Goal: Task Accomplishment & Management: Manage account settings

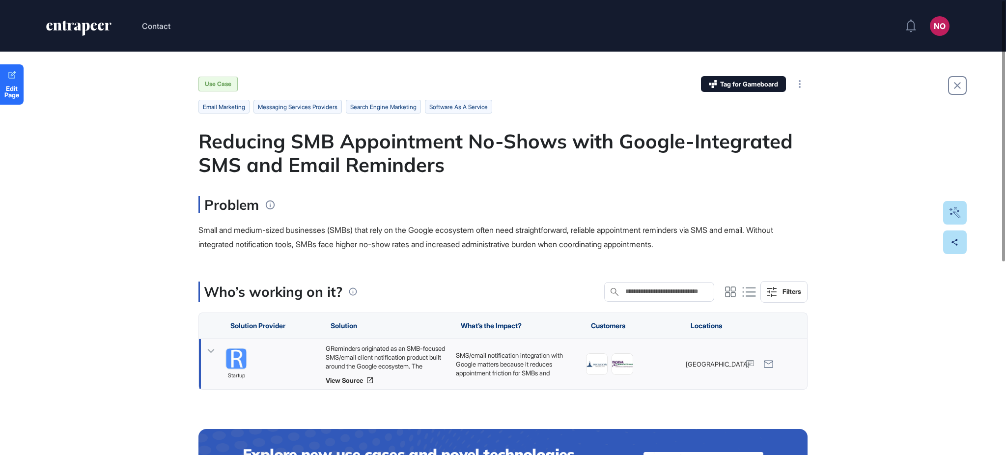
click at [209, 350] on icon at bounding box center [211, 351] width 7 height 4
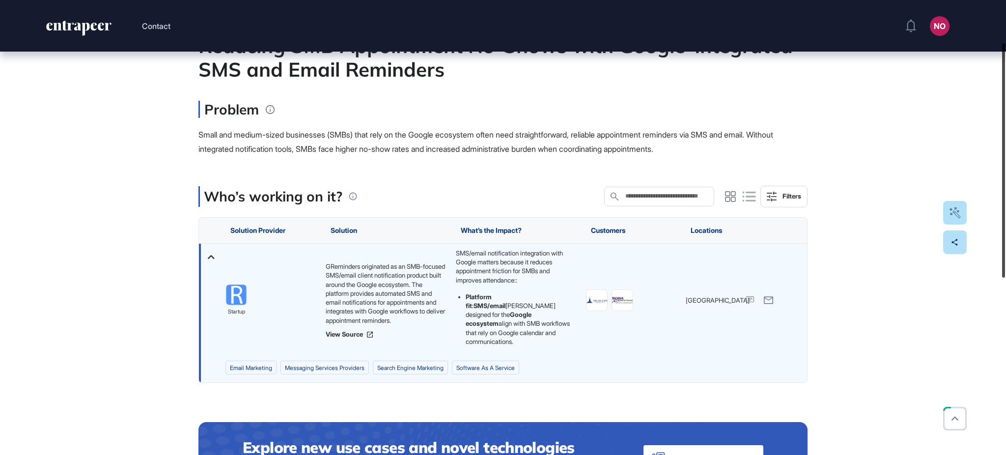
scroll to position [108, 0]
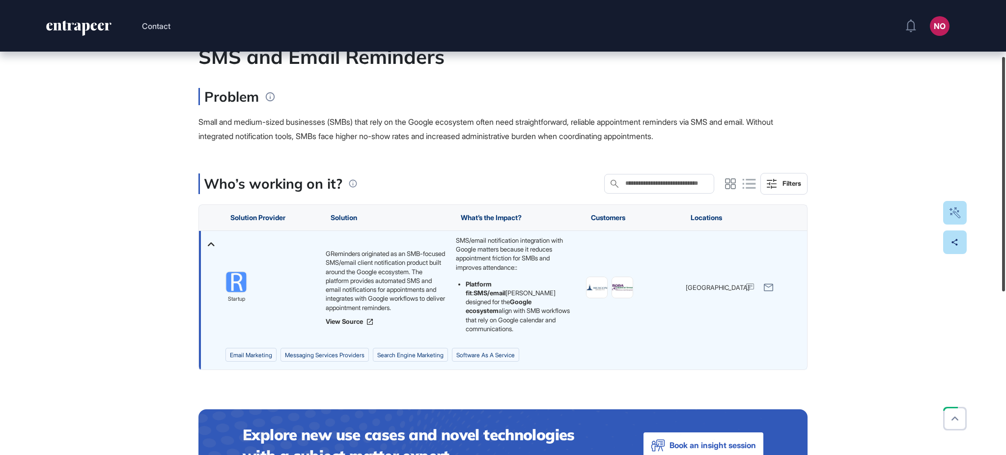
drag, startPoint x: 1005, startPoint y: 199, endPoint x: 1005, endPoint y: 255, distance: 56.0
click at [1005, 255] on div at bounding box center [1003, 174] width 3 height 234
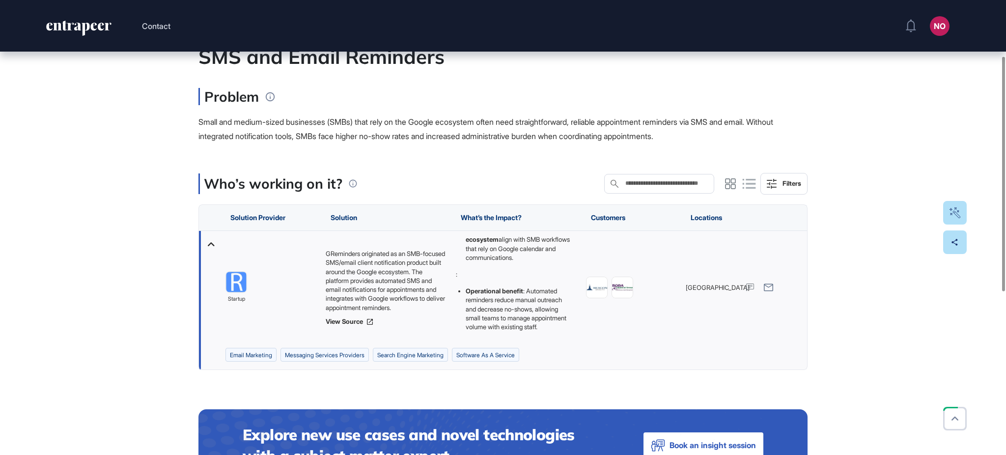
scroll to position [80, 0]
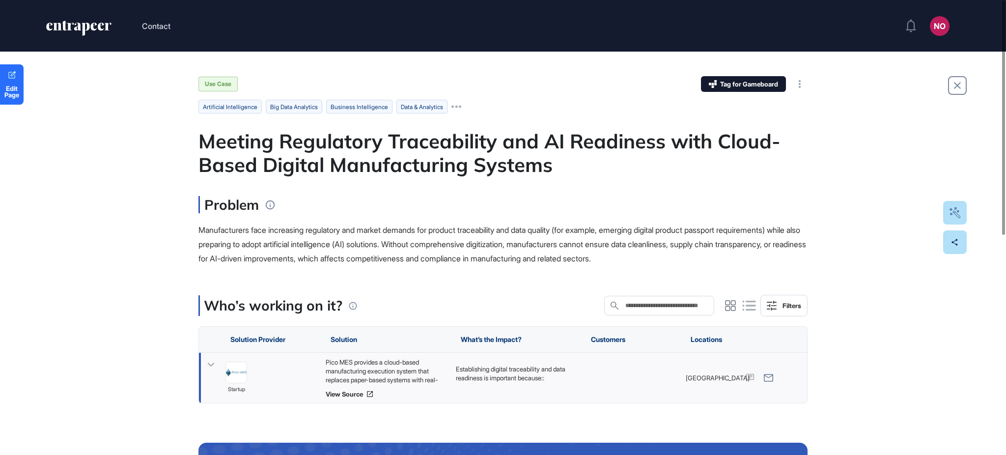
click at [215, 362] on icon at bounding box center [211, 365] width 14 height 14
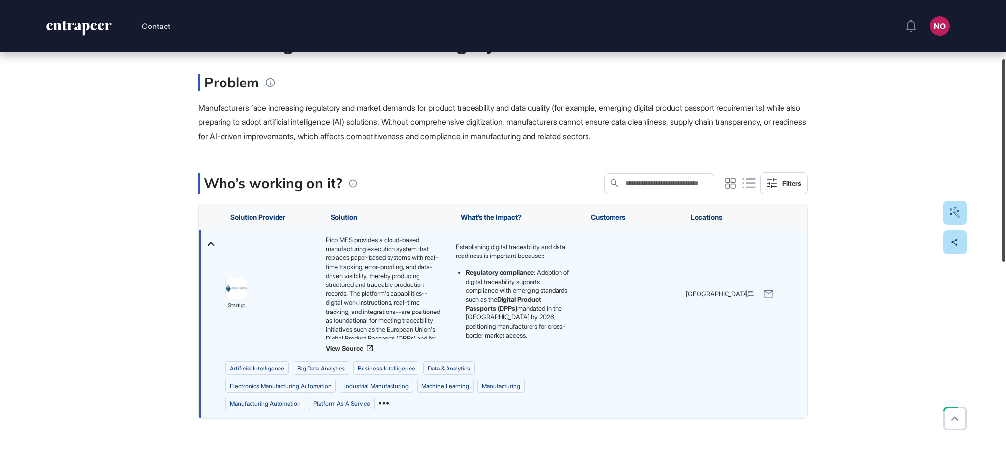
scroll to position [131, 0]
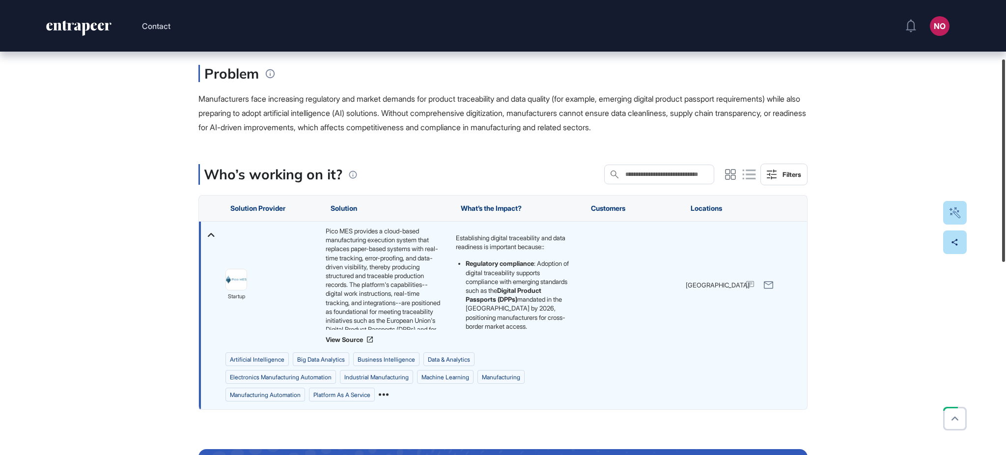
drag, startPoint x: 1005, startPoint y: 185, endPoint x: 1005, endPoint y: 239, distance: 54.1
click at [1005, 239] on div at bounding box center [1003, 160] width 3 height 202
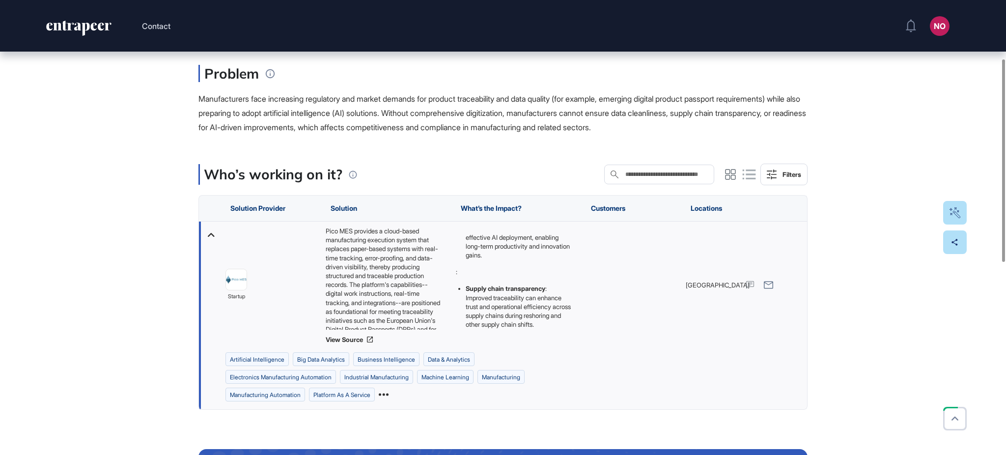
scroll to position [49, 0]
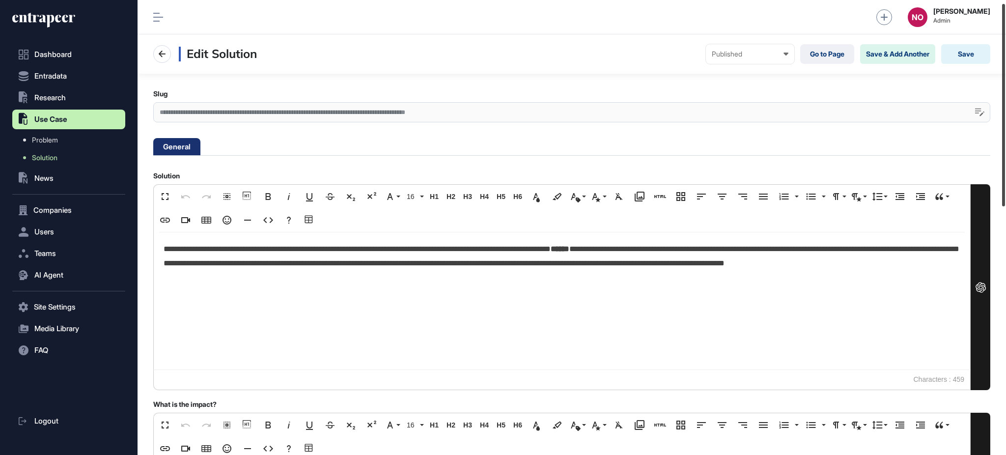
drag, startPoint x: 1005, startPoint y: 104, endPoint x: 958, endPoint y: 83, distance: 52.3
click at [983, 95] on div "**********" at bounding box center [572, 227] width 869 height 455
click at [829, 54] on link "Go to Page" at bounding box center [827, 54] width 54 height 20
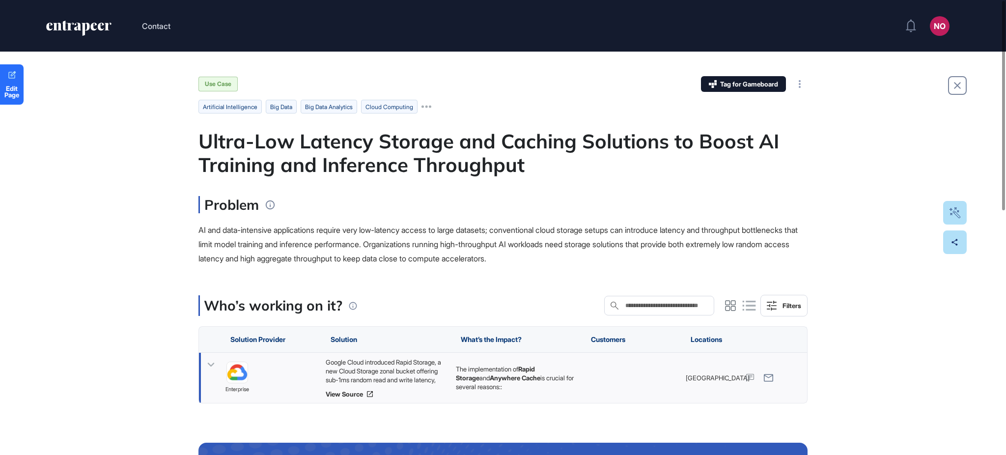
click at [210, 365] on icon at bounding box center [211, 365] width 7 height 4
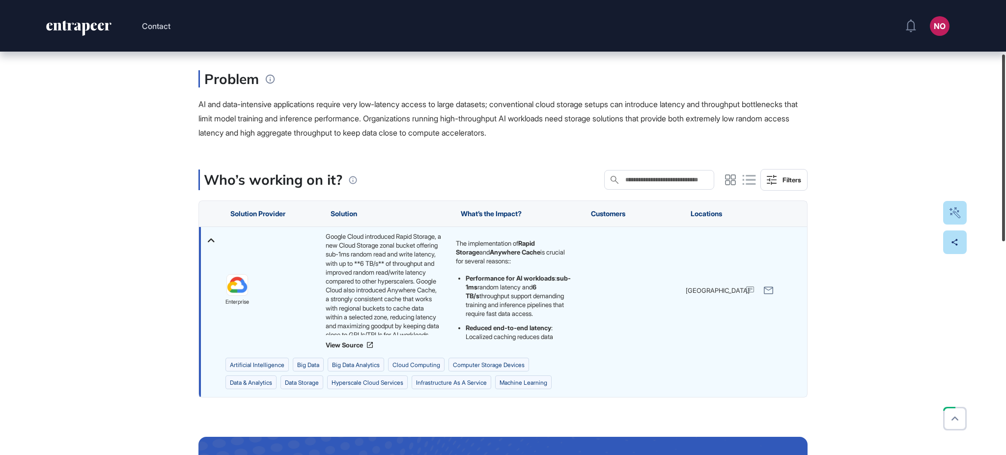
scroll to position [134, 0]
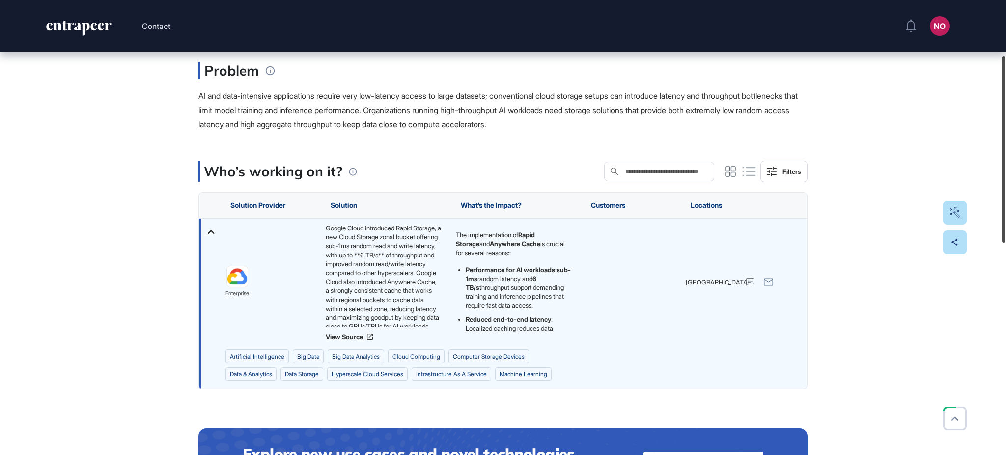
drag, startPoint x: 1005, startPoint y: 181, endPoint x: 1005, endPoint y: 204, distance: 23.1
click at [1005, 204] on div at bounding box center [1003, 149] width 3 height 187
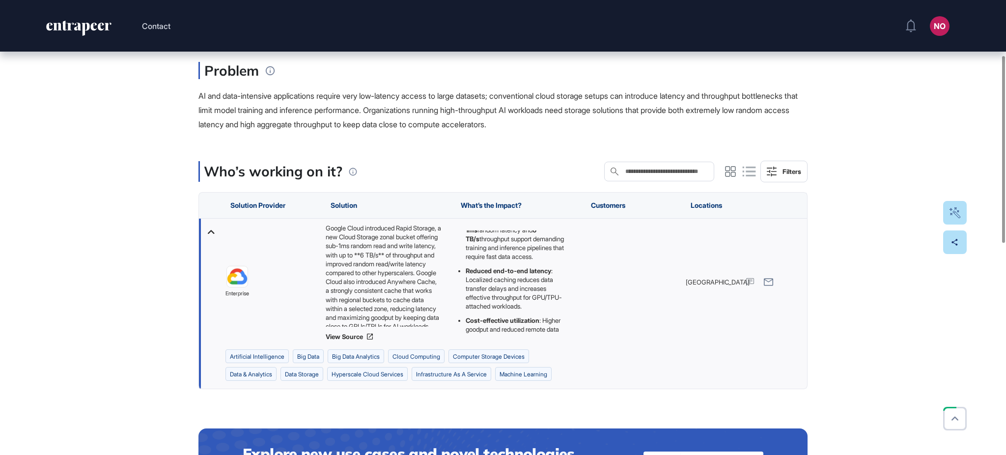
scroll to position [0, 0]
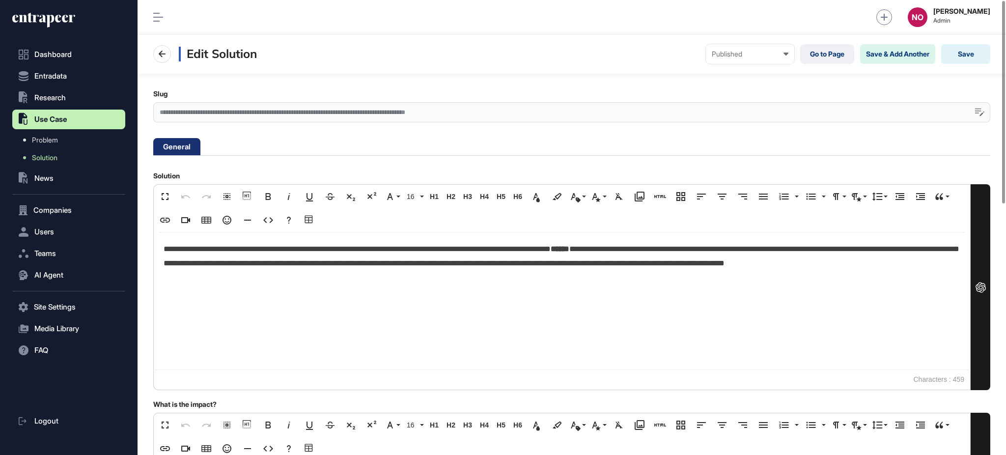
scroll to position [0, 4]
click at [826, 61] on link "Go to Page" at bounding box center [827, 54] width 54 height 20
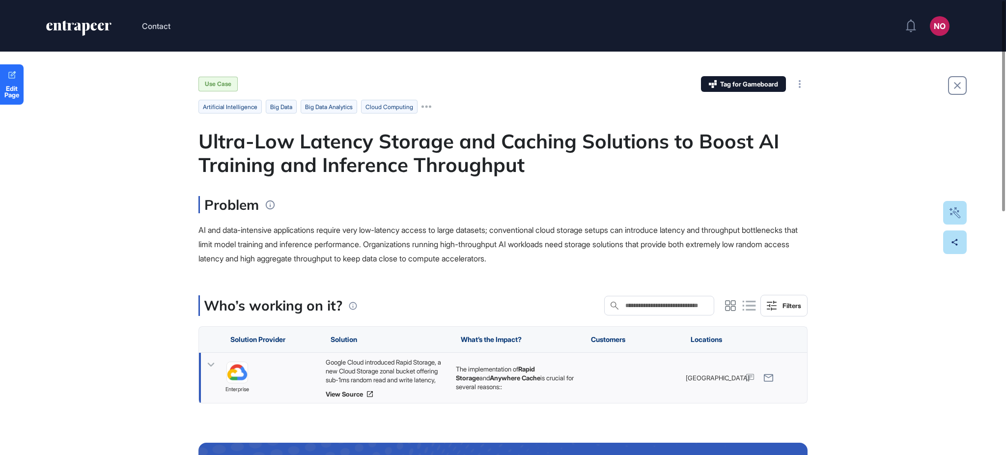
click at [213, 363] on icon at bounding box center [211, 365] width 14 height 14
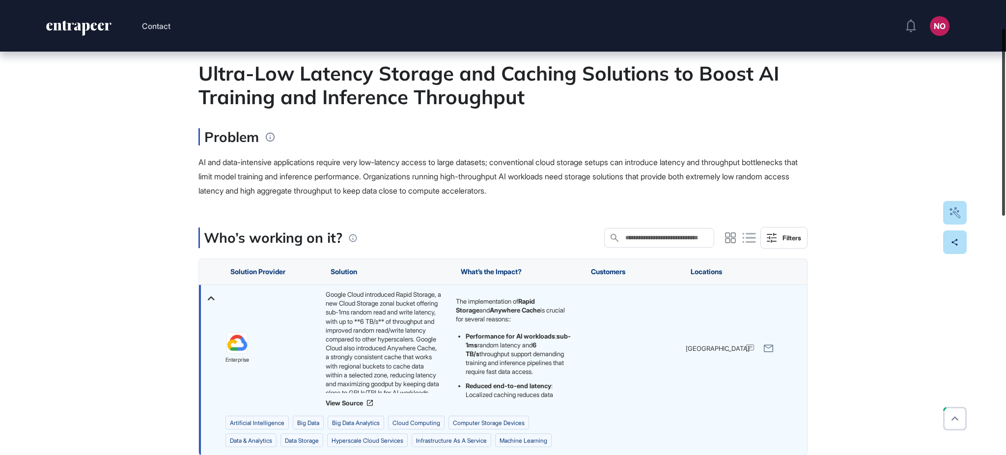
scroll to position [77, 0]
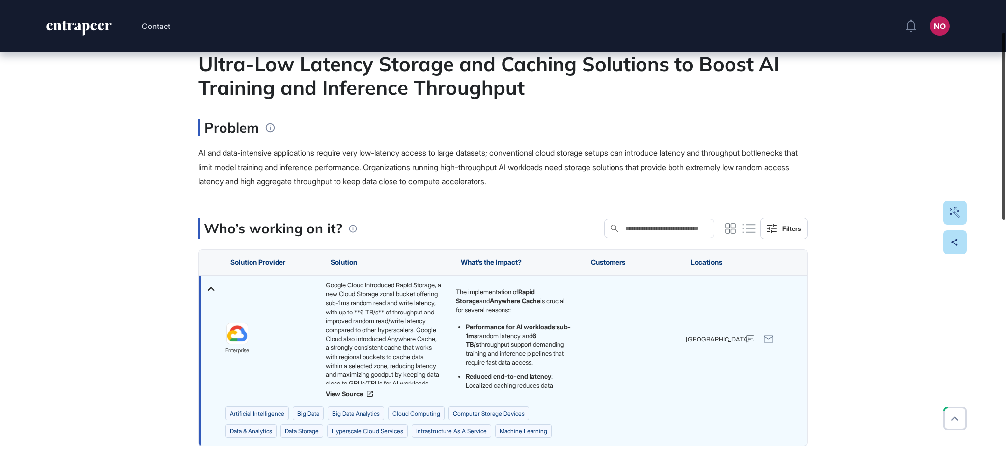
drag, startPoint x: 1005, startPoint y: 163, endPoint x: 1005, endPoint y: 195, distance: 31.9
click at [1005, 195] on div at bounding box center [1003, 126] width 3 height 187
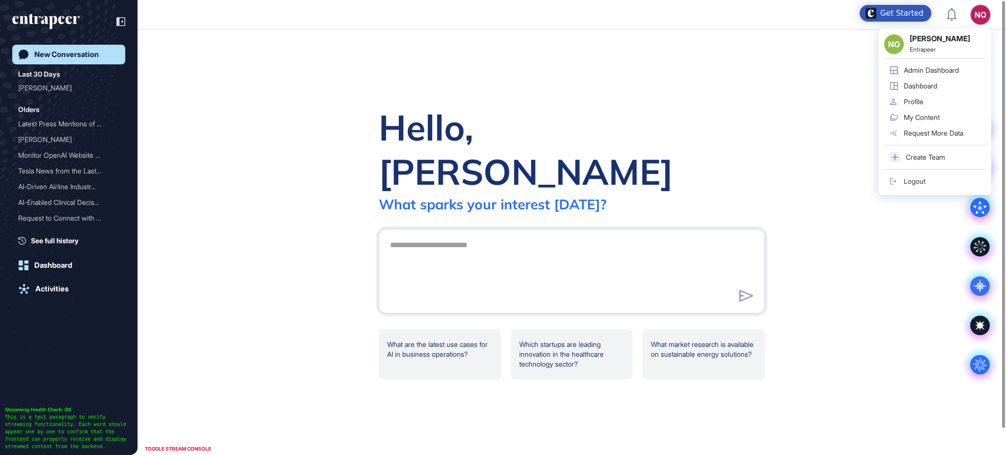
click at [947, 66] on div "Admin Dashboard" at bounding box center [931, 70] width 55 height 8
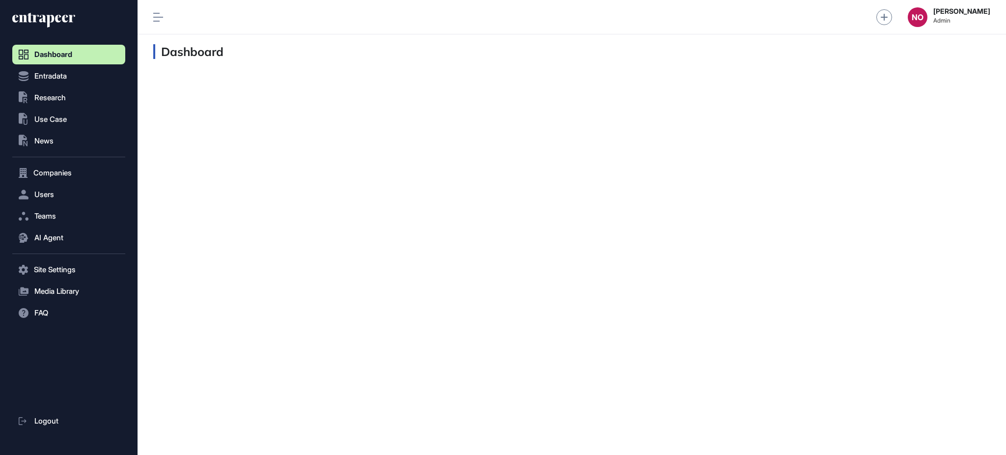
scroll to position [0, 0]
click at [90, 80] on button "Entradata" at bounding box center [68, 76] width 113 height 20
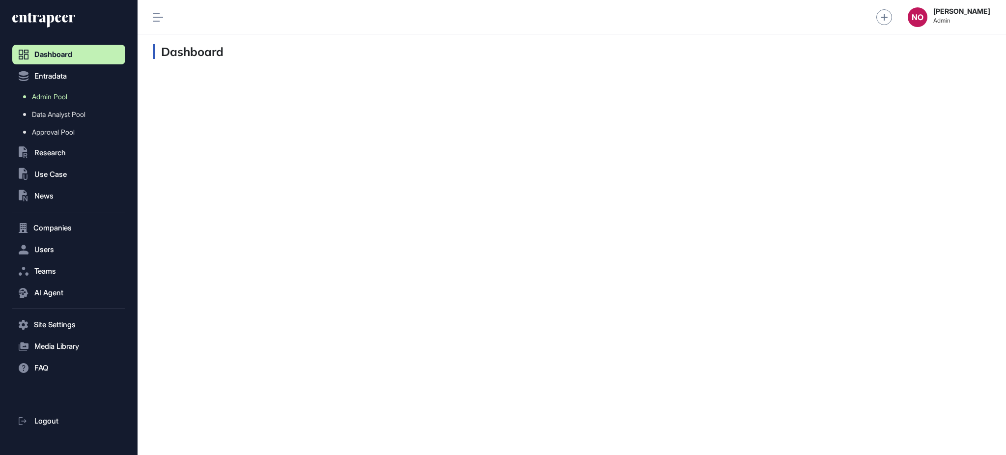
click at [80, 97] on link "Admin Pool" at bounding box center [71, 97] width 108 height 18
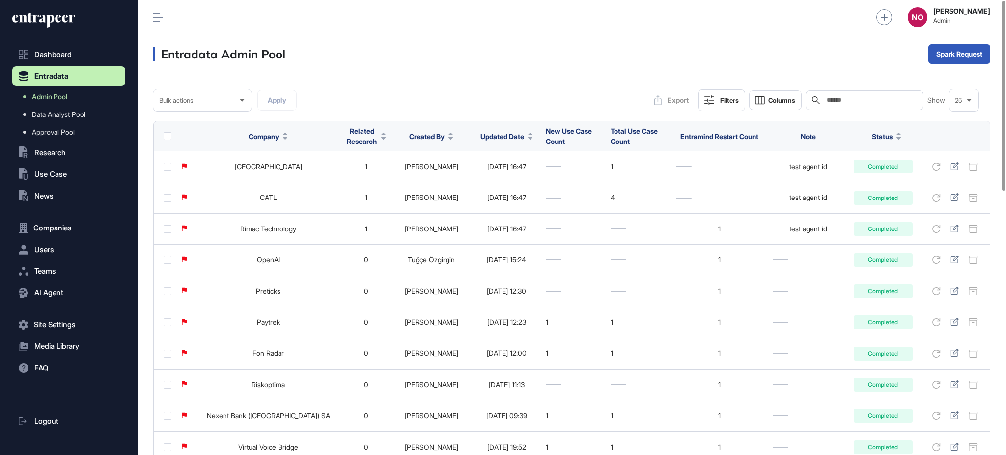
click at [508, 139] on button "Updated Date" at bounding box center [507, 136] width 53 height 10
click at [502, 179] on span "Sort Descending" at bounding box center [502, 177] width 39 height 8
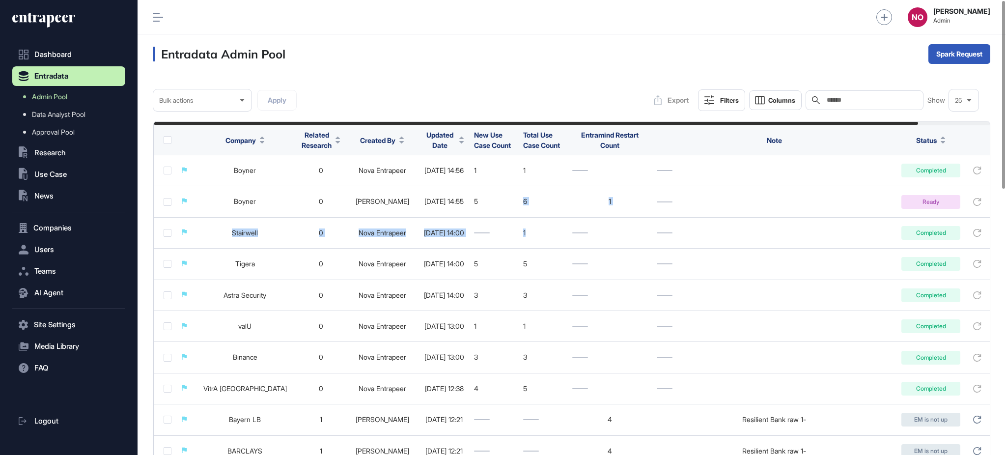
scroll to position [0, 79]
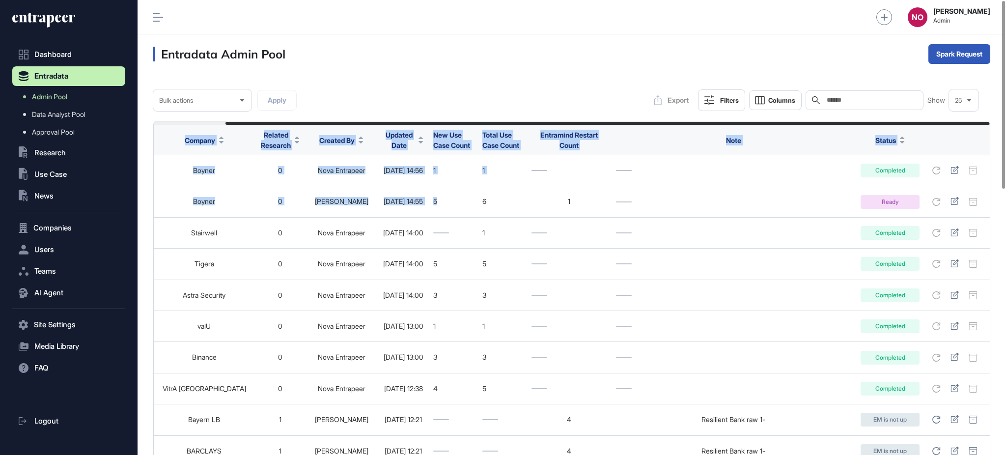
drag, startPoint x: 555, startPoint y: 200, endPoint x: 1005, endPoint y: 227, distance: 451.4
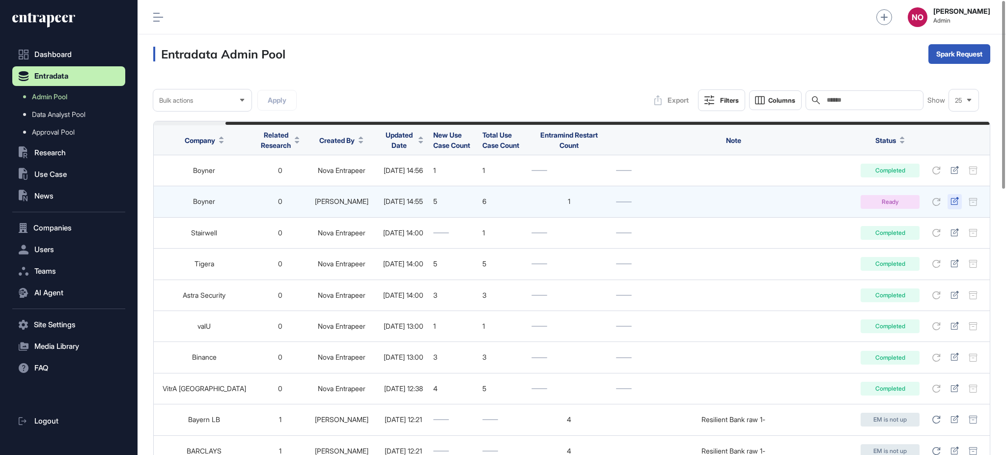
click at [953, 200] on icon at bounding box center [955, 201] width 8 height 8
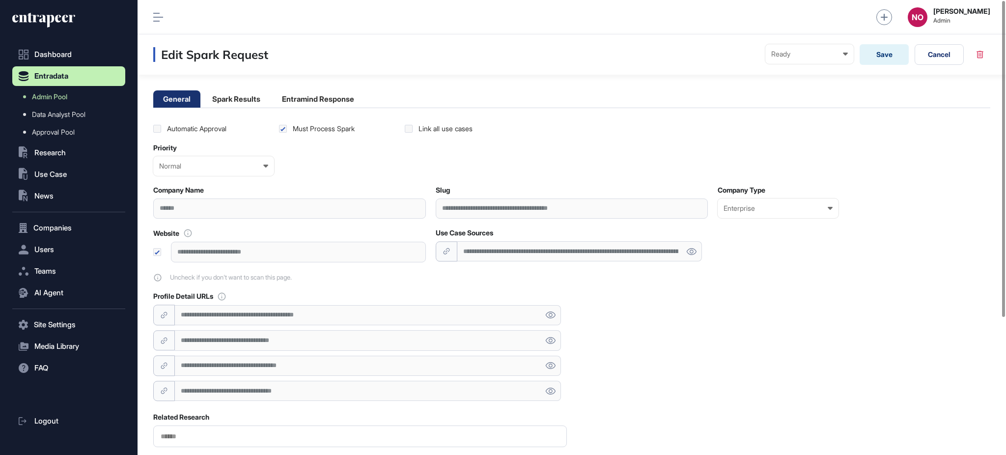
click at [246, 109] on main "**********" at bounding box center [572, 327] width 869 height 504
drag, startPoint x: 236, startPoint y: 99, endPoint x: 248, endPoint y: 106, distance: 13.2
click at [236, 100] on li "Spark Results" at bounding box center [236, 98] width 68 height 17
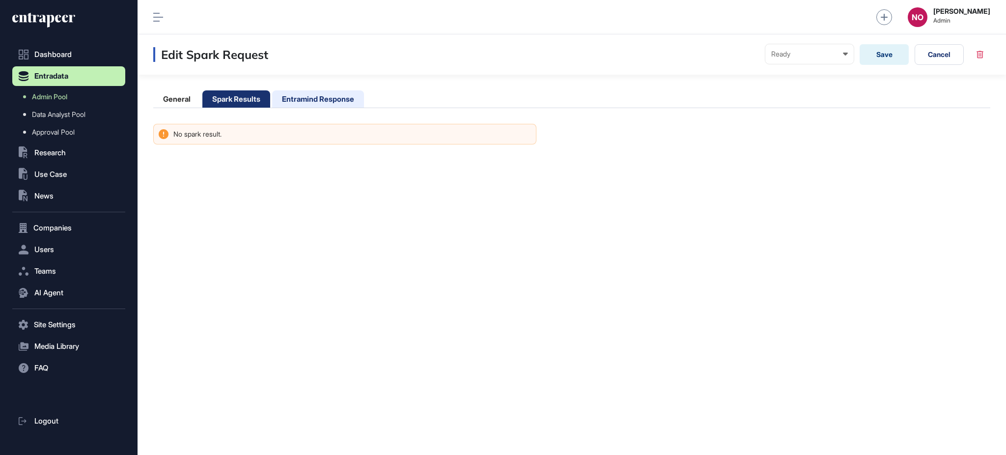
click at [315, 105] on li "Entramind Response" at bounding box center [318, 98] width 92 height 17
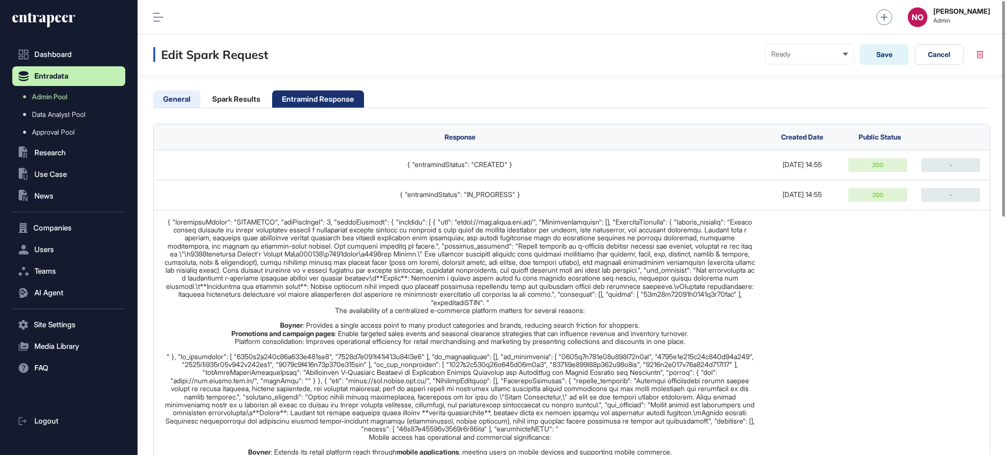
click at [154, 94] on li "General" at bounding box center [176, 98] width 47 height 17
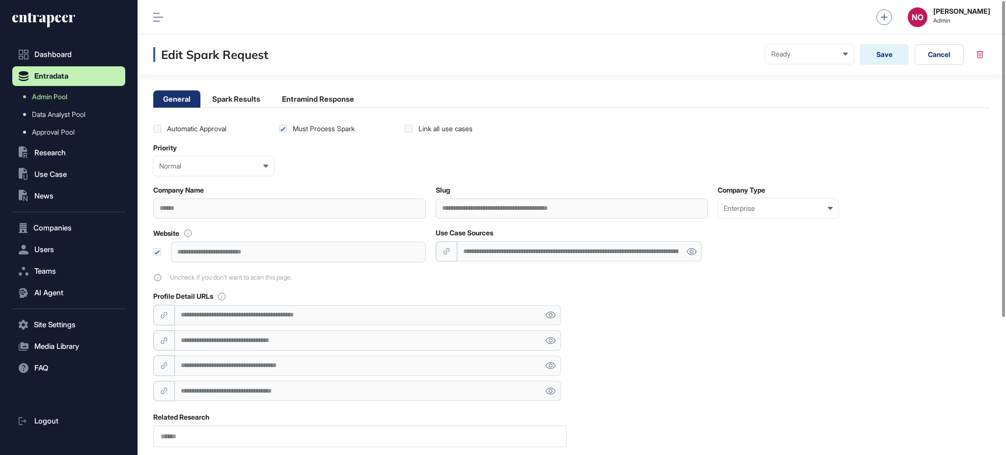
click at [175, 213] on div "******" at bounding box center [289, 209] width 273 height 20
click at [69, 116] on span "Data Analyst Pool" at bounding box center [59, 115] width 54 height 8
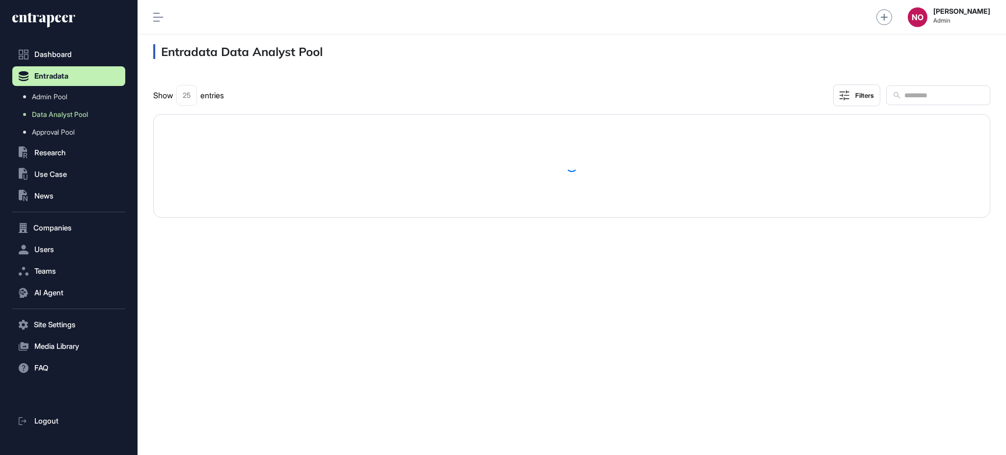
click at [904, 92] on input "text" at bounding box center [944, 95] width 81 height 13
paste input "******"
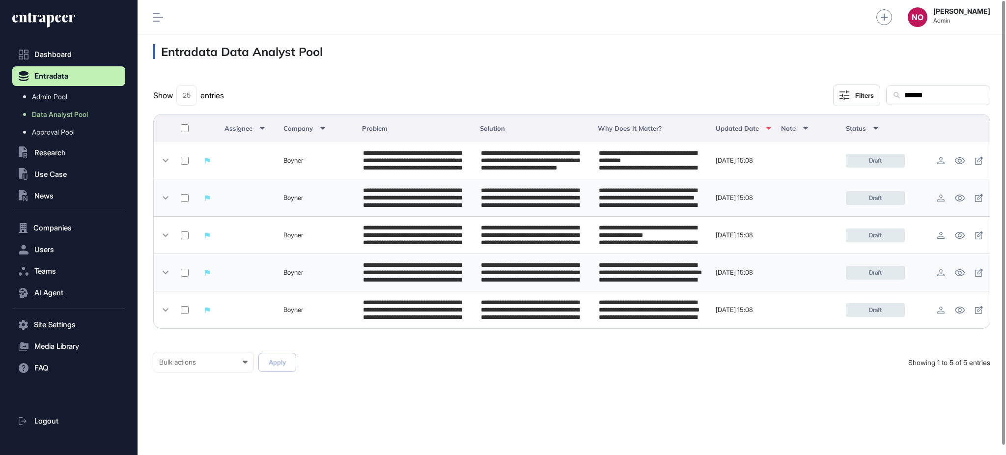
type input "******"
click at [217, 366] on div "Bulk actions" at bounding box center [203, 362] width 88 height 8
click at [0, 0] on div "Published" at bounding box center [0, 0] width 0 height 0
click at [289, 365] on button "Apply" at bounding box center [277, 362] width 38 height 19
type textarea "**********"
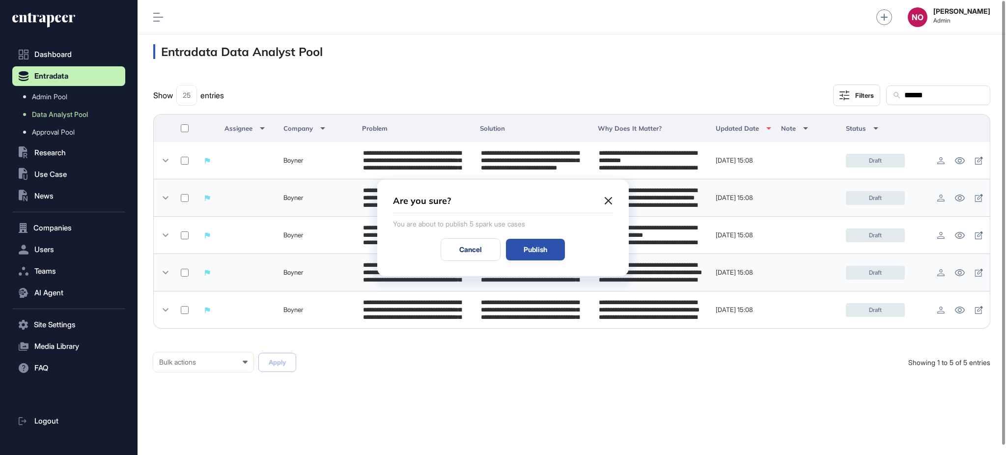
click at [533, 250] on div "Publish" at bounding box center [535, 250] width 59 height 22
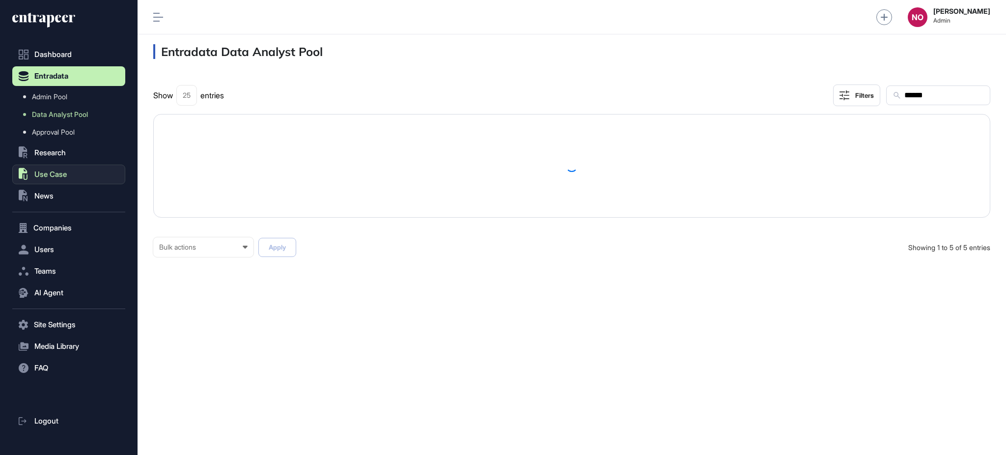
click at [66, 174] on span "Use Case" at bounding box center [50, 175] width 32 height 8
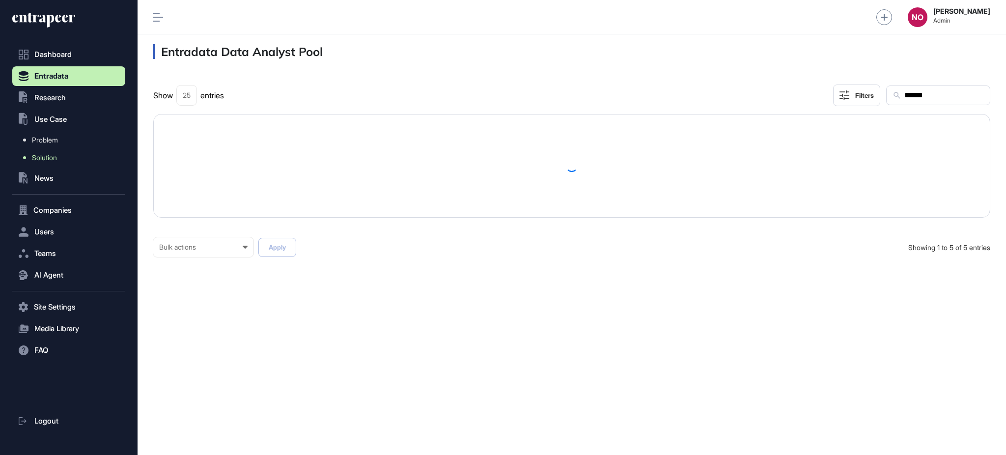
click at [68, 158] on link "Solution" at bounding box center [71, 158] width 108 height 18
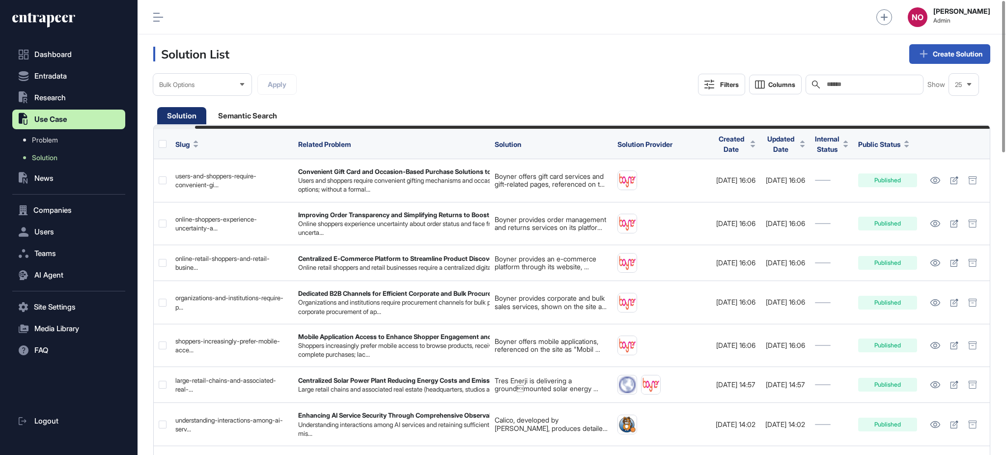
scroll to position [0, 43]
drag, startPoint x: 629, startPoint y: 126, endPoint x: 749, endPoint y: 124, distance: 120.4
click at [492, 78] on div "Bulk Options Apply Filters Columns Search Show 25" at bounding box center [571, 94] width 837 height 41
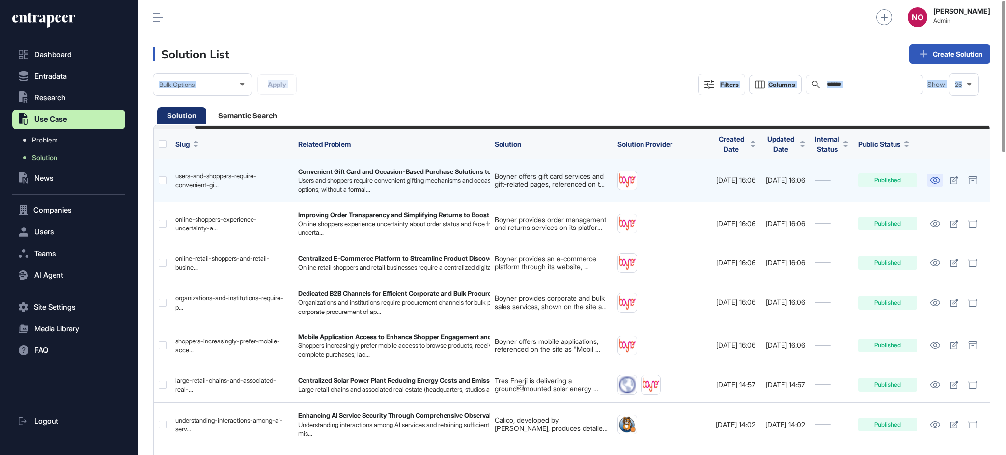
click at [932, 178] on icon at bounding box center [935, 180] width 10 height 7
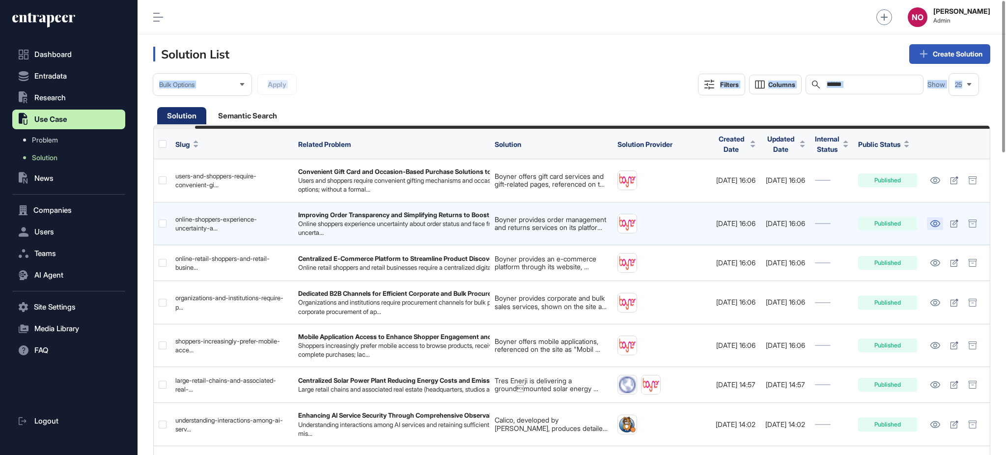
click at [938, 223] on icon at bounding box center [935, 223] width 10 height 7
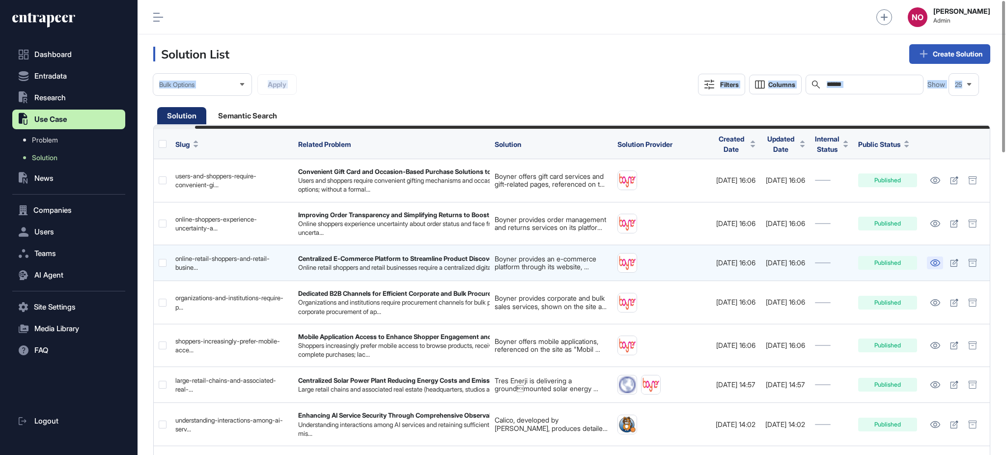
click at [933, 259] on icon at bounding box center [935, 262] width 10 height 7
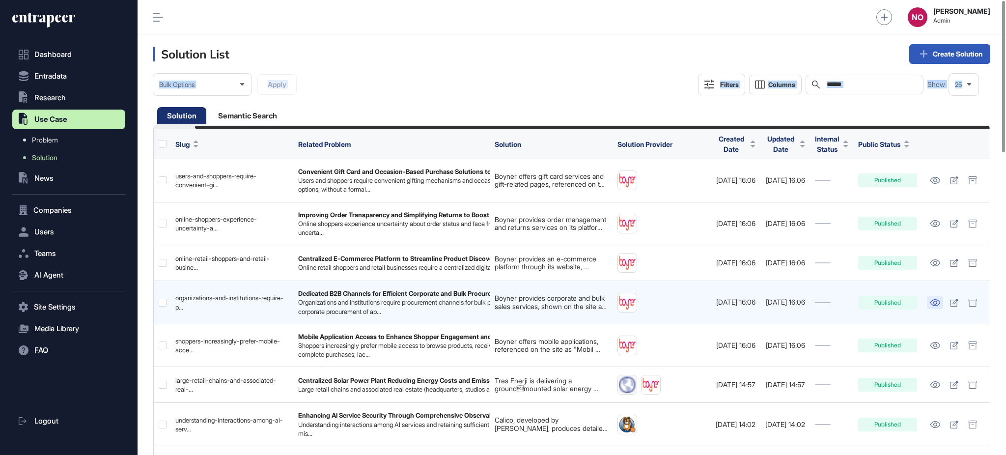
click at [935, 304] on icon at bounding box center [936, 302] width 10 height 7
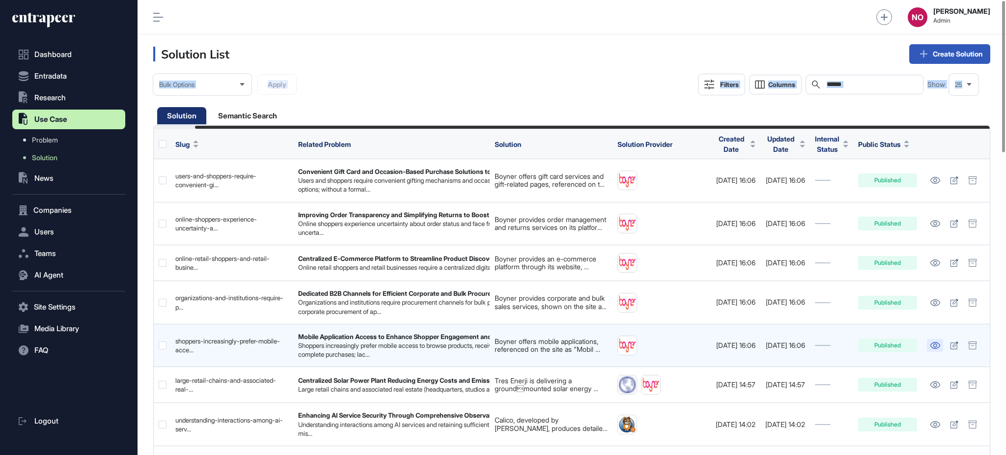
click at [932, 341] on link at bounding box center [935, 345] width 16 height 13
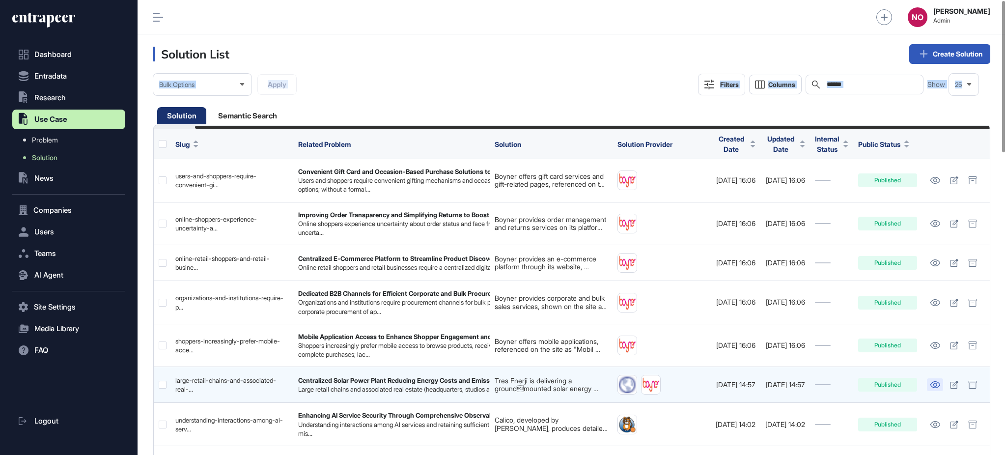
click at [938, 382] on icon at bounding box center [936, 384] width 10 height 7
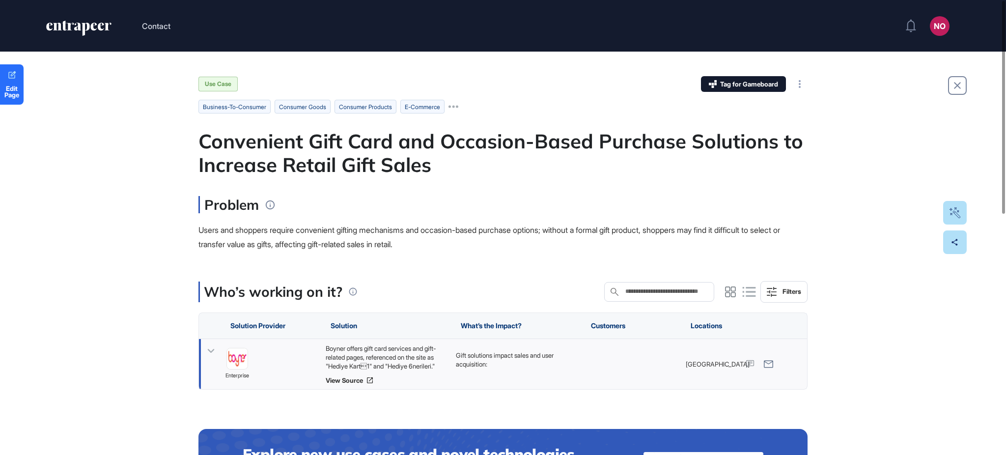
click at [211, 352] on icon at bounding box center [211, 351] width 7 height 4
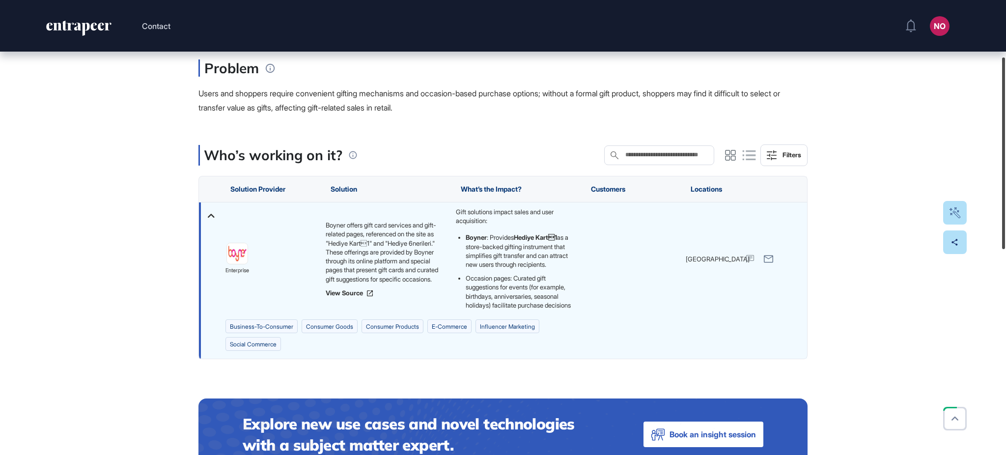
scroll to position [140, 0]
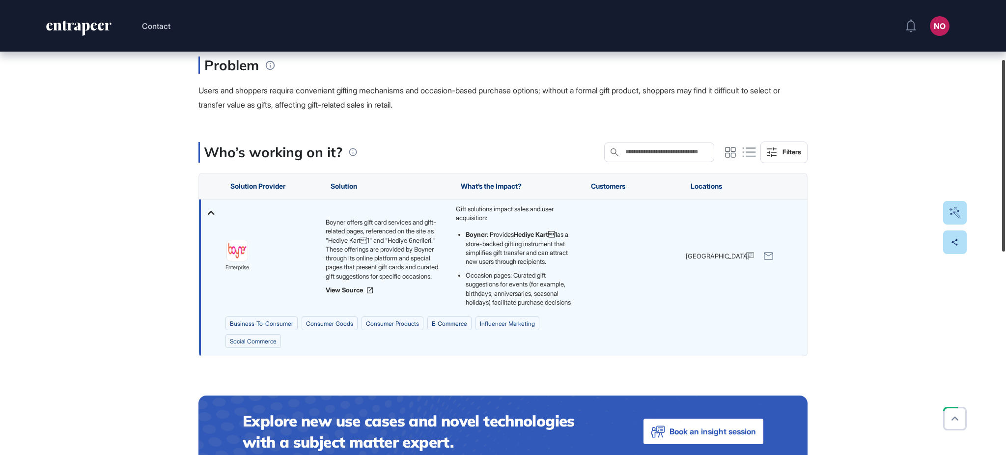
drag, startPoint x: 1005, startPoint y: 144, endPoint x: 1003, endPoint y: 202, distance: 58.5
click at [1003, 202] on div at bounding box center [1003, 156] width 3 height 192
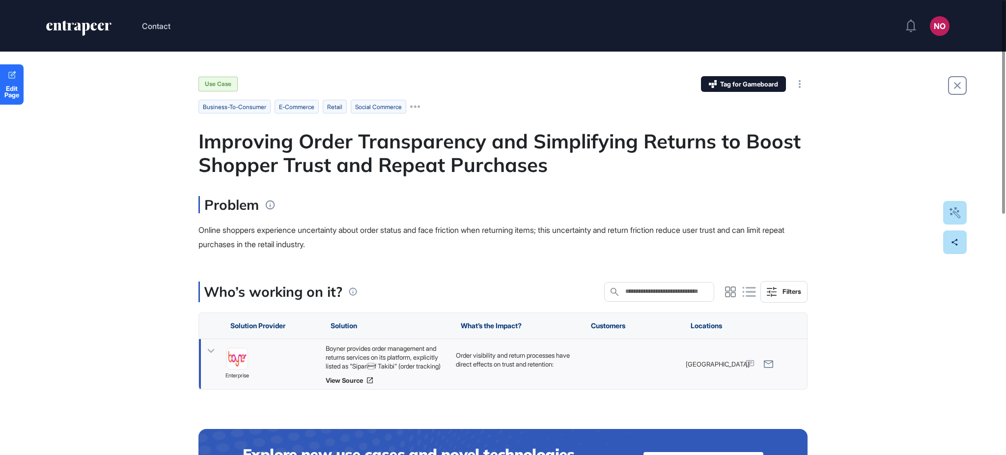
click at [210, 350] on icon at bounding box center [211, 351] width 14 height 14
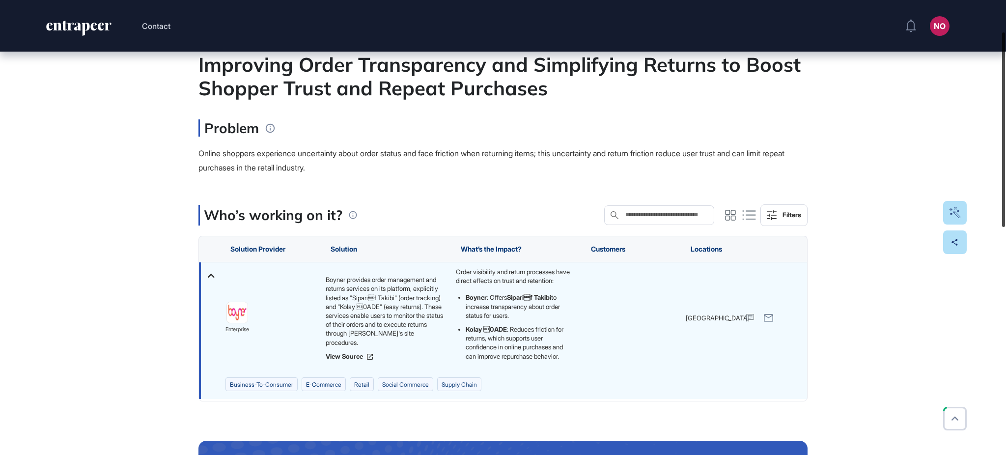
scroll to position [88, 0]
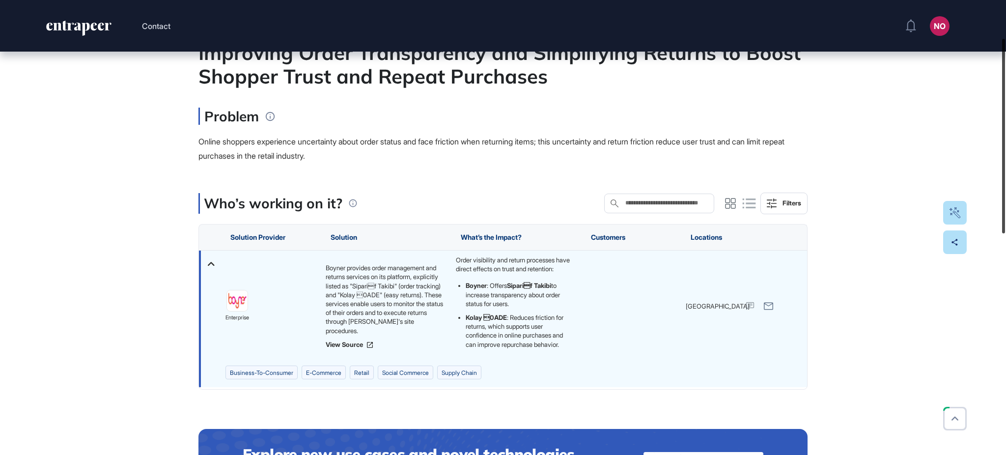
drag, startPoint x: 1005, startPoint y: 129, endPoint x: 1002, endPoint y: 167, distance: 38.0
click at [1002, 167] on div at bounding box center [1003, 136] width 3 height 195
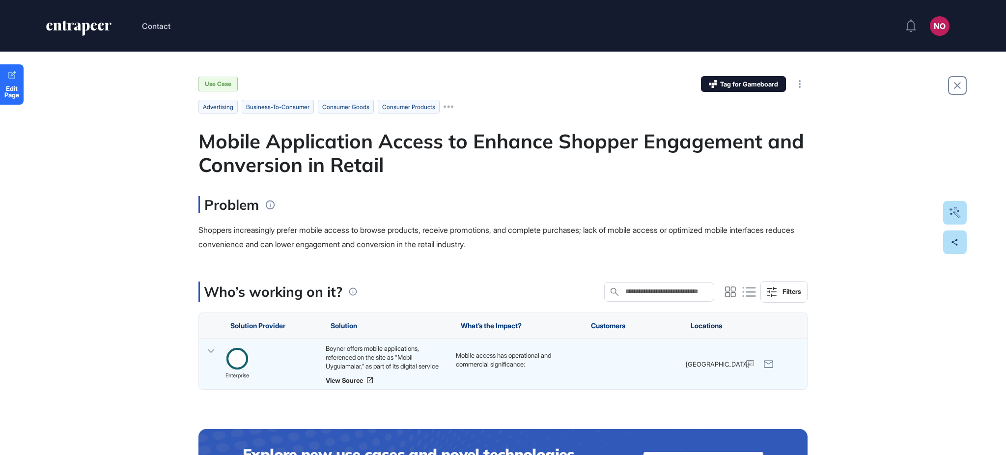
scroll to position [0, 0]
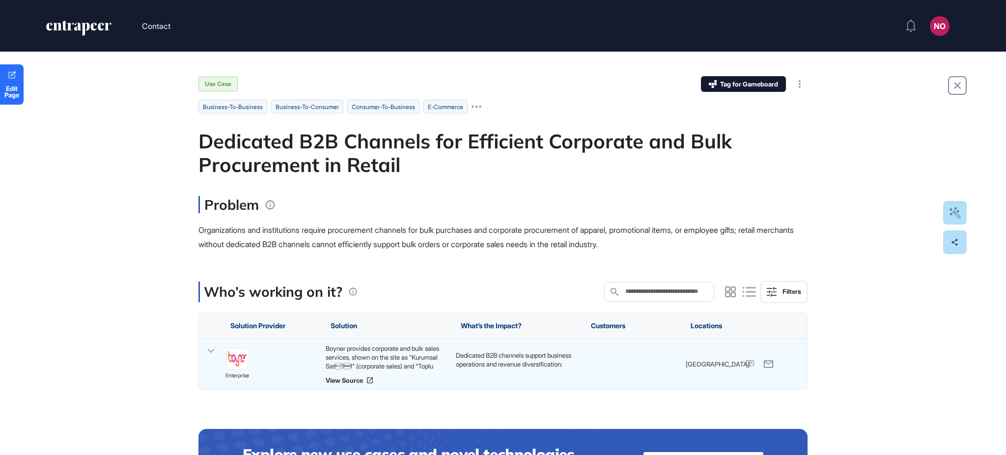
scroll to position [0, 0]
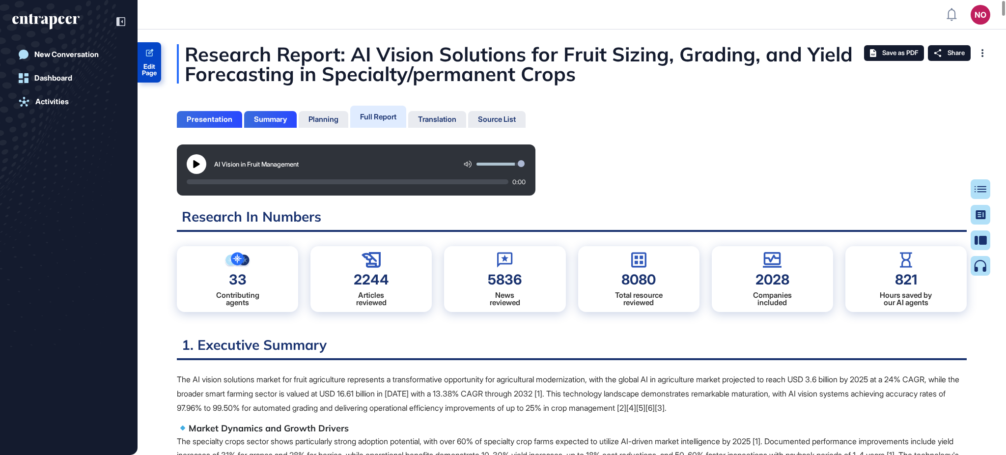
click at [158, 68] on span "Edit Page" at bounding box center [150, 69] width 24 height 13
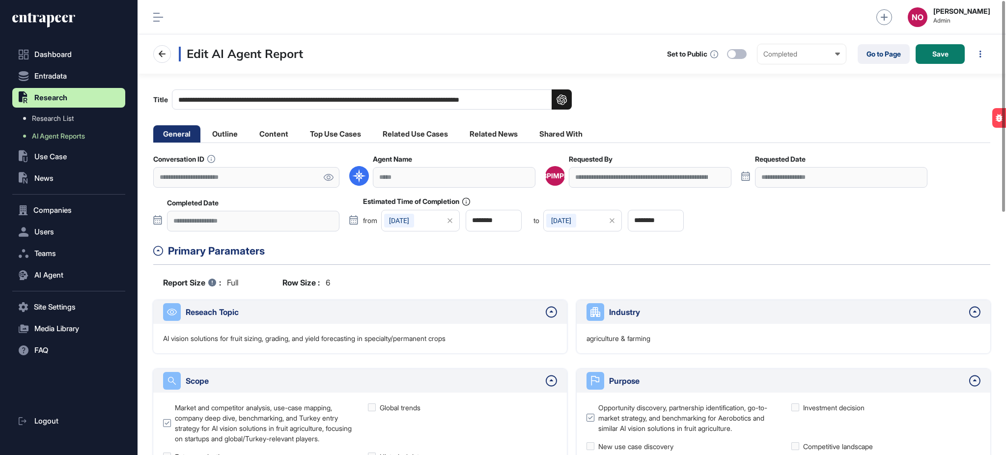
click at [329, 177] on icon at bounding box center [328, 177] width 10 height 7
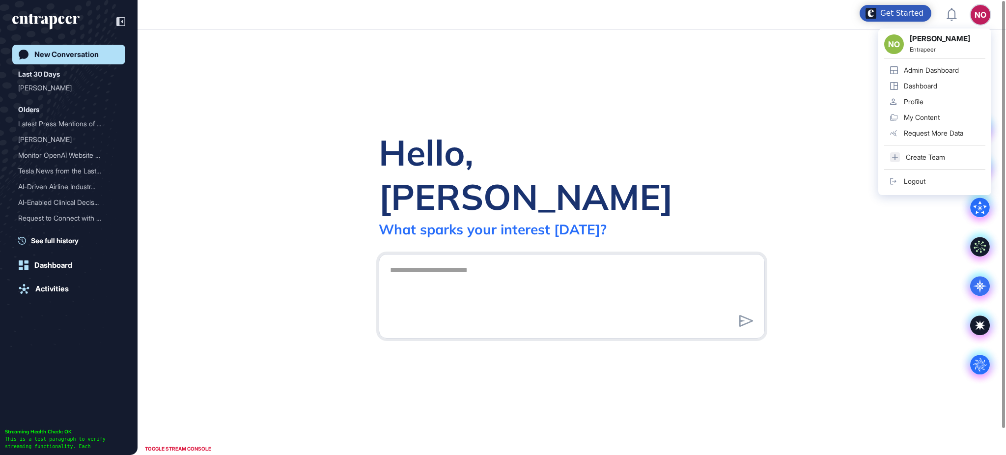
click at [950, 66] on div "Admin Dashboard" at bounding box center [931, 70] width 55 height 8
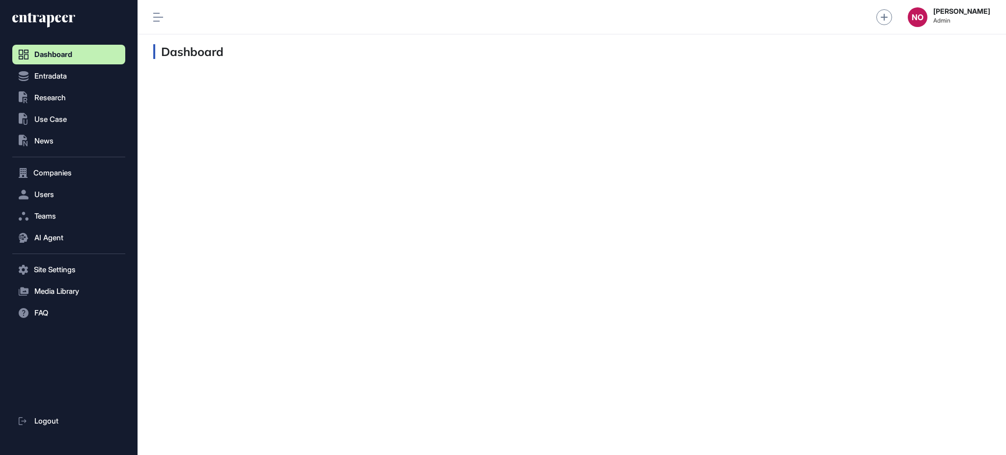
scroll to position [0, 0]
click at [68, 193] on button "Users" at bounding box center [68, 195] width 113 height 20
click at [64, 210] on link "User List" at bounding box center [71, 215] width 108 height 18
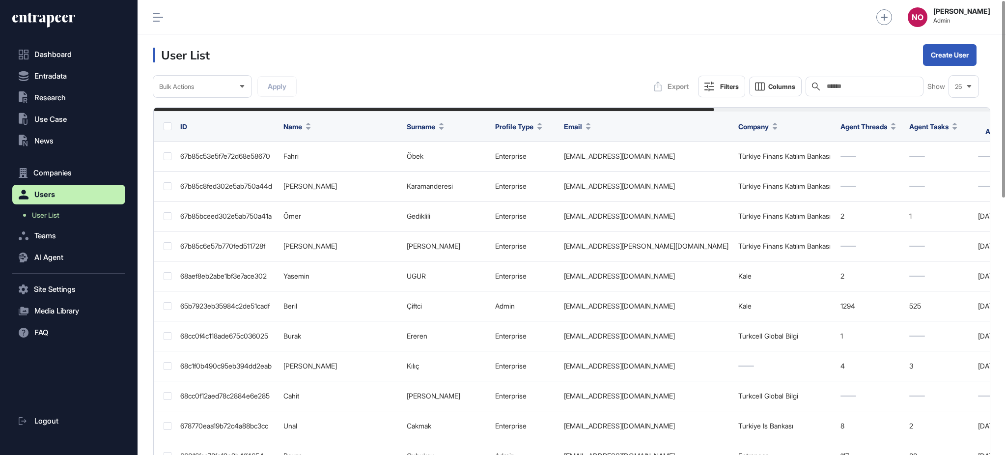
click at [853, 82] on div "Search" at bounding box center [865, 87] width 118 height 20
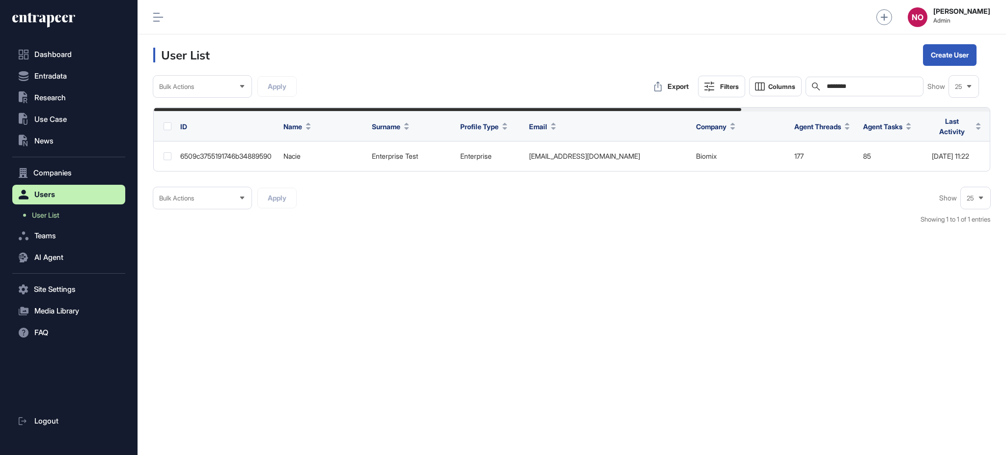
scroll to position [0, 354]
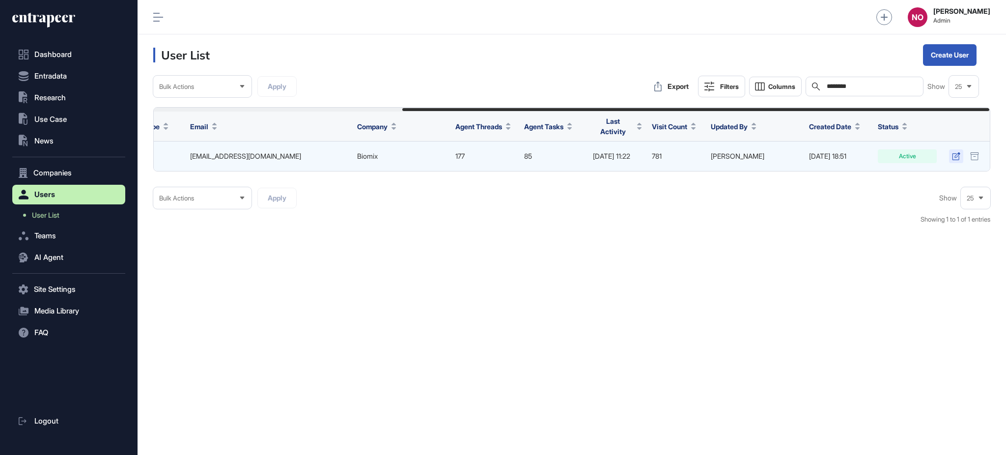
type input "********"
click at [953, 152] on icon at bounding box center [956, 156] width 8 height 8
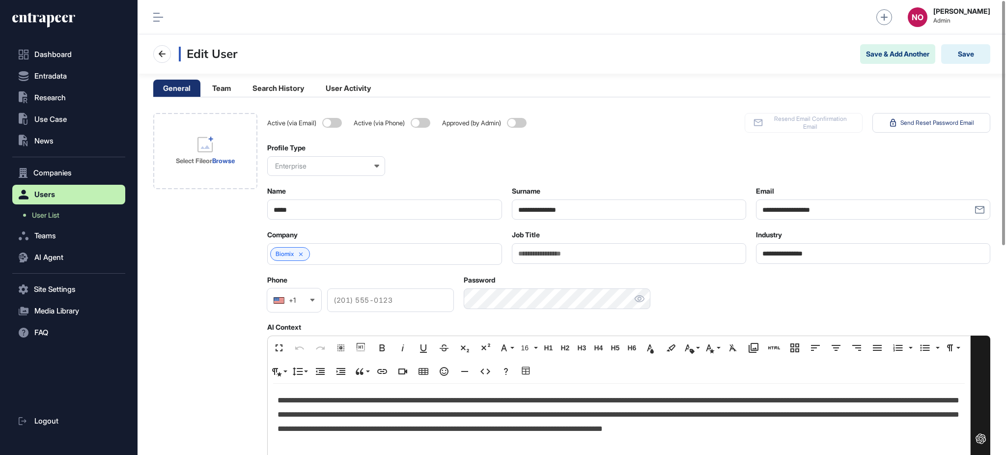
click at [47, 203] on button "Users" at bounding box center [68, 195] width 113 height 20
click at [58, 203] on button "Users" at bounding box center [68, 195] width 113 height 20
click at [381, 412] on p "**********" at bounding box center [619, 422] width 683 height 57
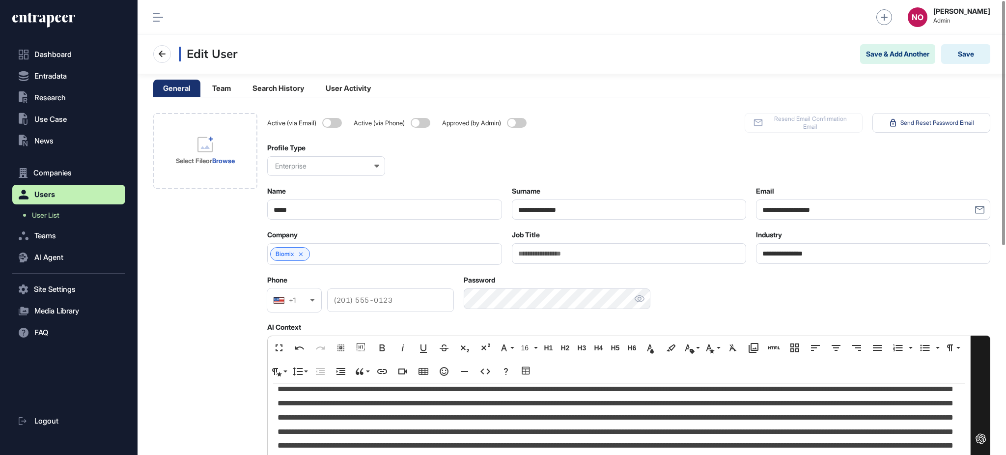
drag, startPoint x: 341, startPoint y: 247, endPoint x: 341, endPoint y: 252, distance: 5.4
click at [341, 247] on div "Biomix" at bounding box center [384, 254] width 234 height 22
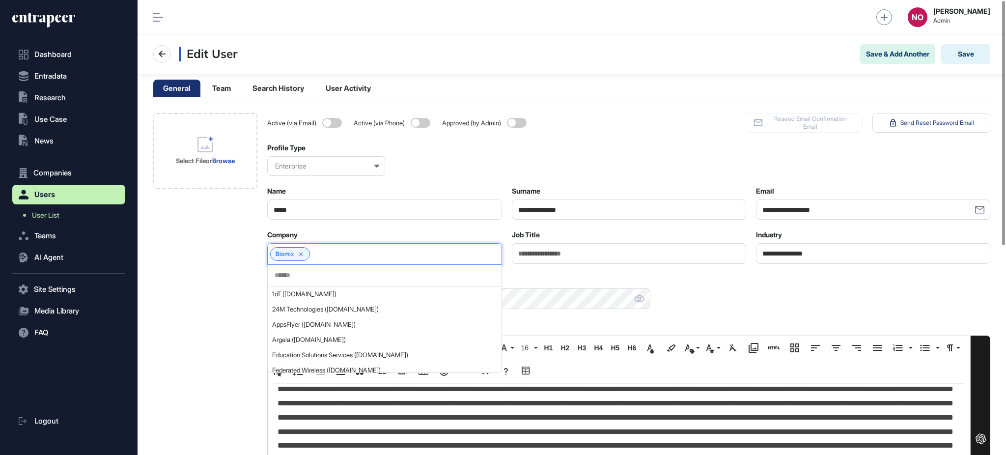
click at [320, 268] on div at bounding box center [384, 276] width 232 height 22
click at [317, 271] on input "text" at bounding box center [384, 275] width 221 height 8
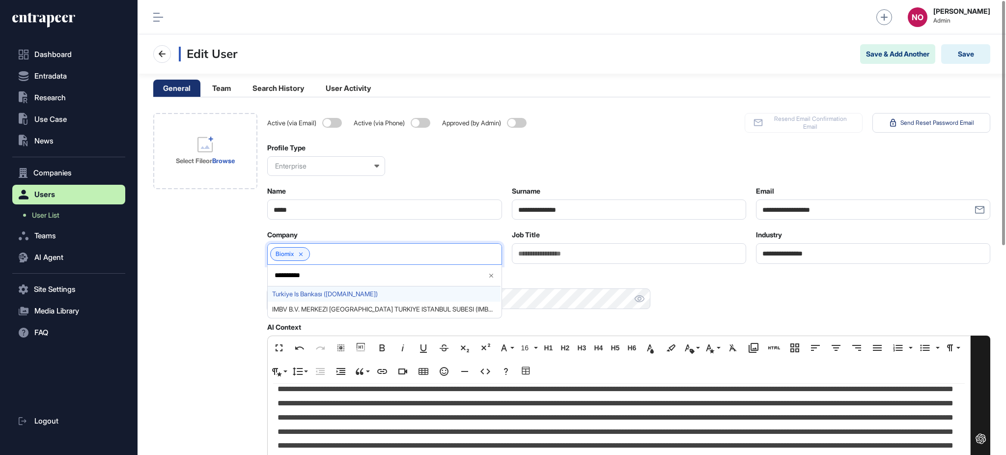
type input "**********"
click at [317, 291] on span "Turkiye Is Bankası (isbank.com.tr)" at bounding box center [384, 293] width 224 height 7
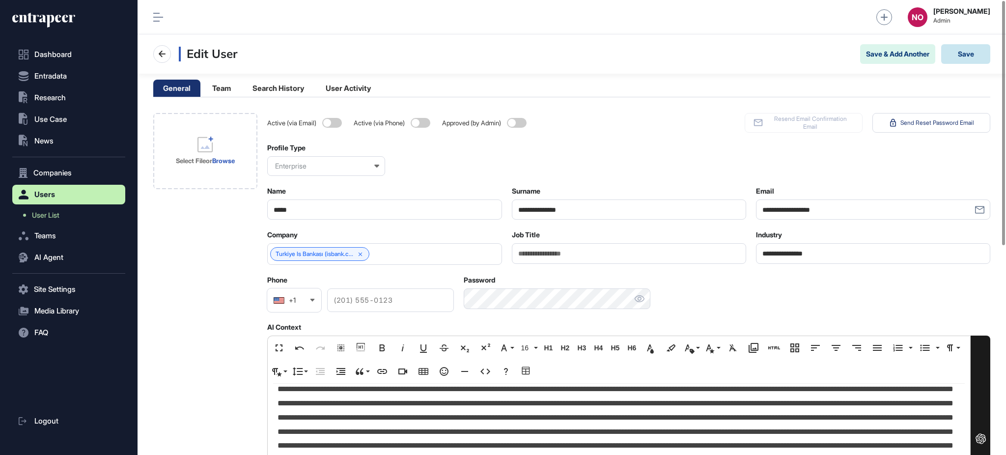
click at [974, 47] on button "Save" at bounding box center [966, 54] width 49 height 20
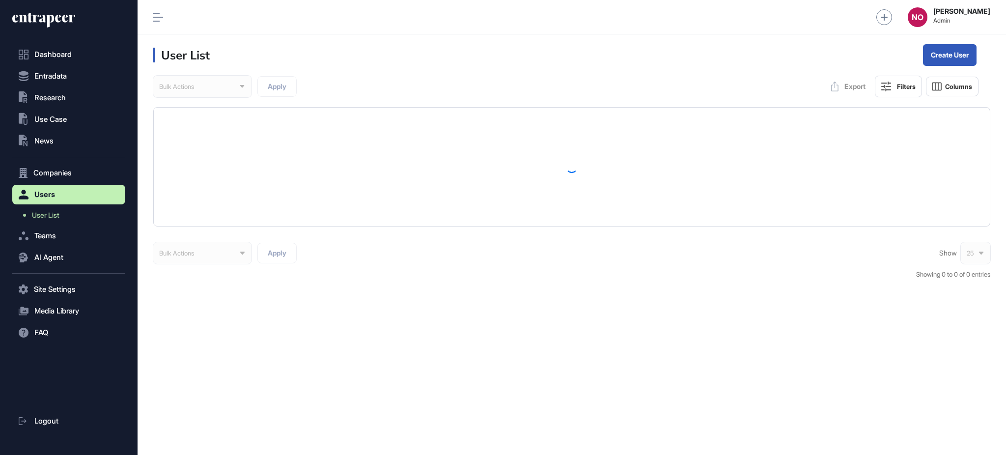
scroll to position [0, 0]
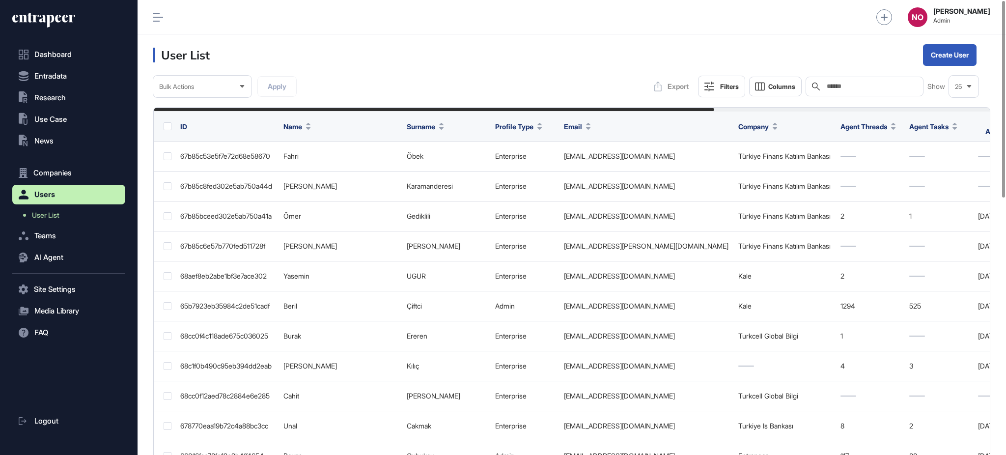
click at [840, 81] on div "Search" at bounding box center [865, 87] width 118 height 20
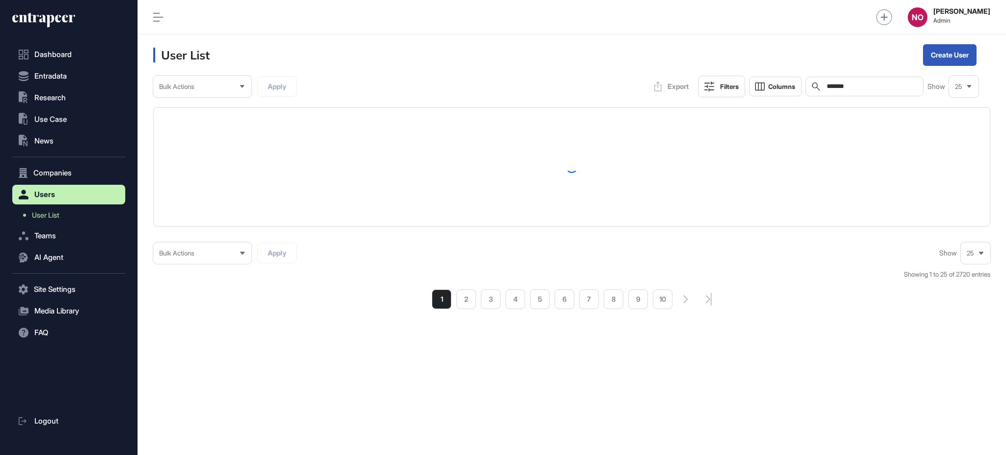
type input "*******"
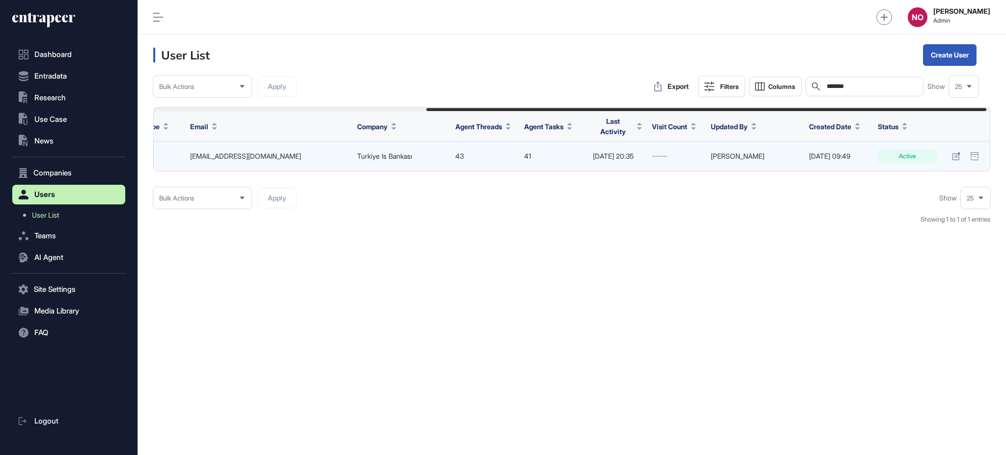
scroll to position [0, 413]
click at [954, 152] on icon at bounding box center [956, 156] width 8 height 8
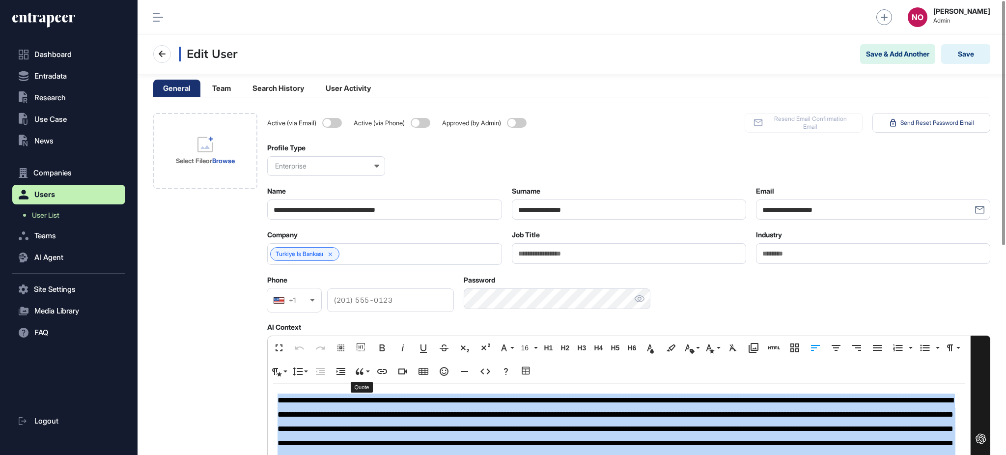
copy p "**********"
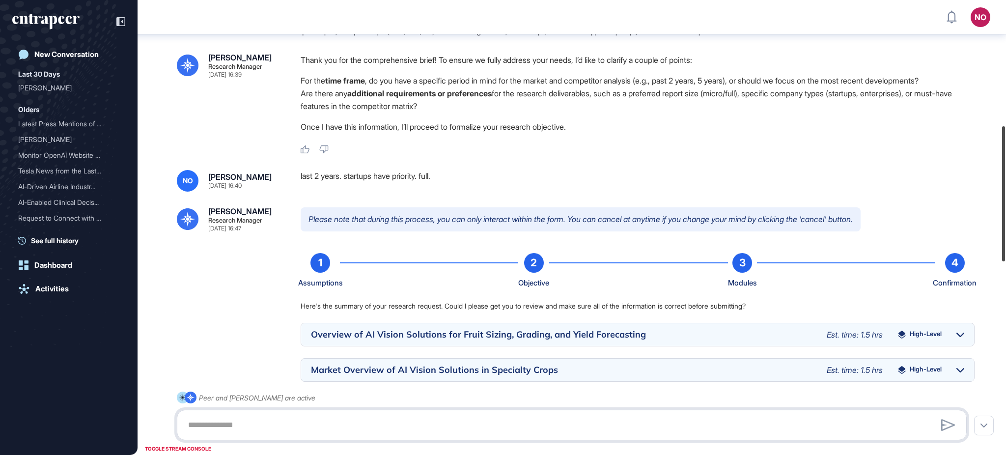
scroll to position [427, 0]
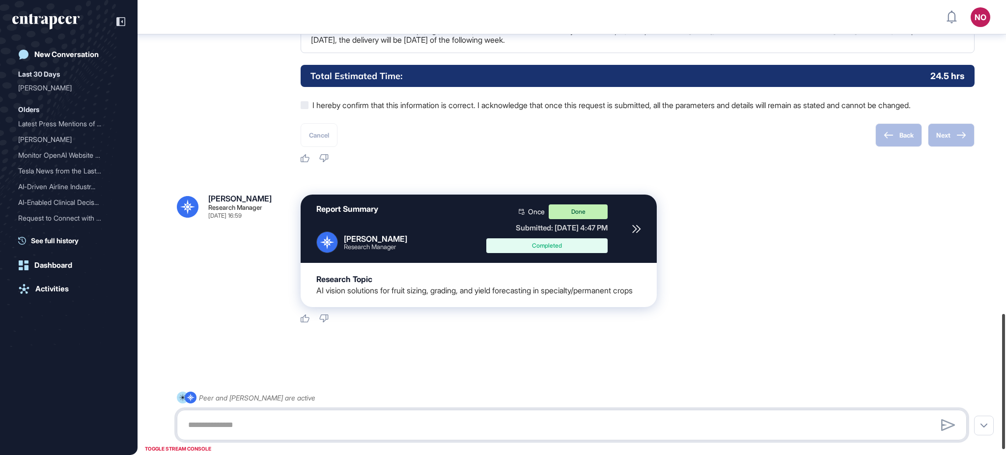
drag, startPoint x: 1005, startPoint y: 105, endPoint x: 981, endPoint y: 409, distance: 305.2
click at [1005, 419] on div at bounding box center [1003, 381] width 3 height 135
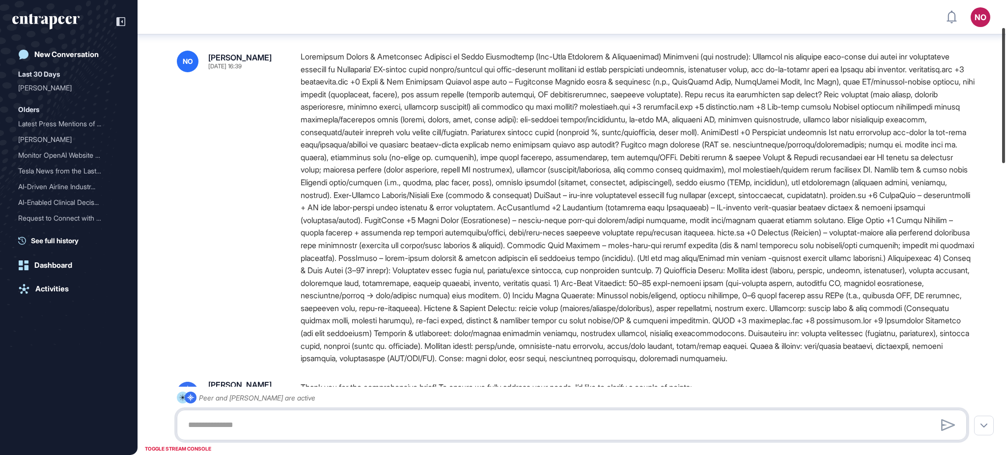
scroll to position [87, 0]
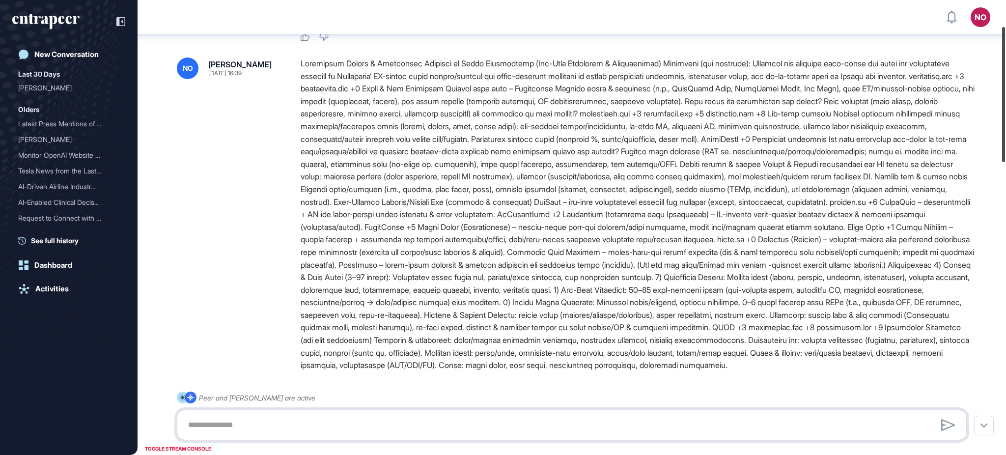
drag, startPoint x: 1005, startPoint y: 331, endPoint x: 966, endPoint y: 42, distance: 291.1
click at [966, 42] on div "NO Admin Dashboard Dashboard Profile My Content Request More Data New Conversat…" at bounding box center [503, 227] width 1006 height 455
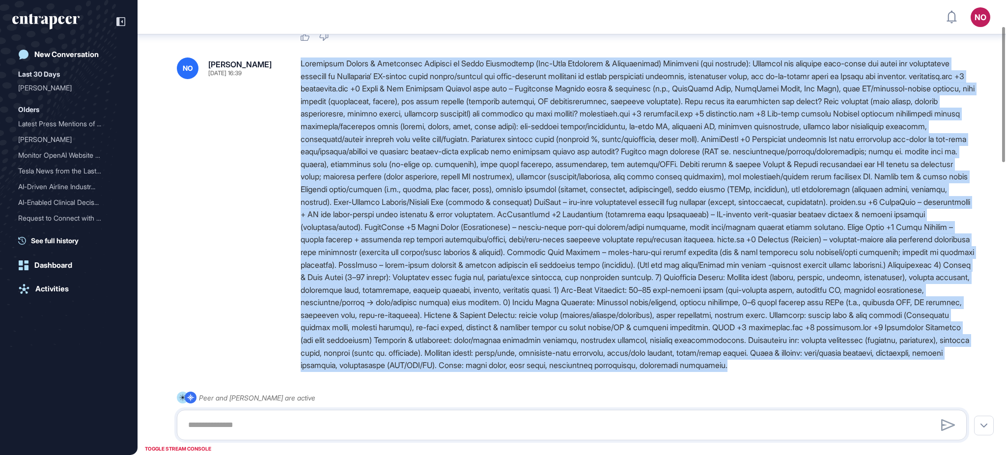
drag, startPoint x: 898, startPoint y: 372, endPoint x: 293, endPoint y: 59, distance: 681.3
click at [293, 59] on div "NO [PERSON_NAME] [DATE] 16:39" at bounding box center [572, 214] width 790 height 314
copy div "Loremipsum Dolors & Ametconsec Adipisci el Seddo Eiusmodtemp (Inc-Utla Etdolore…"
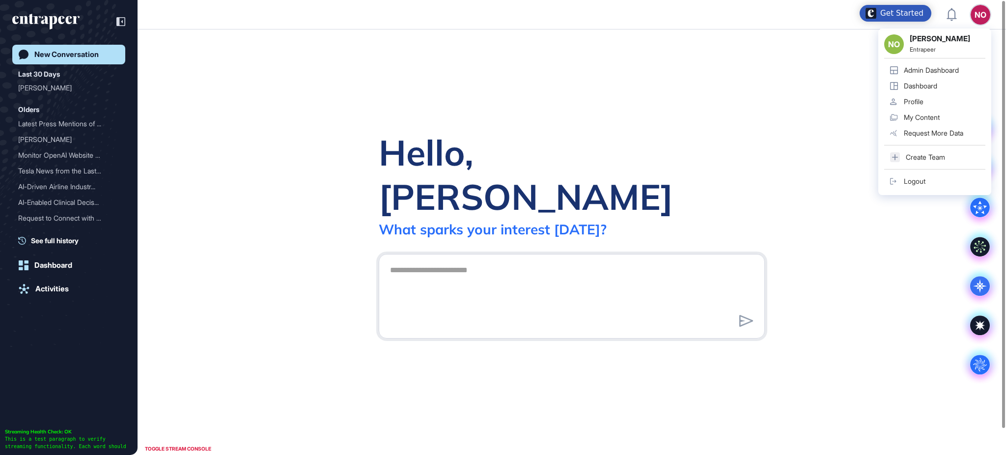
click at [952, 66] on div "Admin Dashboard" at bounding box center [931, 70] width 55 height 8
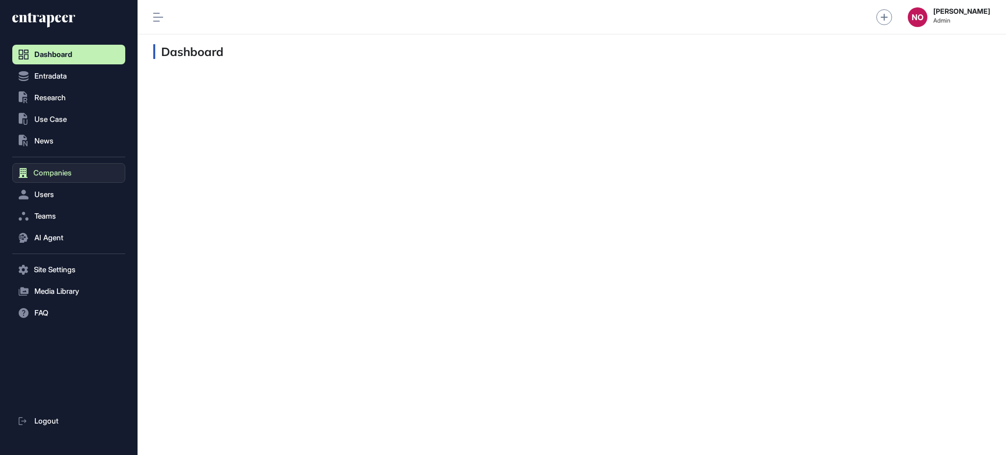
click at [58, 166] on button "Companies" at bounding box center [68, 173] width 113 height 20
click at [74, 195] on span "Company List" at bounding box center [53, 194] width 42 height 8
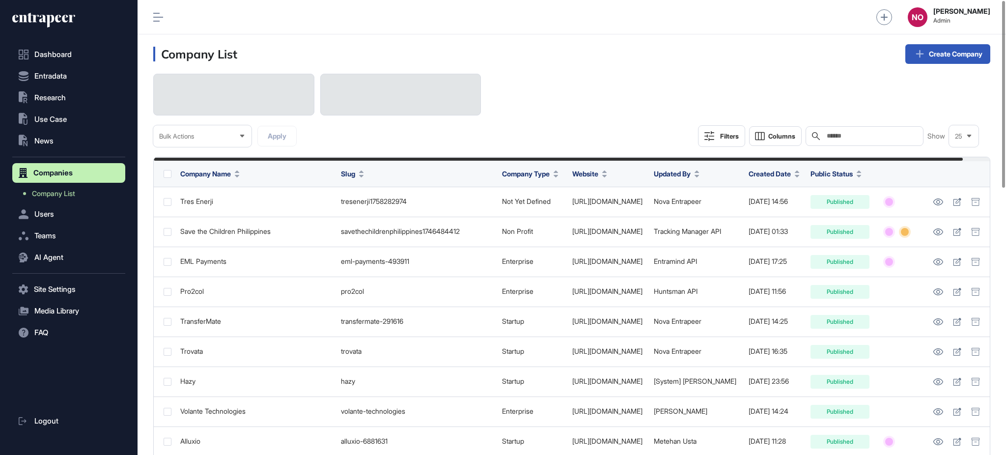
click at [841, 132] on input "text" at bounding box center [871, 136] width 91 height 8
paste input "********"
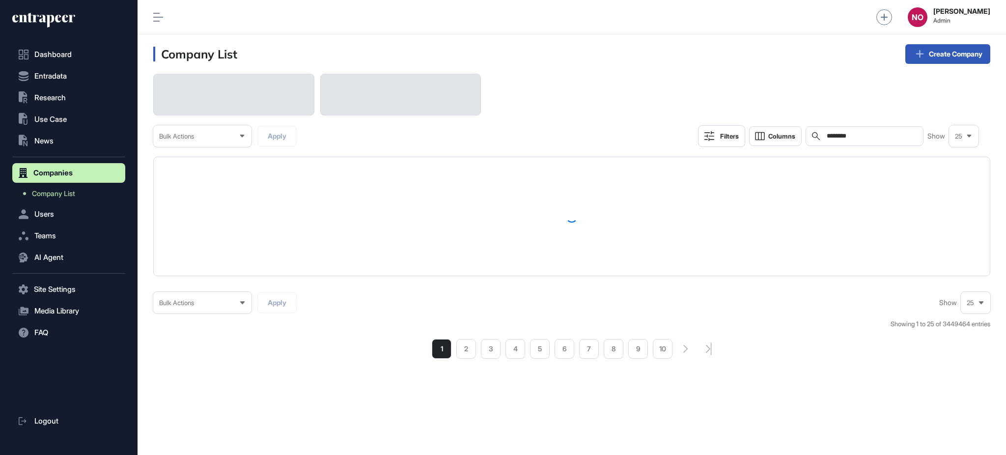
type input "********"
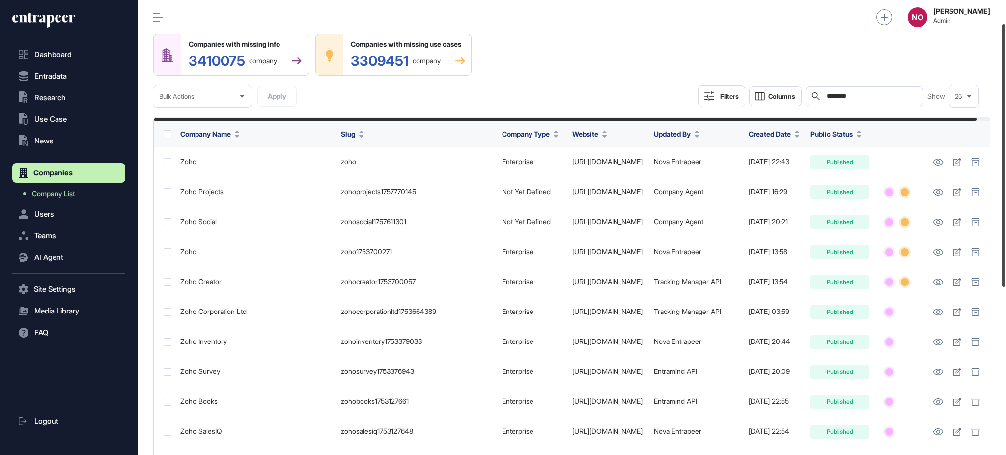
scroll to position [41, 0]
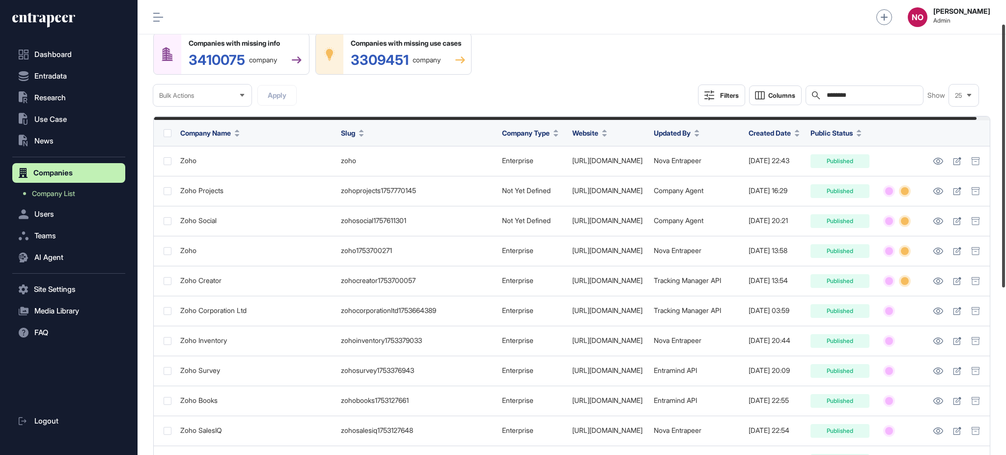
drag, startPoint x: 1005, startPoint y: 131, endPoint x: 1005, endPoint y: 154, distance: 23.6
click at [1005, 154] on div at bounding box center [1003, 156] width 3 height 263
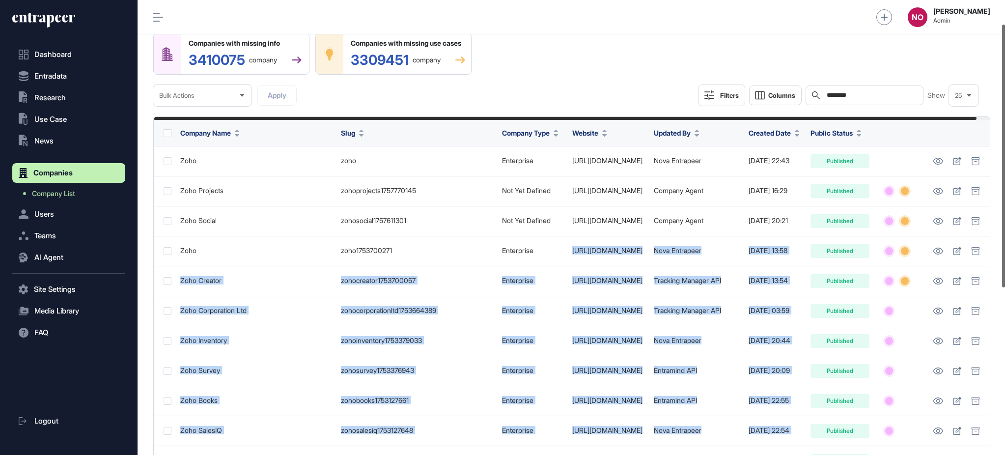
scroll to position [0, 13]
drag, startPoint x: 574, startPoint y: 257, endPoint x: 1005, endPoint y: 243, distance: 431.2
click at [1005, 243] on div "Admin Dashboard Dashboard Profile My Content Request More Data NO Naciye Ozcan …" at bounding box center [572, 227] width 869 height 455
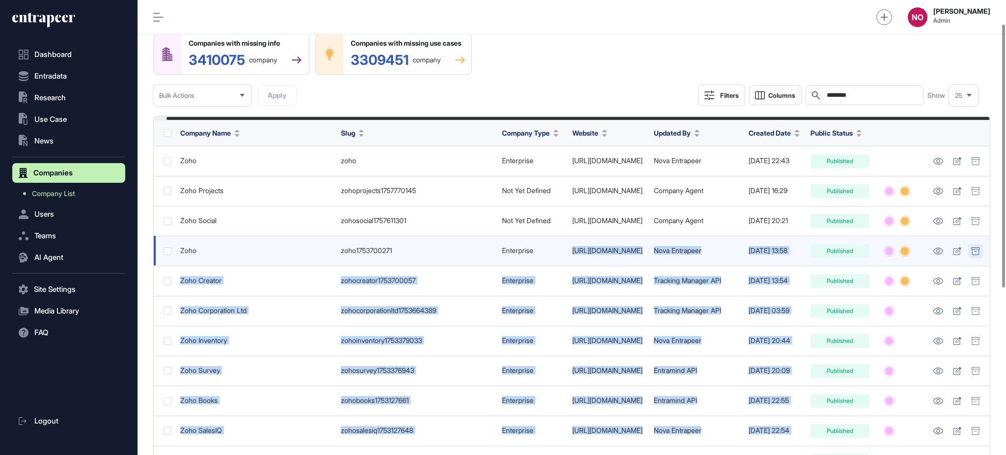
click at [976, 253] on icon at bounding box center [976, 251] width 8 height 8
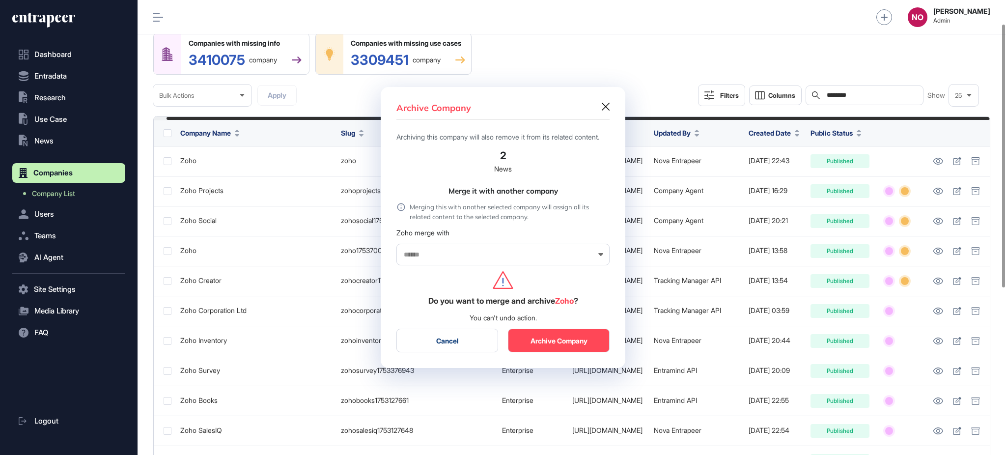
click at [439, 254] on div at bounding box center [503, 255] width 213 height 22
click at [437, 257] on input "text" at bounding box center [497, 255] width 188 height 8
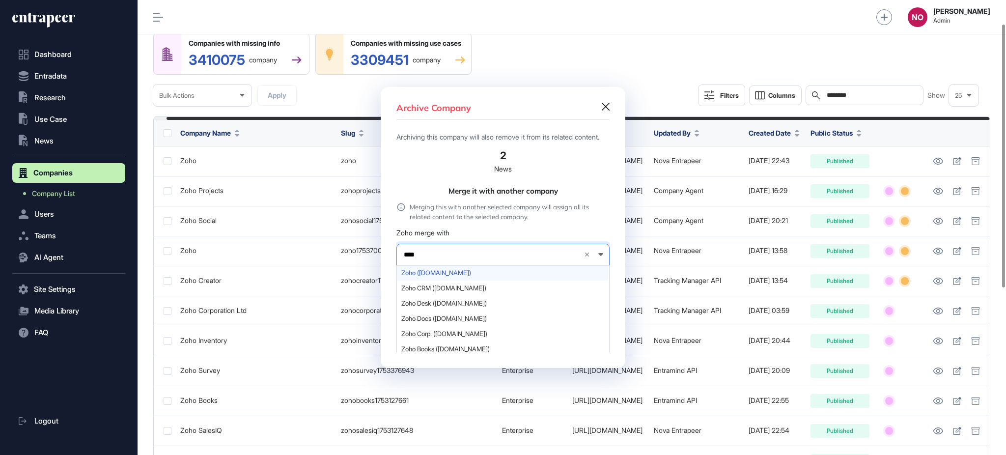
type input "****"
click at [454, 277] on span "Zoho (zoho.com)" at bounding box center [502, 272] width 202 height 7
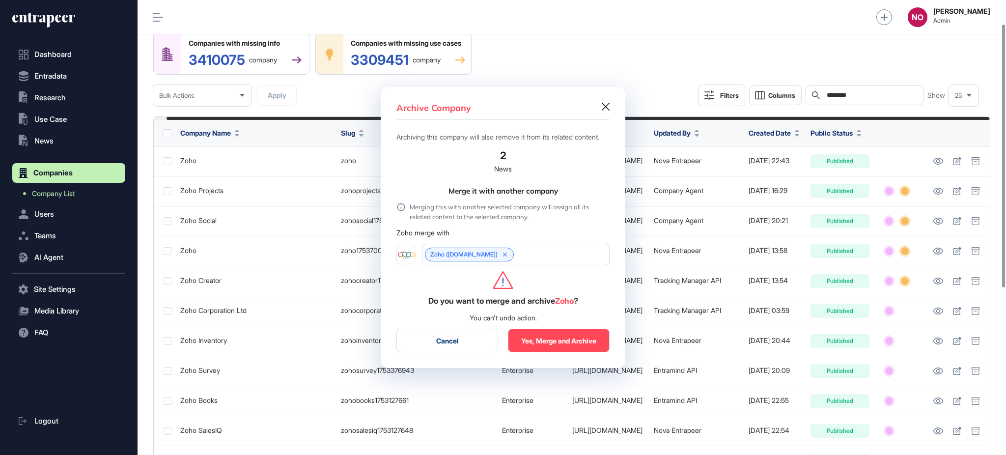
click at [562, 342] on button "Yes, Merge and Archive" at bounding box center [559, 341] width 102 height 24
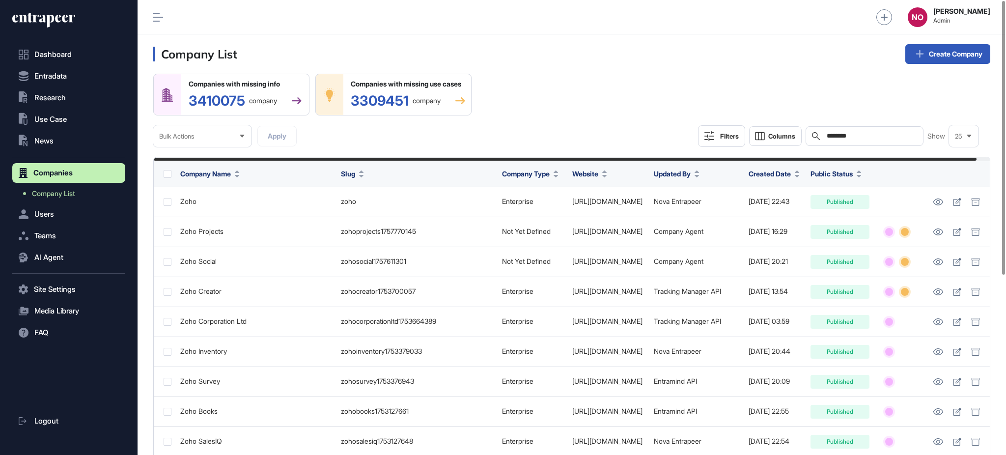
drag, startPoint x: 865, startPoint y: 139, endPoint x: 659, endPoint y: 143, distance: 205.9
click at [659, 143] on div "Companies with missing info 3410075 company Companies with missing use cases 33…" at bounding box center [571, 110] width 837 height 73
paste input "*******"
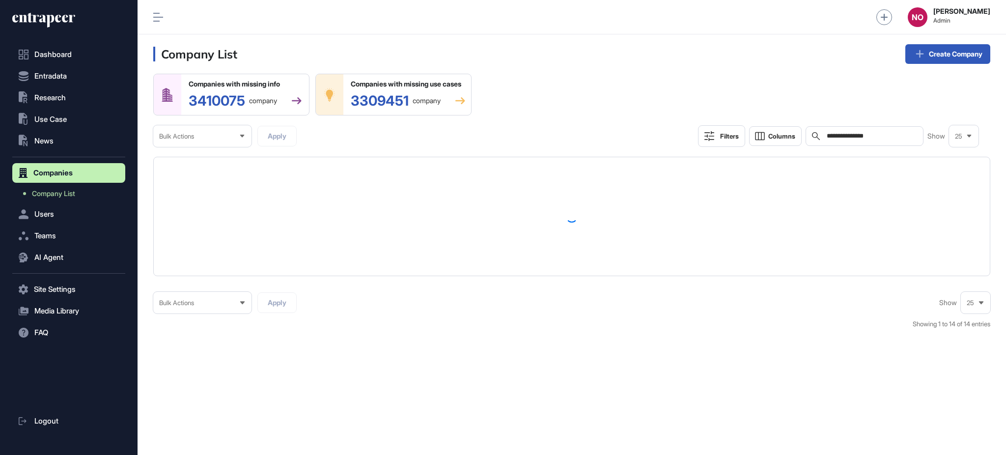
type input "**********"
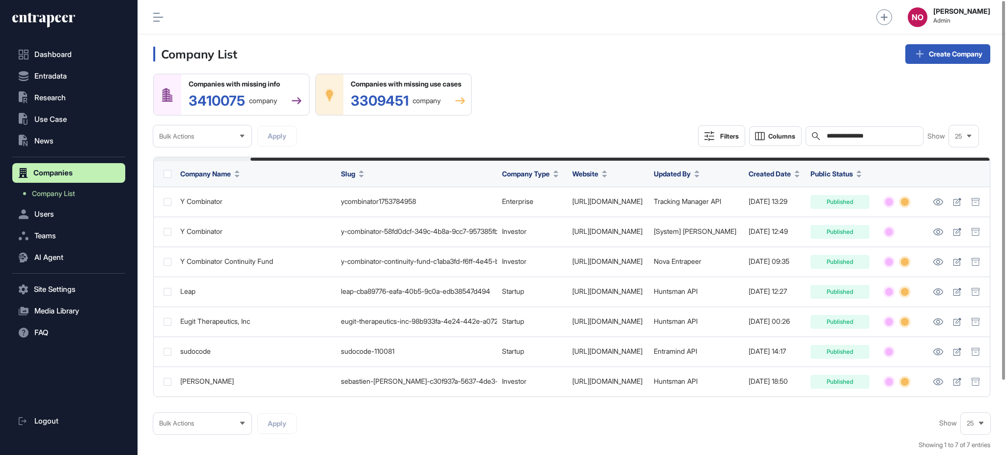
scroll to position [0, 109]
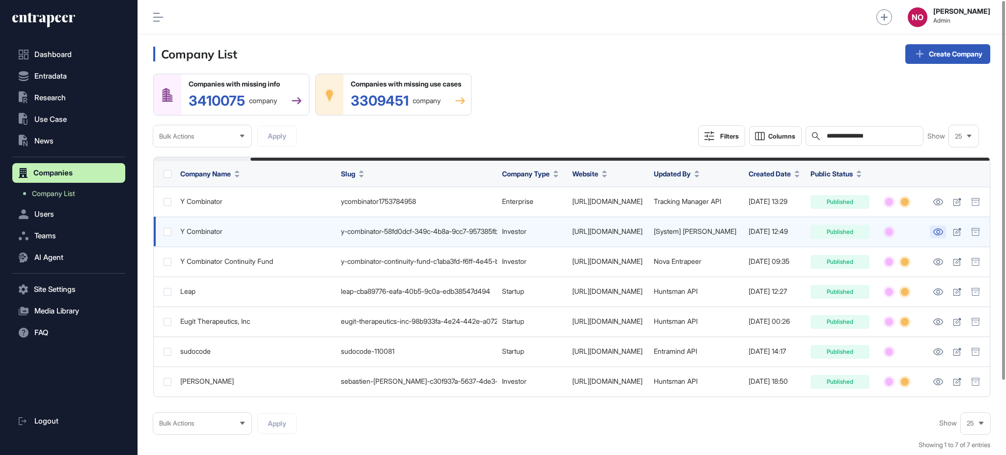
click at [937, 234] on icon at bounding box center [938, 232] width 10 height 7
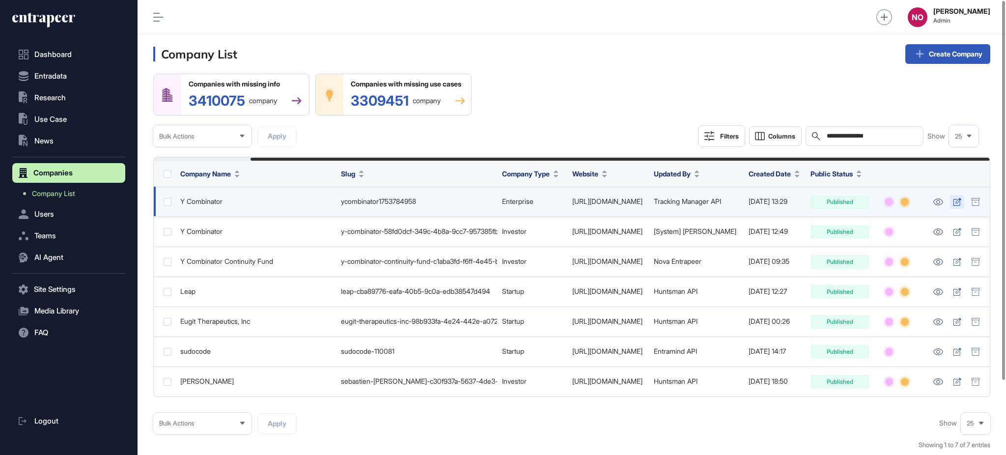
click at [956, 203] on icon at bounding box center [957, 202] width 8 height 8
click at [975, 203] on icon at bounding box center [976, 202] width 9 height 8
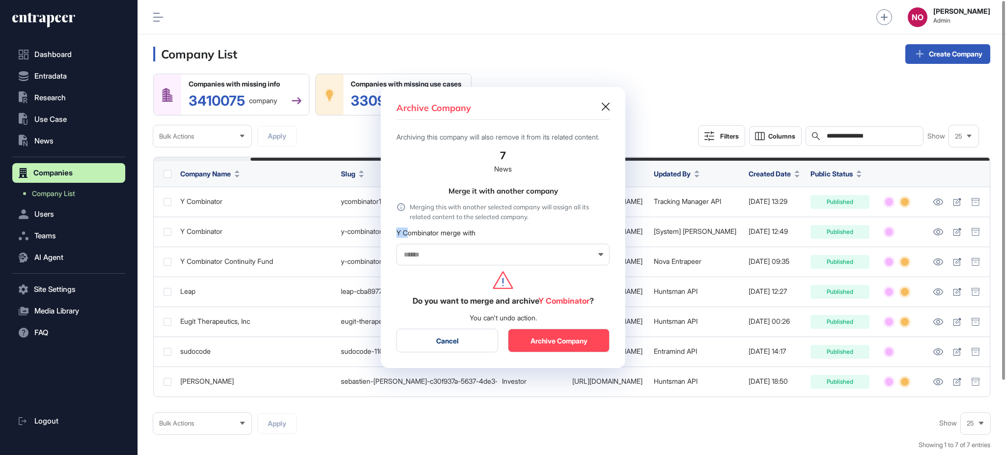
drag, startPoint x: 396, startPoint y: 238, endPoint x: 407, endPoint y: 239, distance: 11.3
click at [407, 239] on div "Archive Company Archiving this company will also remove it from its related con…" at bounding box center [503, 228] width 245 height 282
click at [456, 346] on button "Cancel" at bounding box center [448, 341] width 102 height 24
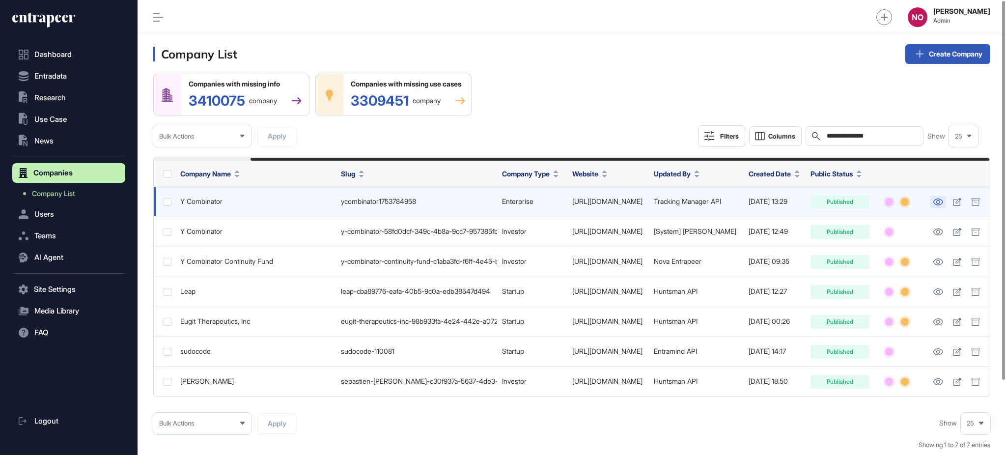
click at [938, 203] on icon at bounding box center [938, 202] width 10 height 7
click at [981, 200] on div at bounding box center [976, 202] width 15 height 14
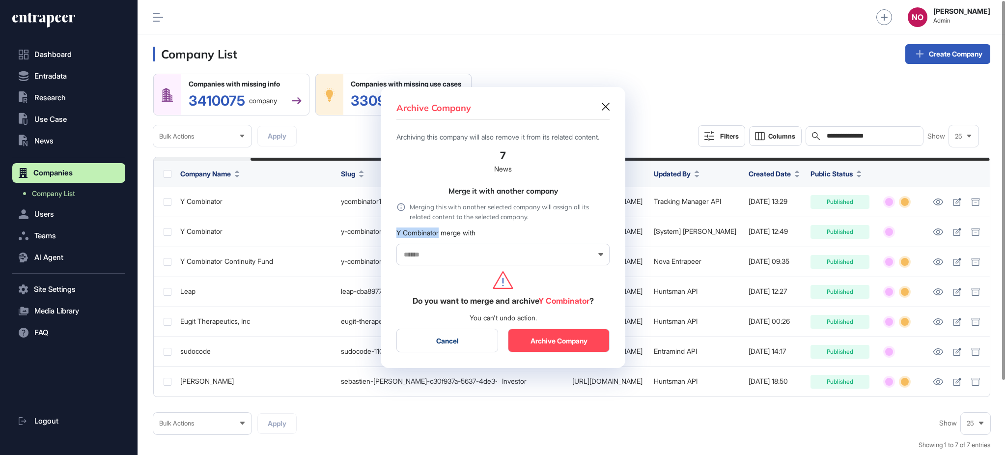
drag, startPoint x: 396, startPoint y: 238, endPoint x: 442, endPoint y: 244, distance: 46.0
click at [442, 244] on div "Y Combinator merge with" at bounding box center [503, 247] width 213 height 38
copy div "Y Combinator"
click at [433, 259] on input "text" at bounding box center [497, 255] width 188 height 8
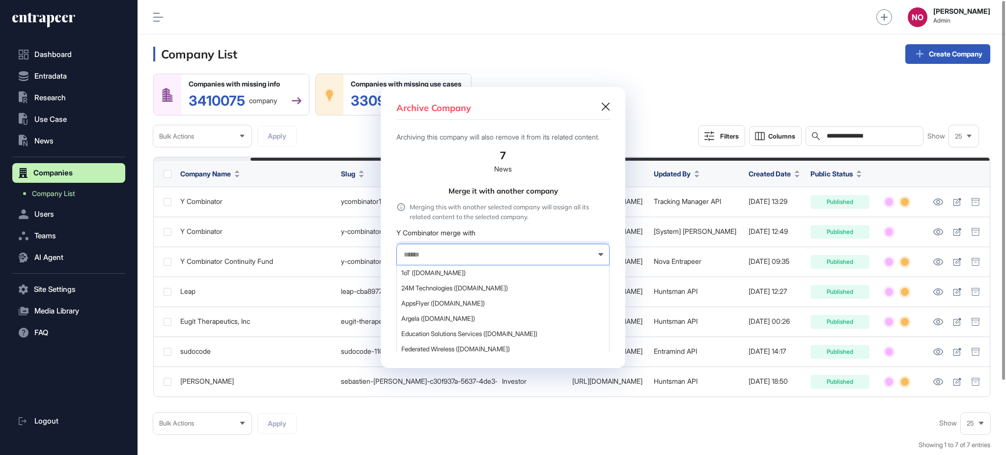
paste input "**********"
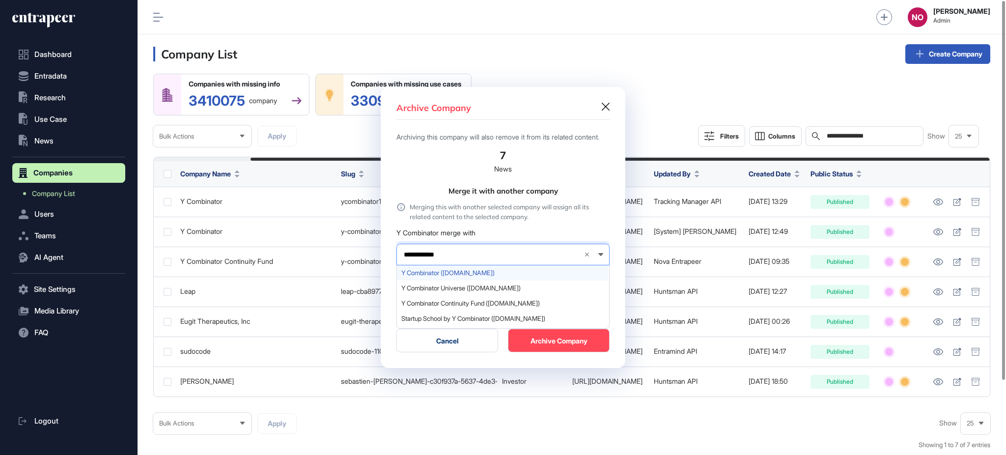
type input "**********"
click at [434, 275] on span "Y Combinator (ycombinator.com)" at bounding box center [502, 272] width 202 height 7
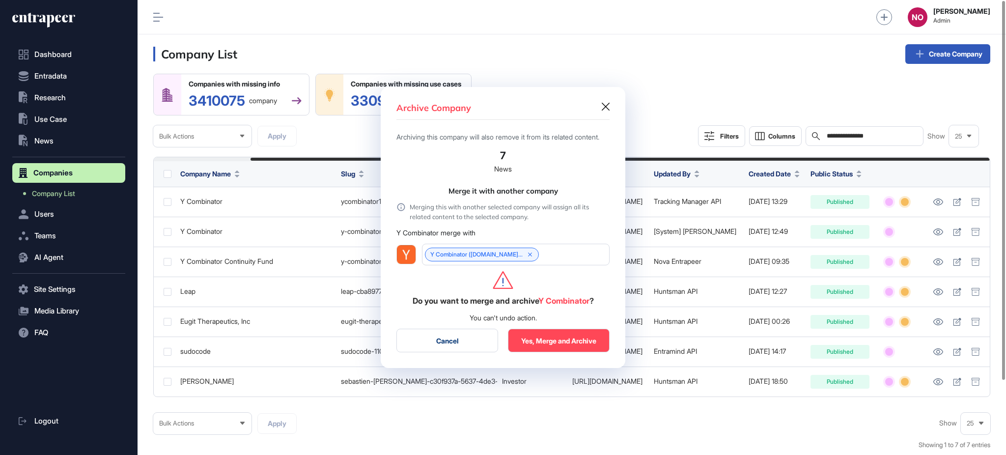
click at [556, 344] on button "Yes, Merge and Archive" at bounding box center [559, 341] width 102 height 24
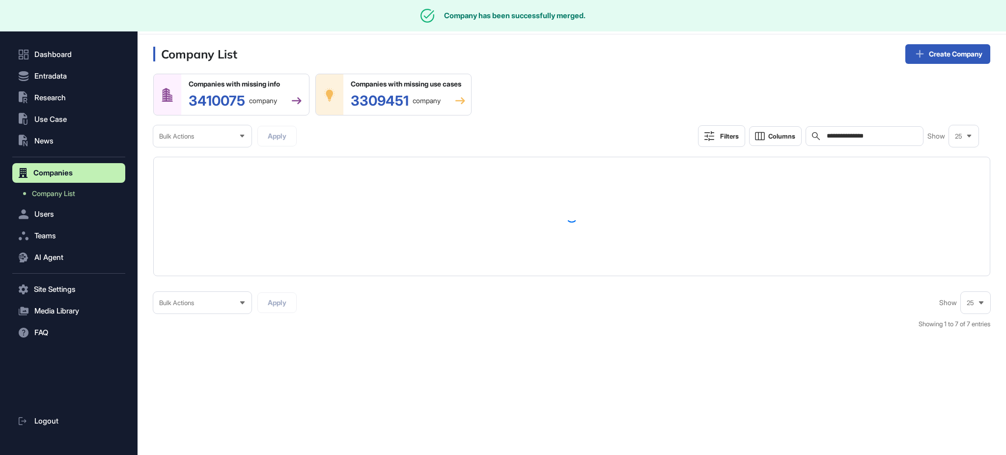
scroll to position [0, 0]
click at [835, 136] on input "**********" at bounding box center [871, 136] width 91 height 8
paste input "**********"
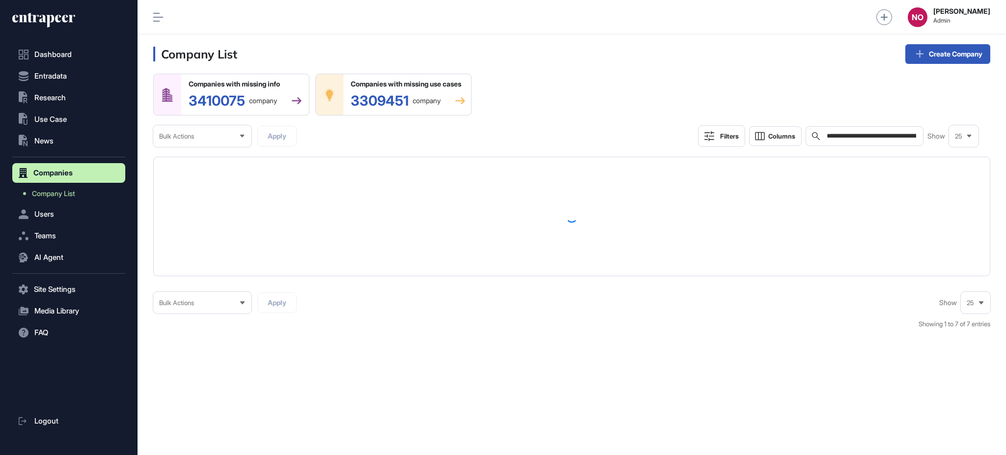
scroll to position [0, 81]
type input "**********"
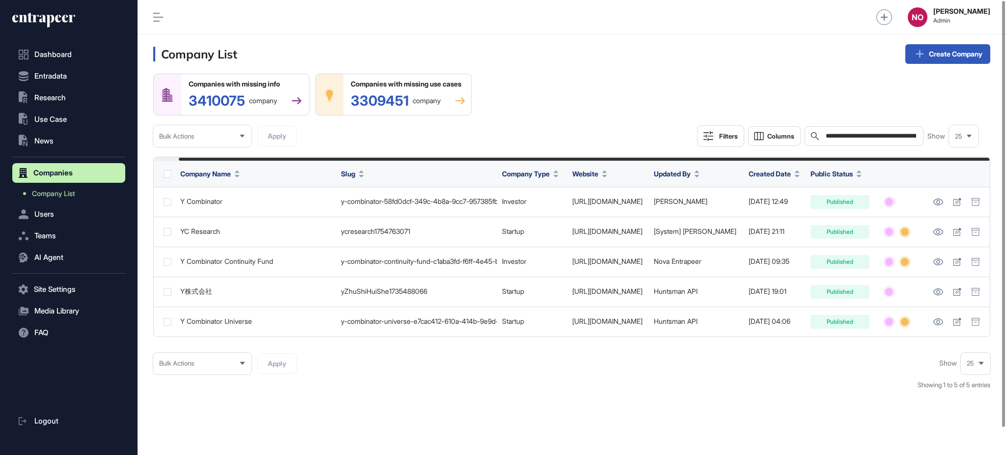
scroll to position [0, 26]
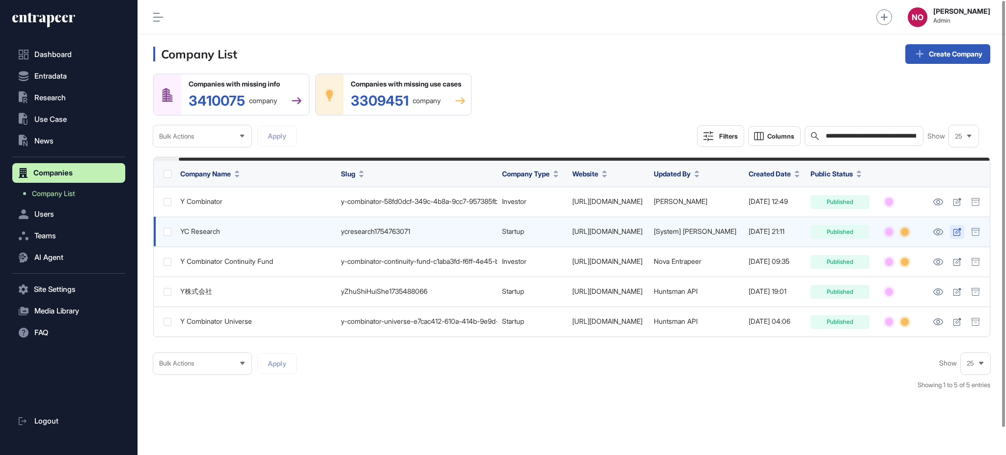
click at [959, 234] on icon at bounding box center [957, 232] width 8 height 8
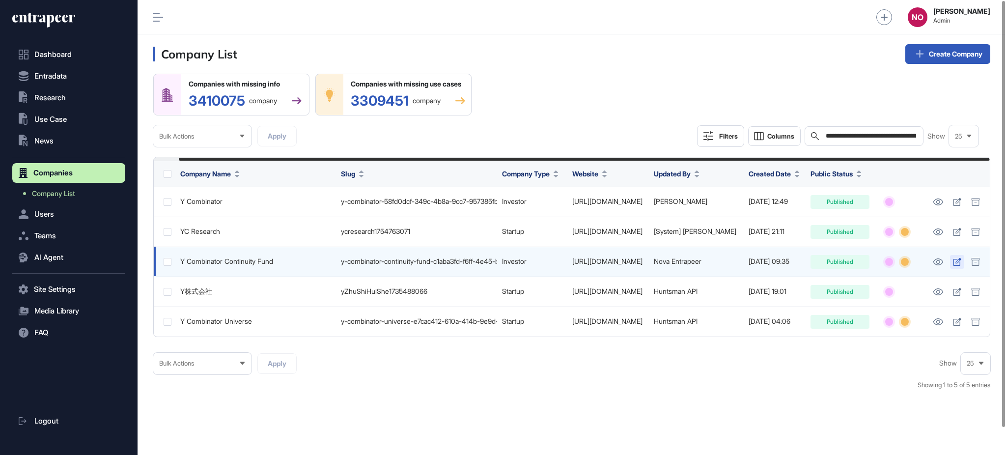
click at [956, 264] on icon at bounding box center [957, 262] width 8 height 8
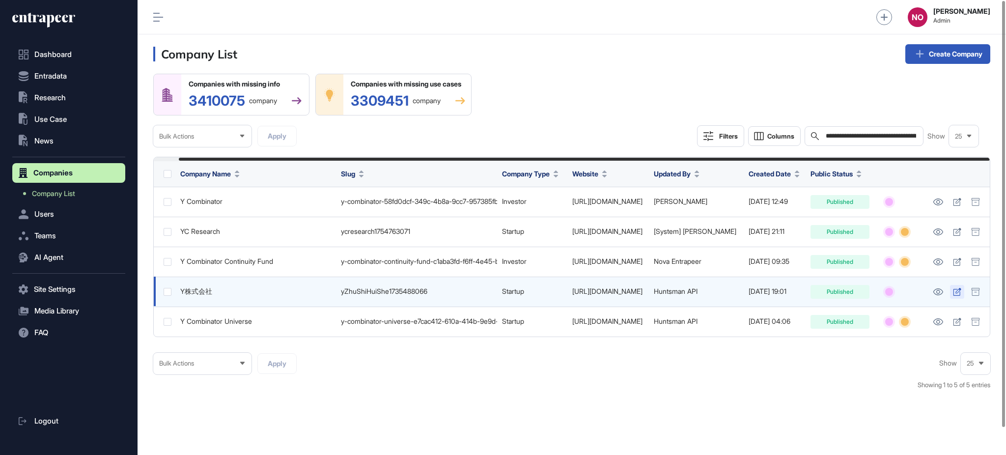
click at [955, 292] on icon at bounding box center [957, 292] width 8 height 8
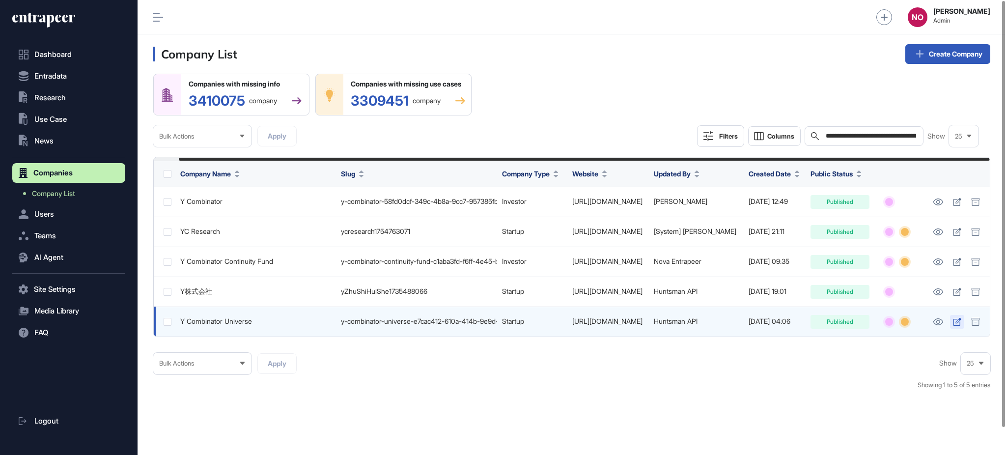
click at [954, 326] on icon at bounding box center [957, 322] width 8 height 8
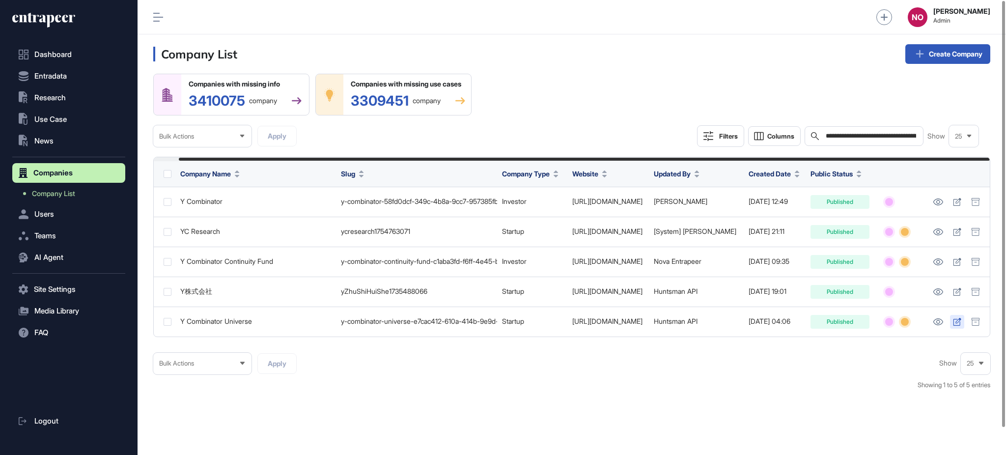
scroll to position [0, 0]
click at [416, 383] on div "Bulk Actions Apply Show 25 Showing 1 to 5 of 5 entries" at bounding box center [571, 376] width 837 height 47
click at [77, 190] on link "Company List" at bounding box center [71, 194] width 108 height 18
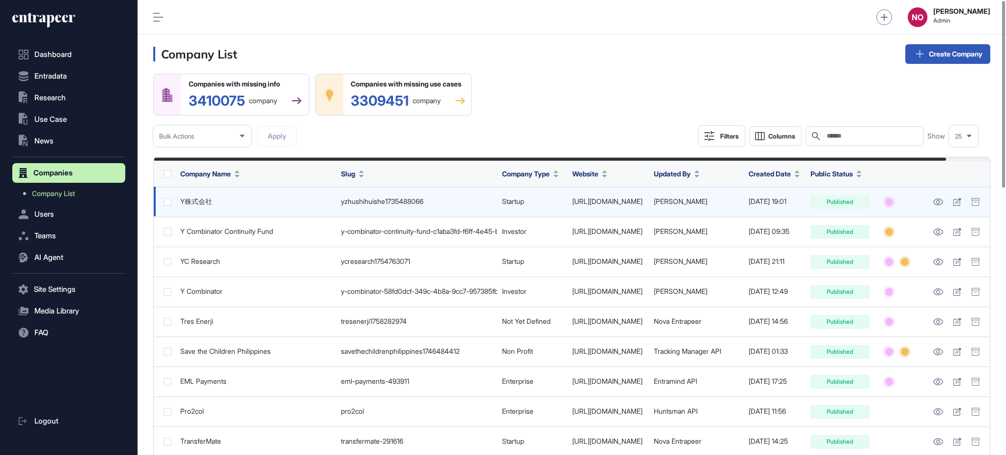
click at [599, 205] on link "[URL][DOMAIN_NAME]" at bounding box center [607, 201] width 70 height 8
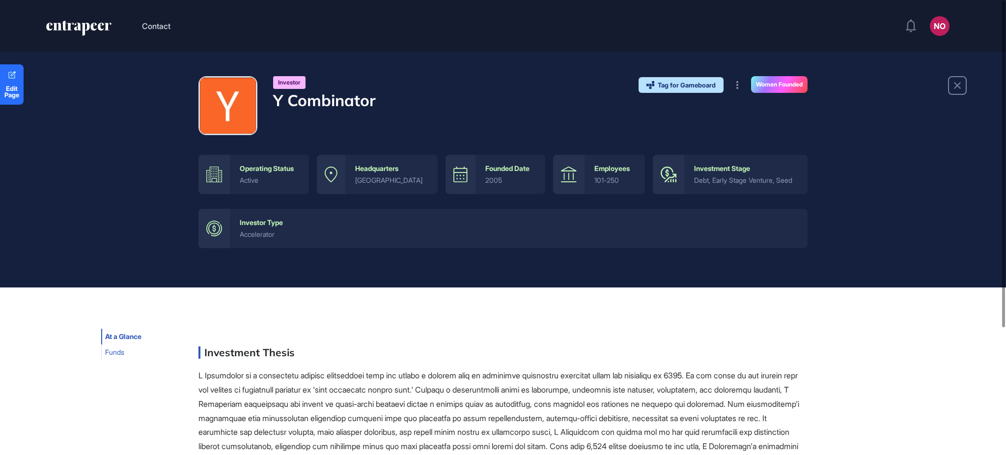
click at [120, 350] on span "Funds" at bounding box center [114, 352] width 19 height 8
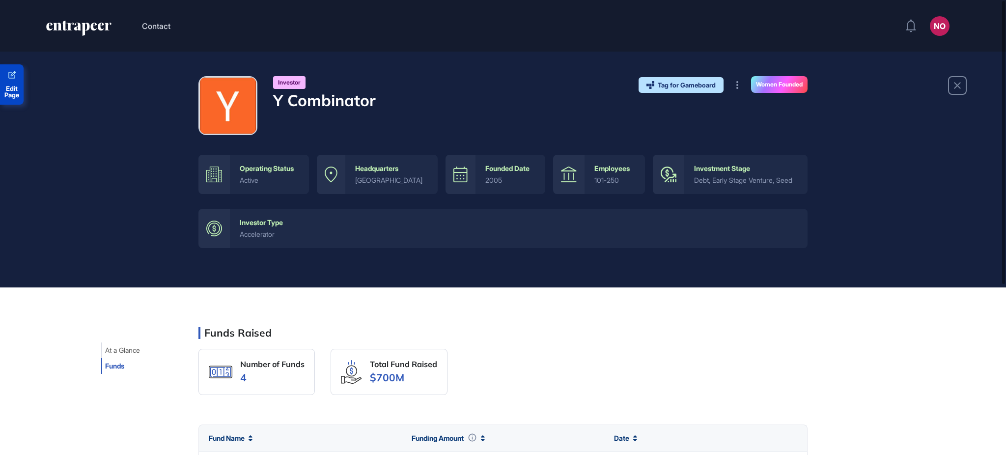
click at [21, 86] on span "Edit Page" at bounding box center [12, 92] width 24 height 13
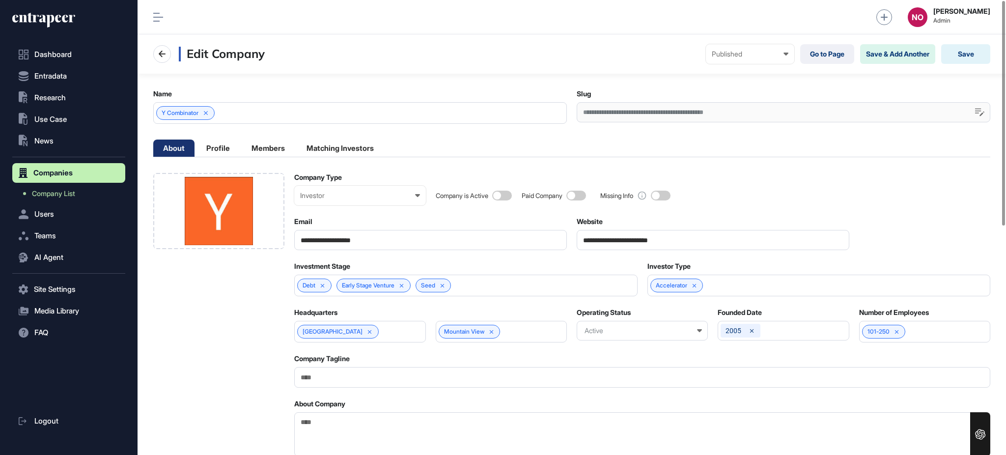
click at [506, 200] on span at bounding box center [502, 196] width 20 height 10
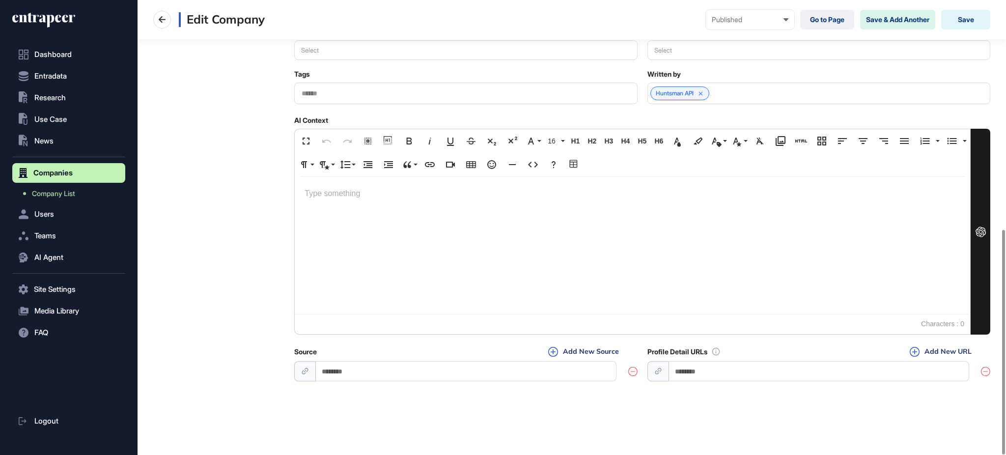
scroll to position [464, 0]
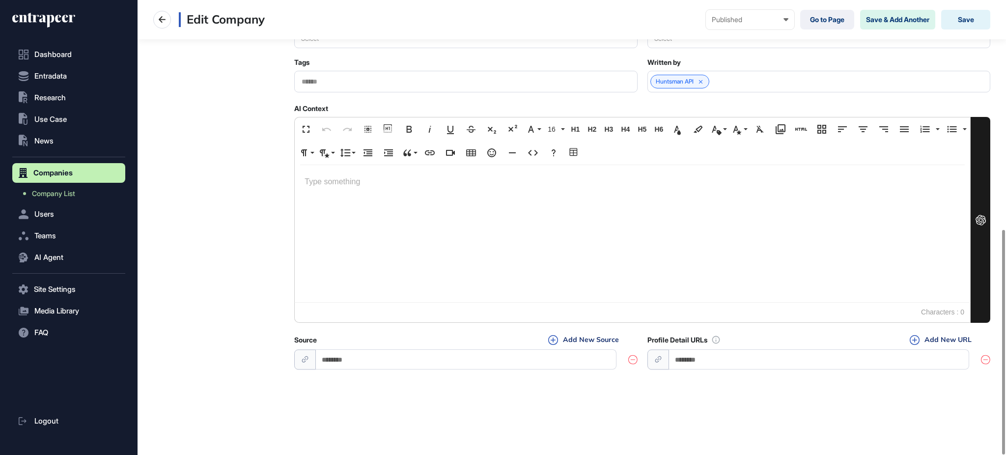
click at [434, 362] on input "url" at bounding box center [466, 359] width 301 height 20
click at [718, 356] on input "url" at bounding box center [819, 359] width 301 height 20
paste input "**********"
type input "**********"
click at [717, 396] on div "**********" at bounding box center [572, 13] width 869 height 885
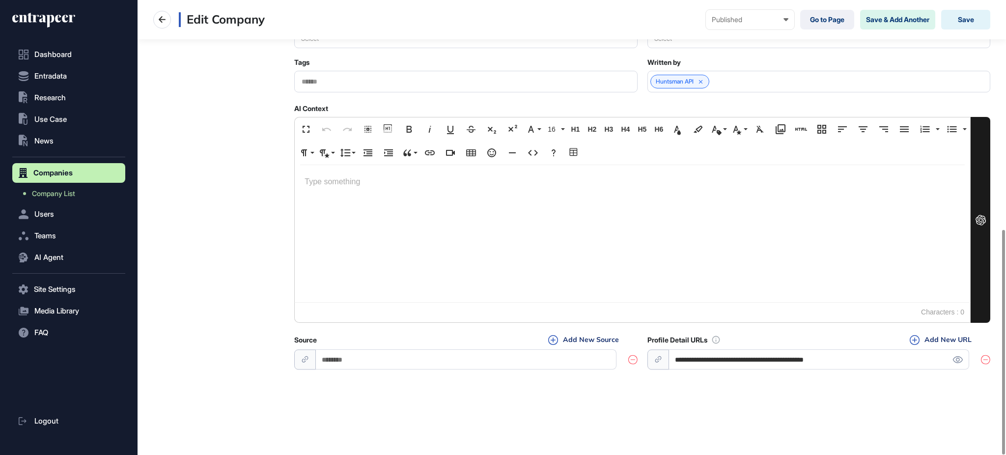
scroll to position [0, 0]
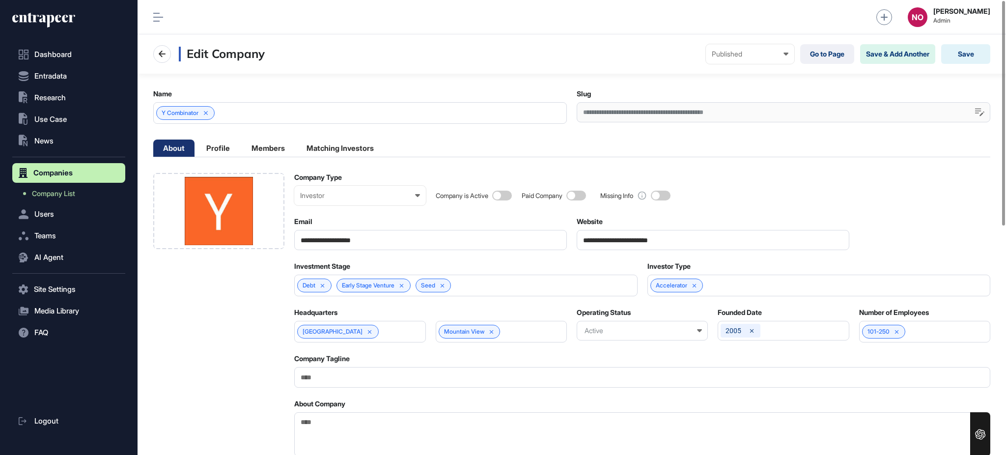
drag, startPoint x: 342, startPoint y: 380, endPoint x: 348, endPoint y: 374, distance: 8.7
click at [342, 380] on input "Company Tagline" at bounding box center [642, 377] width 696 height 20
paste input "**********"
type input "**********"
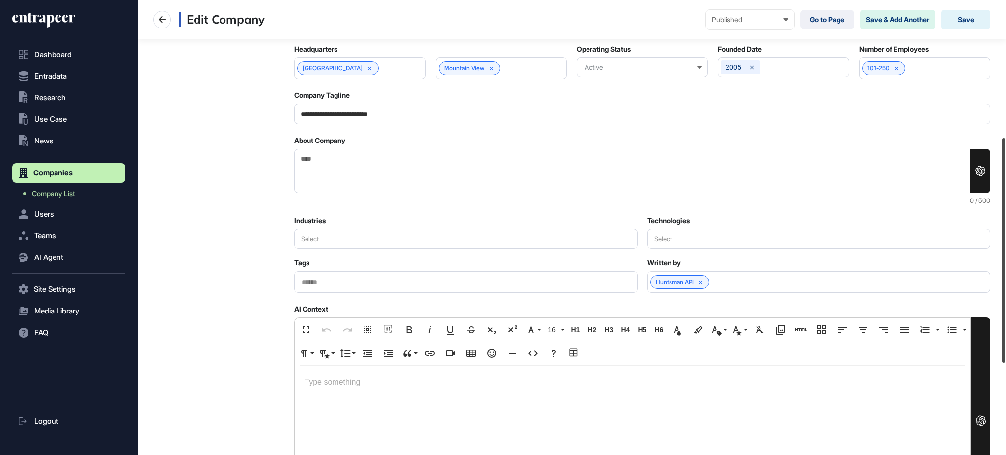
scroll to position [278, 0]
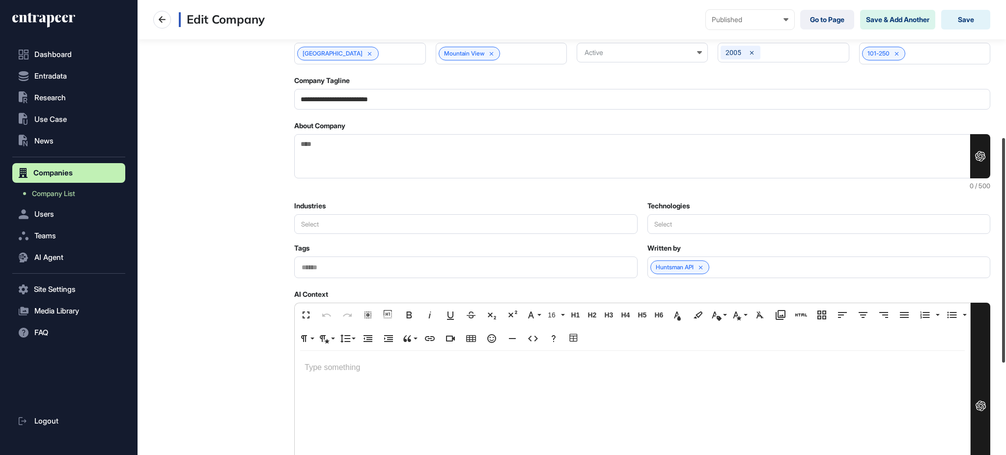
drag, startPoint x: 1005, startPoint y: 171, endPoint x: 1005, endPoint y: 270, distance: 99.3
click at [1005, 270] on div at bounding box center [1003, 250] width 3 height 225
click at [372, 164] on textarea "About Company" at bounding box center [642, 156] width 696 height 45
paste textarea "**********"
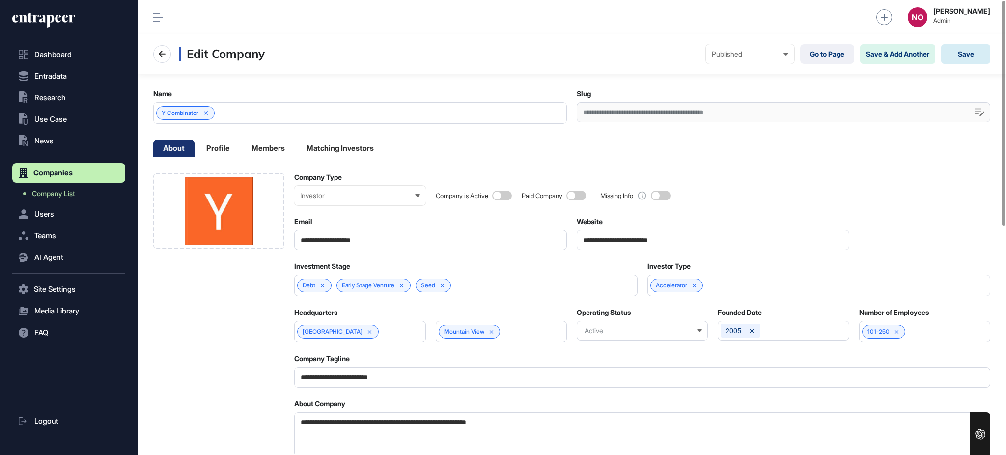
type textarea "**********"
click at [972, 56] on button "Save" at bounding box center [966, 54] width 49 height 20
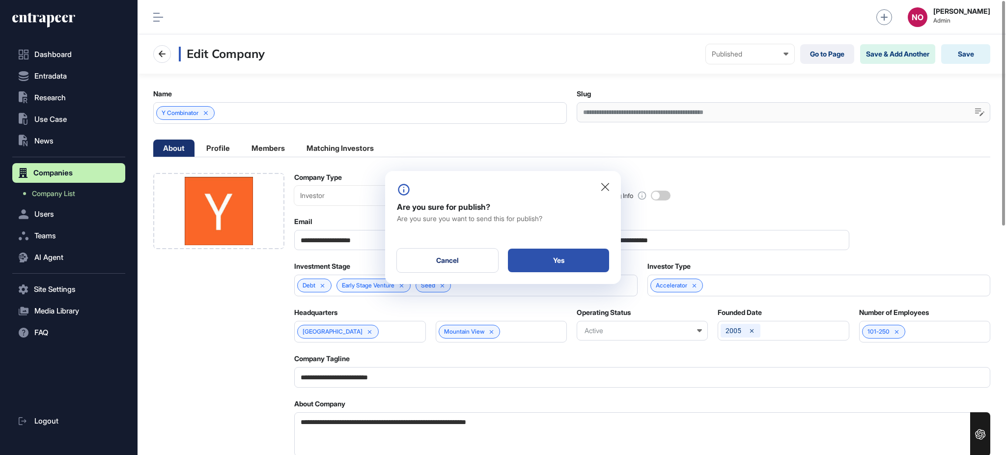
click at [515, 265] on div "Yes" at bounding box center [558, 261] width 101 height 24
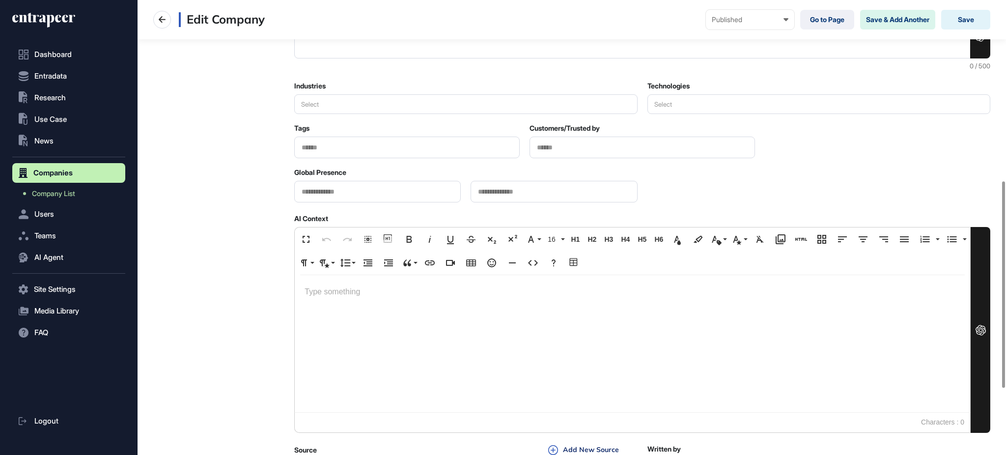
scroll to position [545, 0]
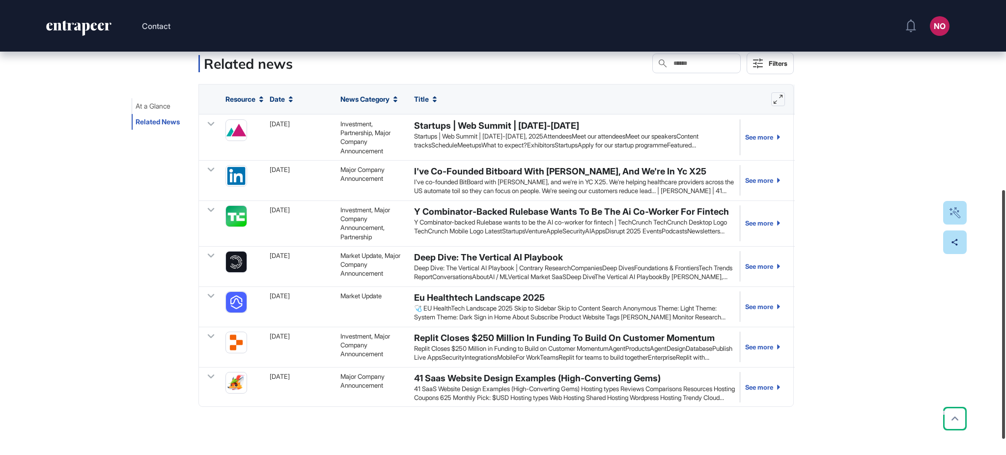
scroll to position [361, 0]
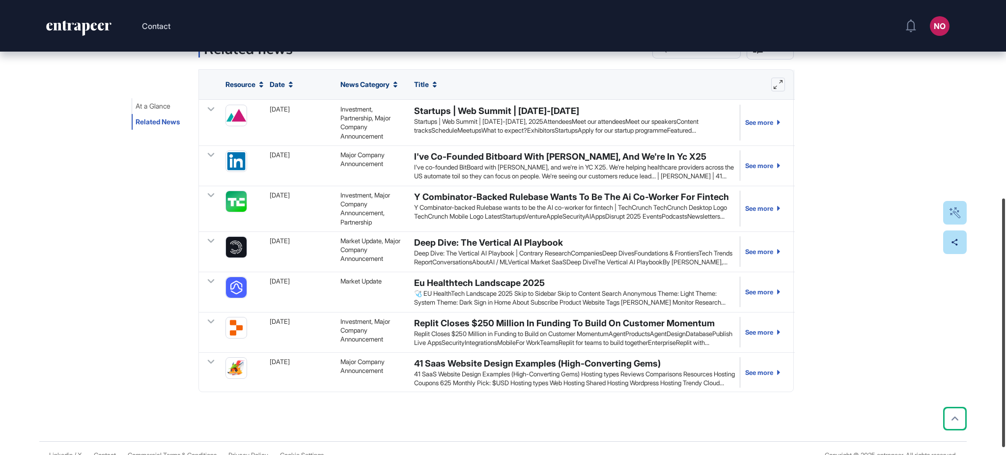
drag, startPoint x: 1005, startPoint y: 143, endPoint x: 1005, endPoint y: 289, distance: 145.9
click at [1005, 289] on div at bounding box center [1003, 323] width 3 height 249
click at [754, 122] on link "See more" at bounding box center [760, 123] width 40 height 36
click at [754, 166] on link "See more" at bounding box center [760, 165] width 40 height 30
click at [750, 209] on link "See more" at bounding box center [760, 209] width 40 height 36
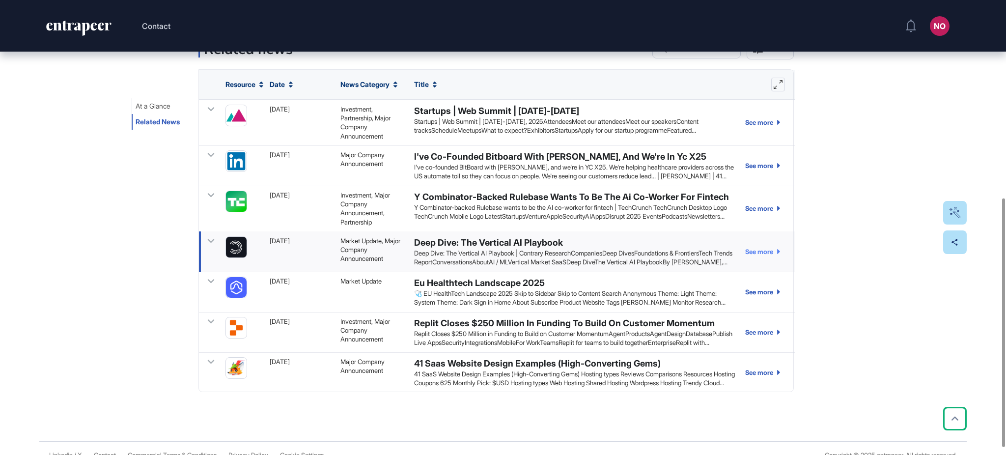
click at [751, 254] on link "See more" at bounding box center [760, 251] width 40 height 30
click at [757, 293] on link "See more" at bounding box center [760, 292] width 40 height 30
click at [759, 334] on link "See more" at bounding box center [760, 332] width 40 height 30
click at [756, 373] on link "See more" at bounding box center [760, 372] width 40 height 30
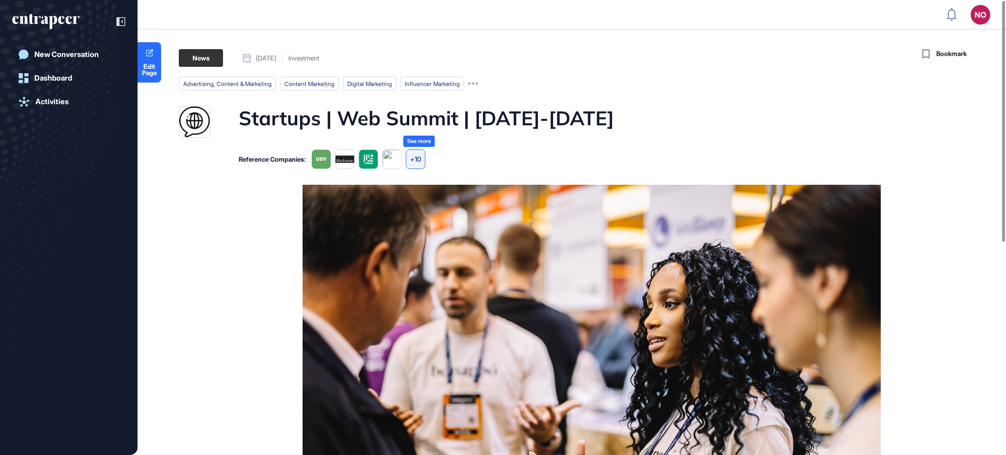
click at [425, 161] on div "+10" at bounding box center [416, 159] width 20 height 20
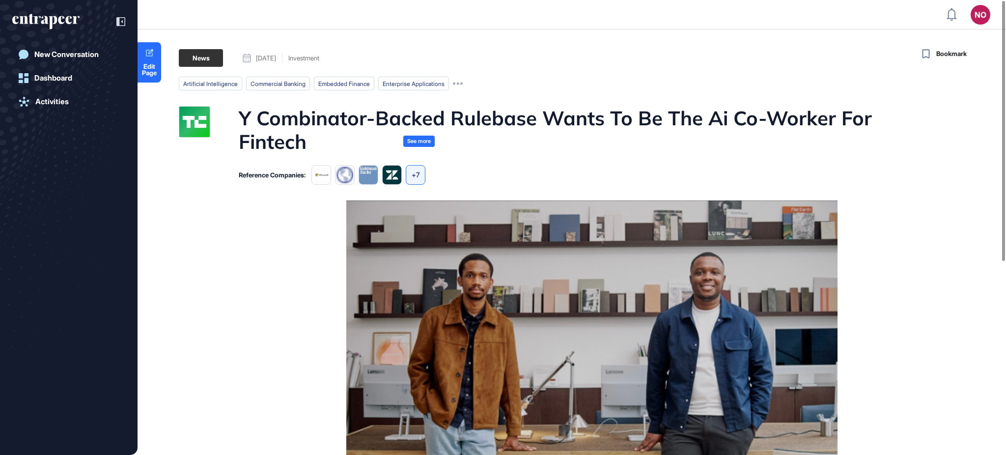
click at [418, 165] on div "+7" at bounding box center [416, 175] width 20 height 20
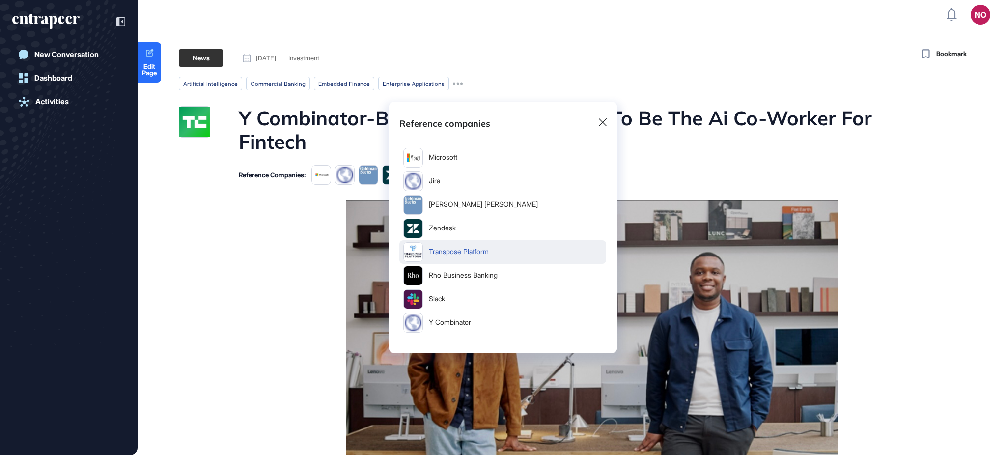
scroll to position [68, 0]
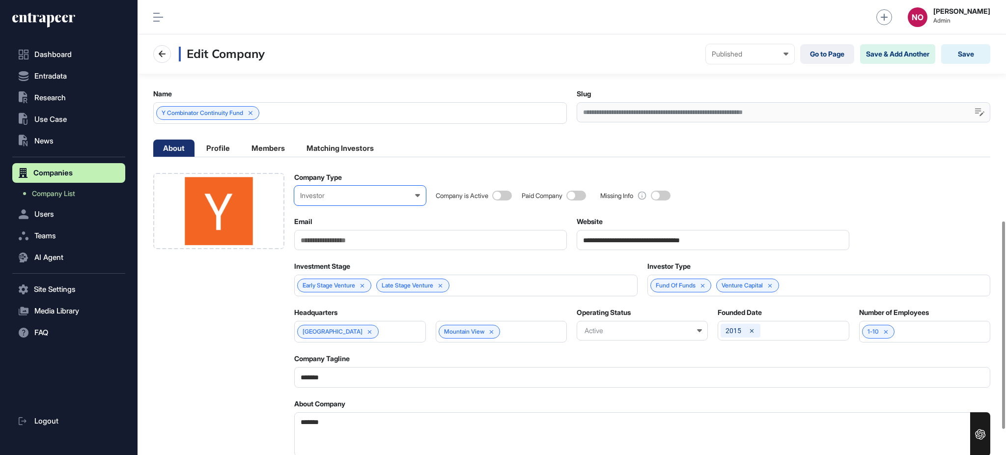
scroll to position [539, 0]
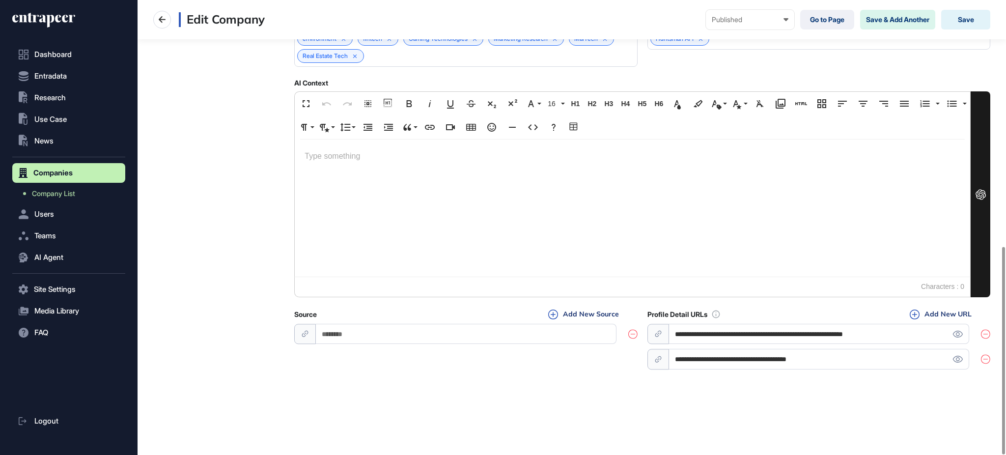
click at [984, 357] on icon at bounding box center [985, 359] width 9 height 10
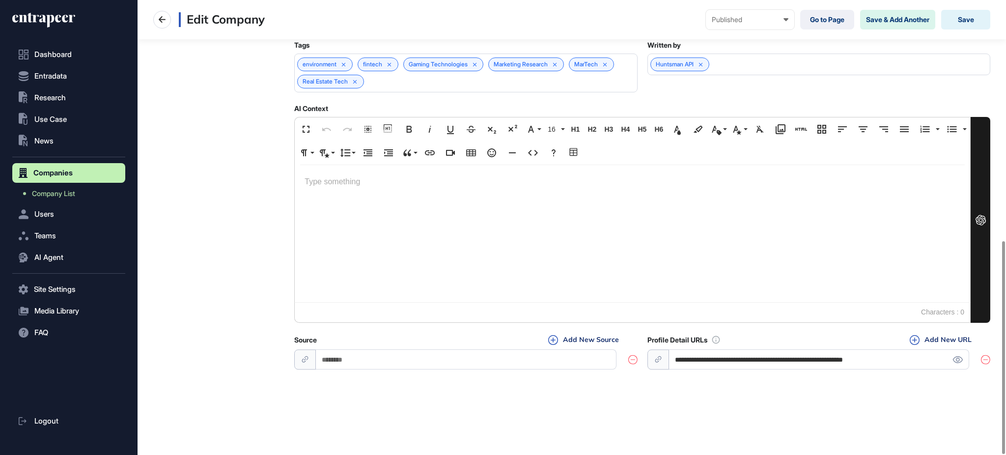
scroll to position [115, 0]
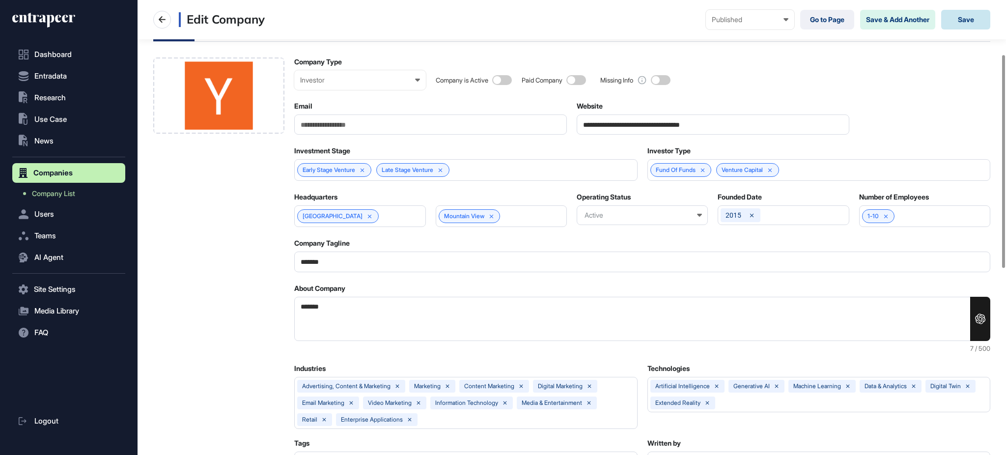
click at [952, 17] on button "Save" at bounding box center [966, 20] width 49 height 20
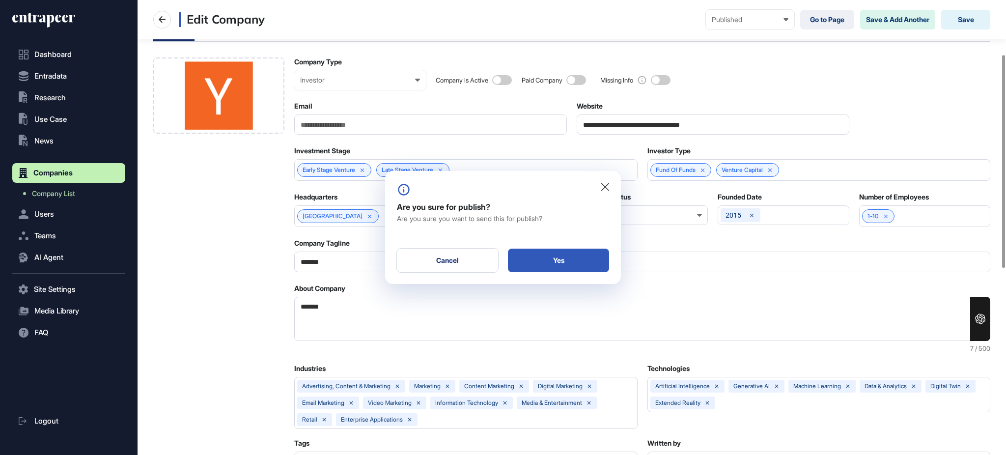
drag, startPoint x: 522, startPoint y: 260, endPoint x: 515, endPoint y: 235, distance: 26.1
click at [522, 260] on div "Yes" at bounding box center [558, 261] width 101 height 24
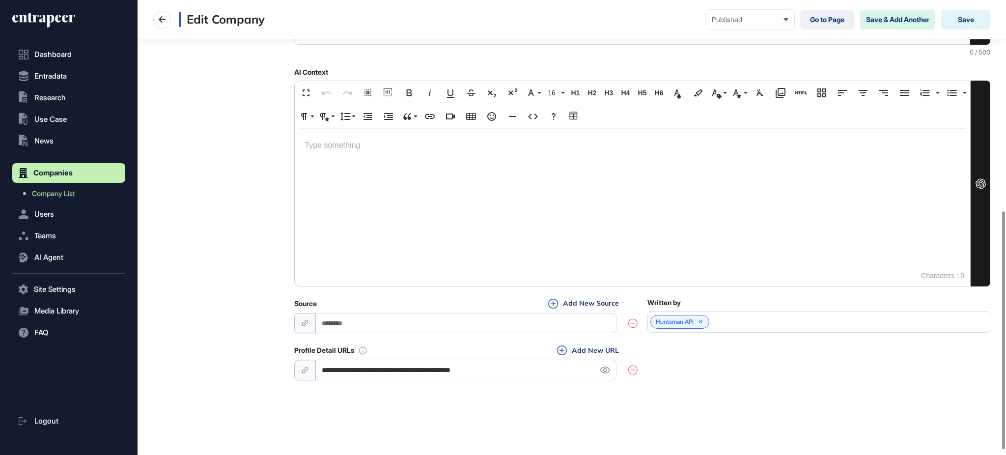
scroll to position [413, 0]
click at [603, 370] on icon at bounding box center [605, 369] width 10 height 7
click at [635, 365] on icon at bounding box center [633, 369] width 9 height 10
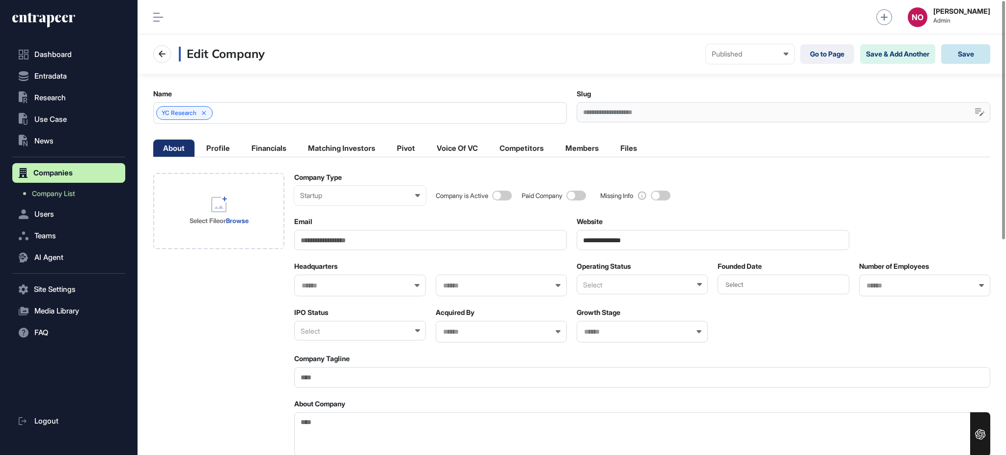
click at [968, 58] on button "Save" at bounding box center [966, 54] width 49 height 20
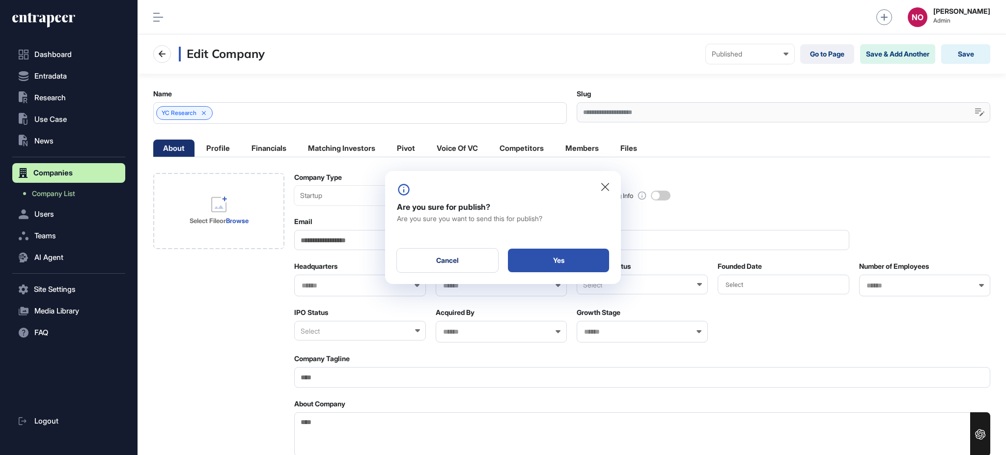
click at [573, 256] on div "Yes" at bounding box center [558, 261] width 101 height 24
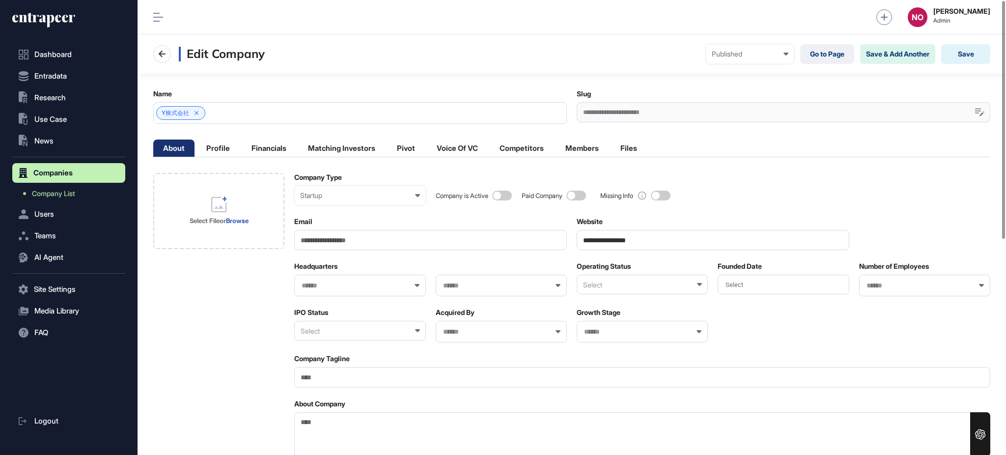
scroll to position [413, 0]
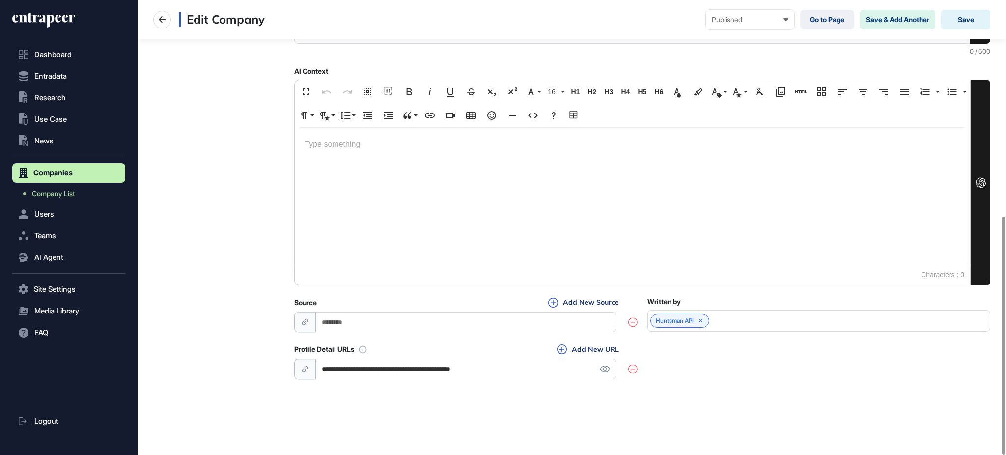
click at [634, 370] on icon at bounding box center [633, 369] width 9 height 10
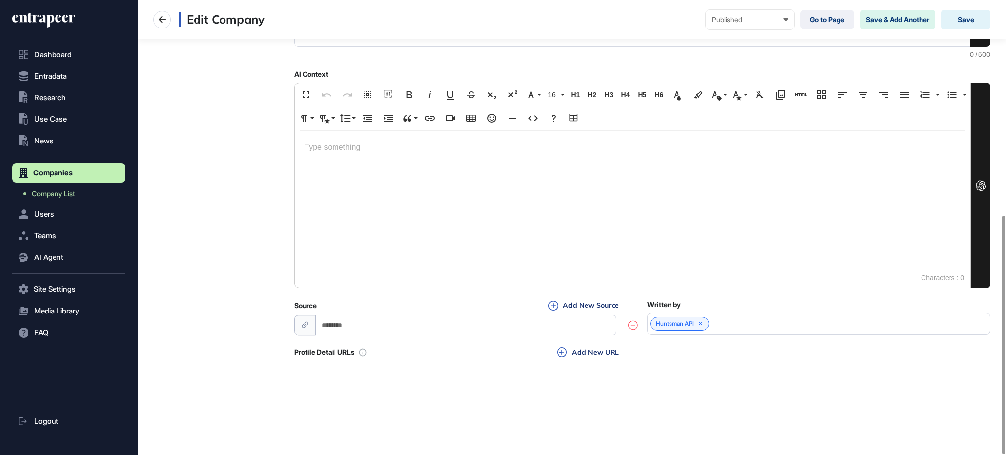
scroll to position [0, 0]
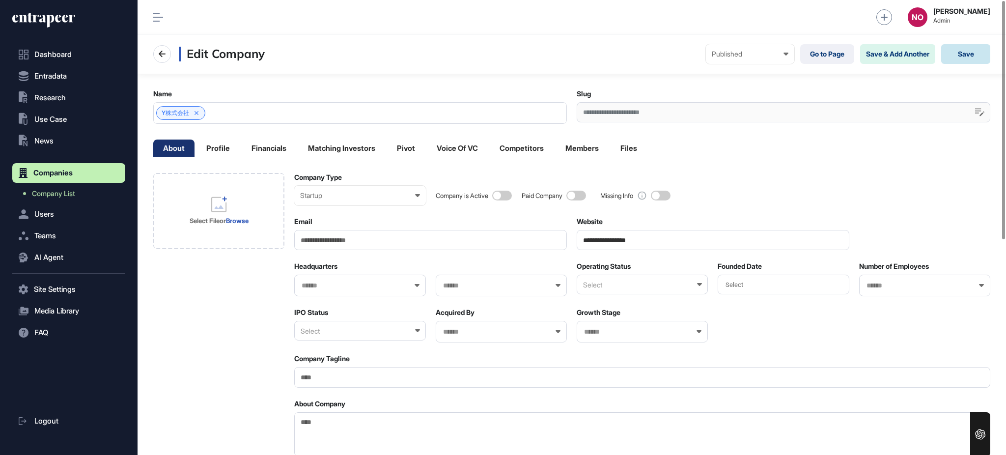
click at [970, 50] on button "Save" at bounding box center [966, 54] width 49 height 20
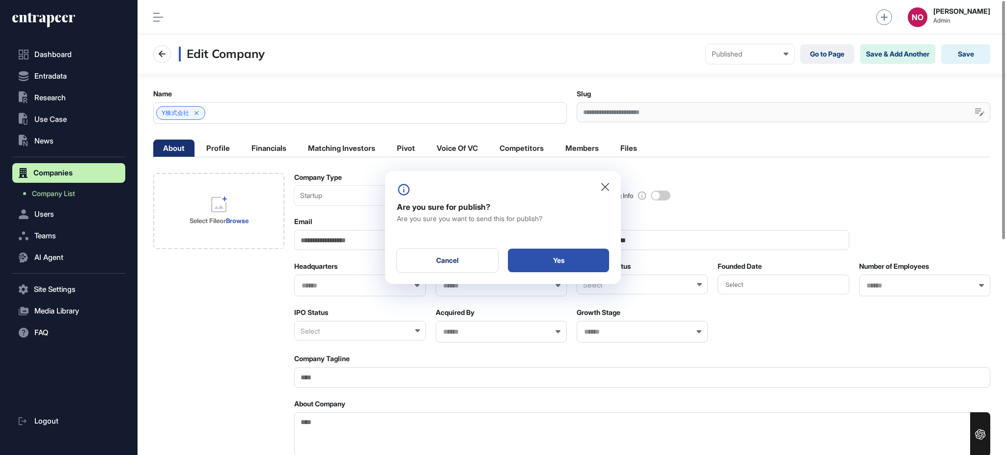
click at [560, 257] on div "Yes" at bounding box center [558, 261] width 101 height 24
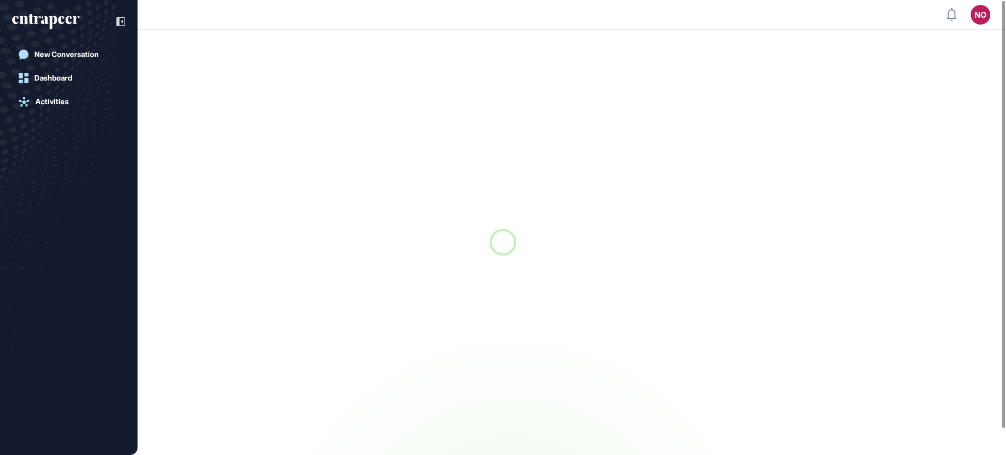
scroll to position [0, 0]
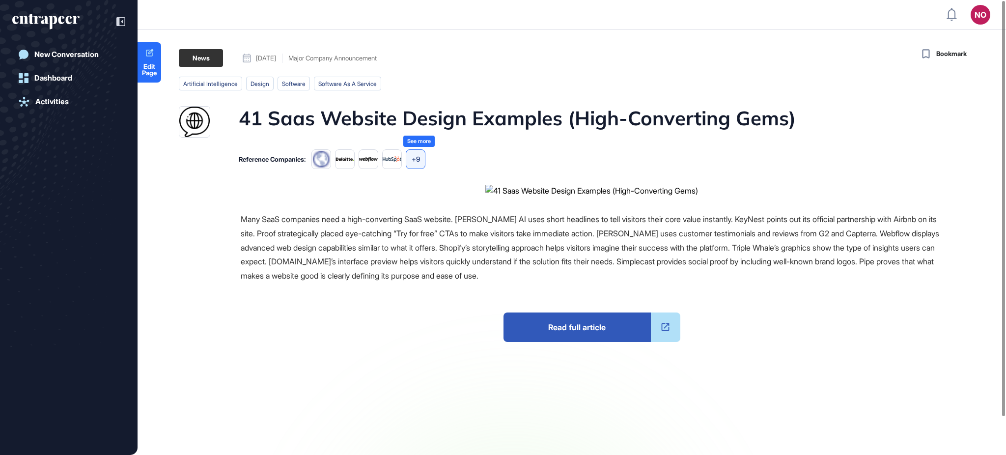
click at [426, 156] on div "+9" at bounding box center [416, 159] width 20 height 20
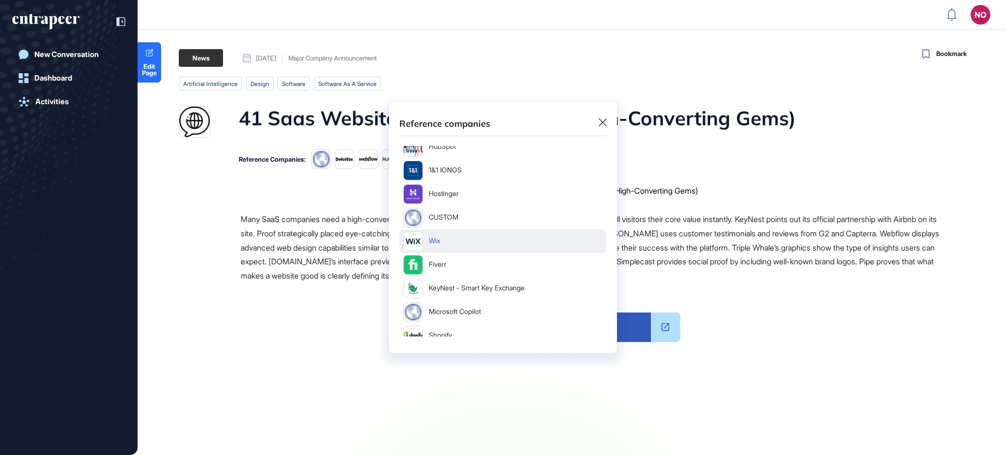
scroll to position [115, 0]
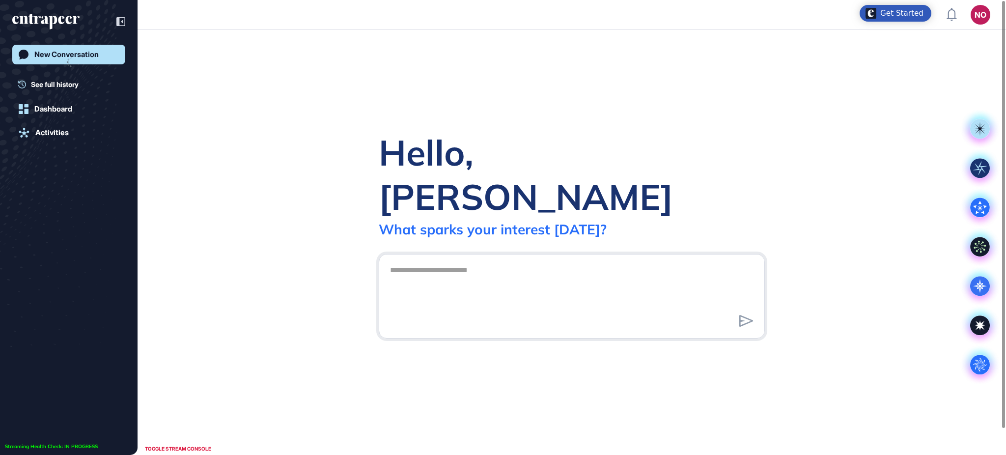
scroll to position [0, 0]
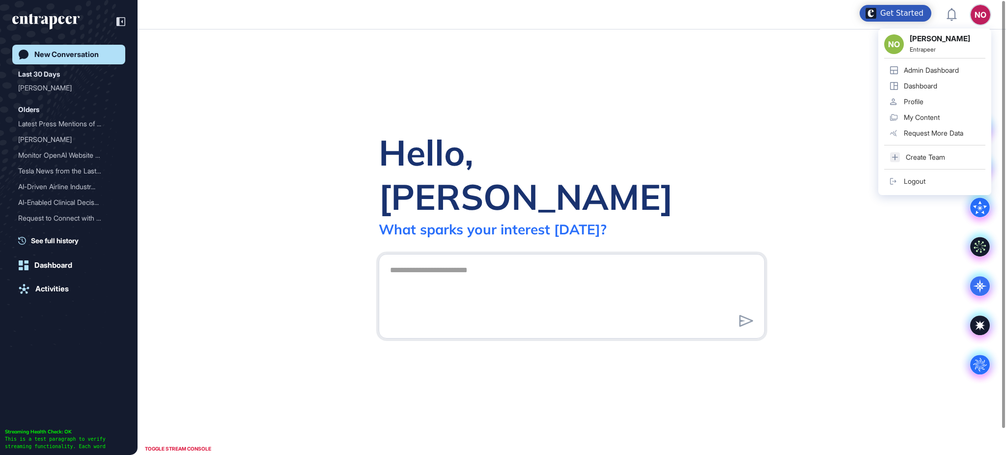
click at [953, 66] on div "Admin Dashboard" at bounding box center [931, 70] width 55 height 8
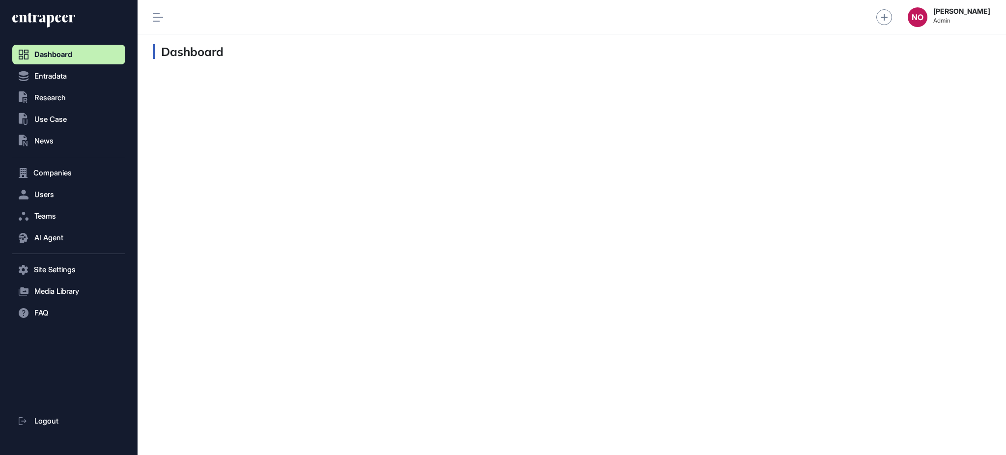
scroll to position [0, 0]
click at [26, 171] on icon at bounding box center [23, 173] width 9 height 10
click at [46, 190] on span "Company List" at bounding box center [53, 194] width 42 height 8
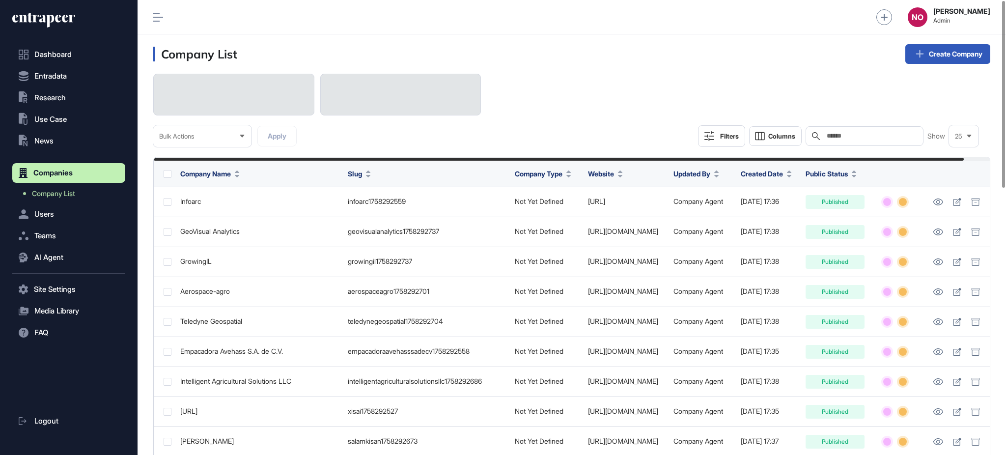
drag, startPoint x: 720, startPoint y: 138, endPoint x: 709, endPoint y: 161, distance: 26.2
click at [720, 138] on div "Filters" at bounding box center [729, 136] width 19 height 8
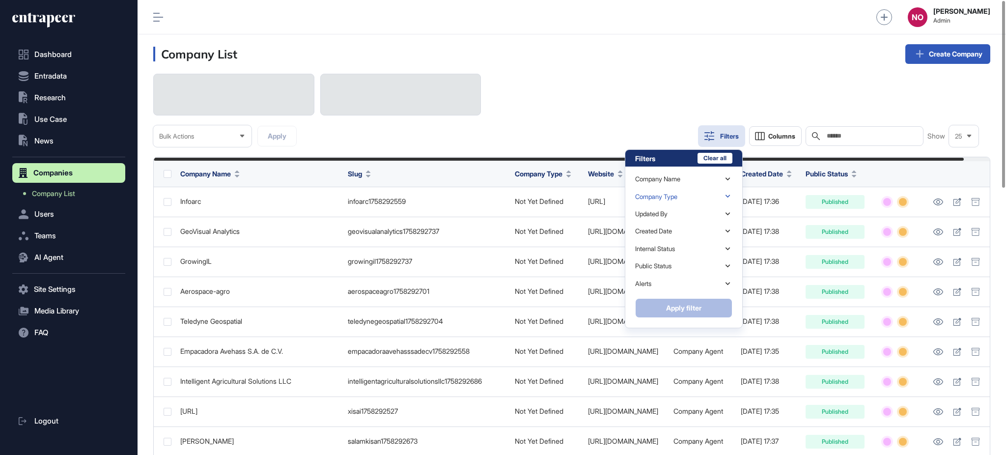
click at [673, 197] on div "Company Type" at bounding box center [656, 196] width 42 height 7
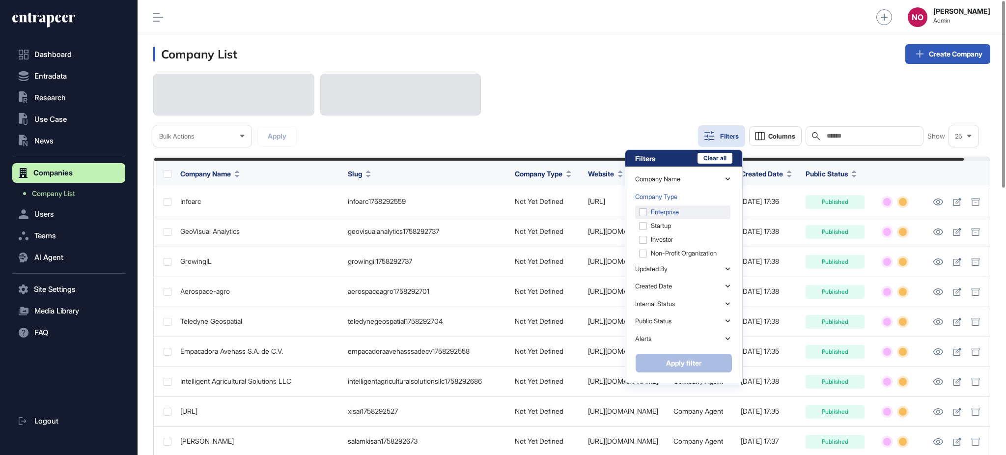
click at [670, 217] on div "Enterprise" at bounding box center [682, 212] width 95 height 14
click at [664, 227] on div "Startup" at bounding box center [682, 226] width 95 height 14
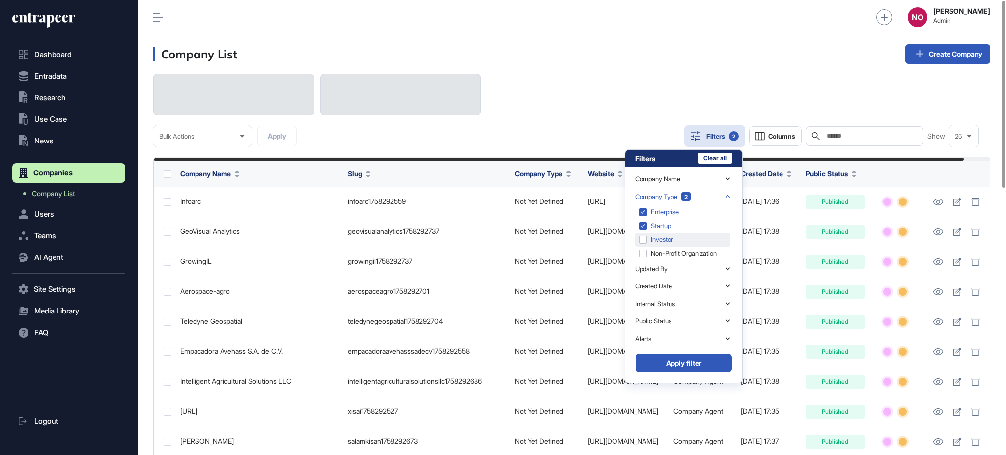
click at [664, 239] on div "Investor" at bounding box center [682, 240] width 95 height 14
click at [662, 251] on div "Non-Profit Organization" at bounding box center [682, 254] width 95 height 14
click at [604, 129] on div "Bulk Actions Apply Filters 4 Columns Search Show 25 Filters Clear all Company N…" at bounding box center [571, 110] width 837 height 73
